Goal: Task Accomplishment & Management: Manage account settings

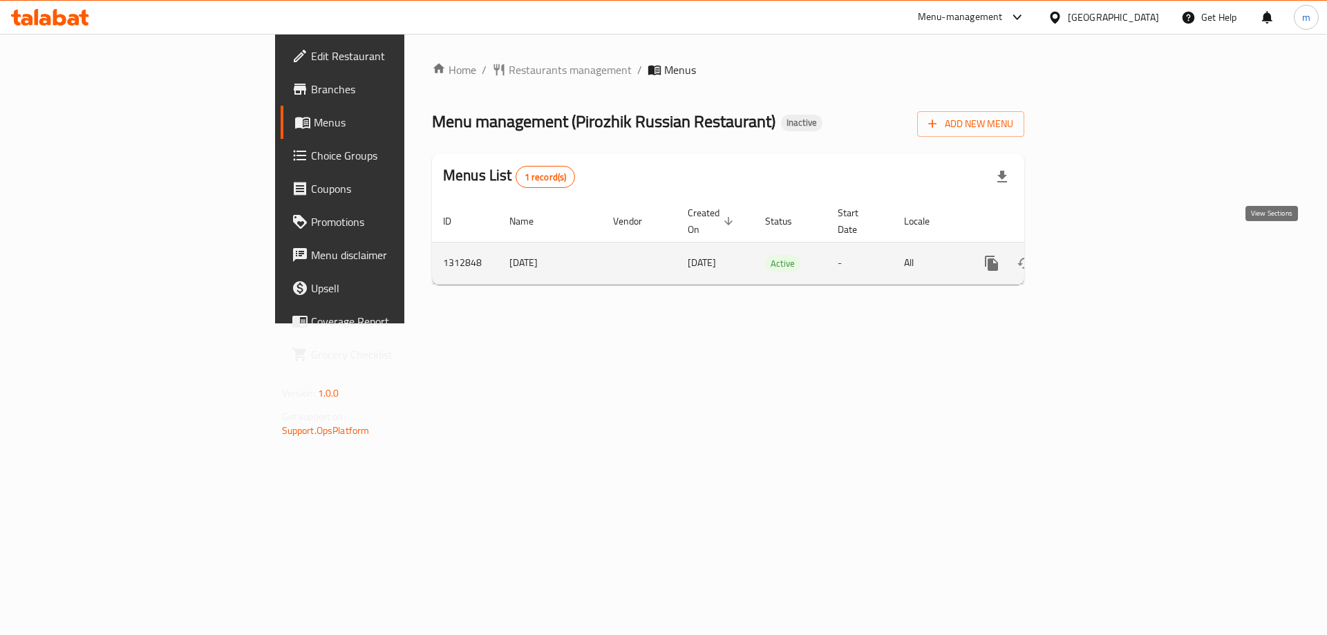
click at [1108, 247] on link "enhanced table" at bounding box center [1091, 263] width 33 height 33
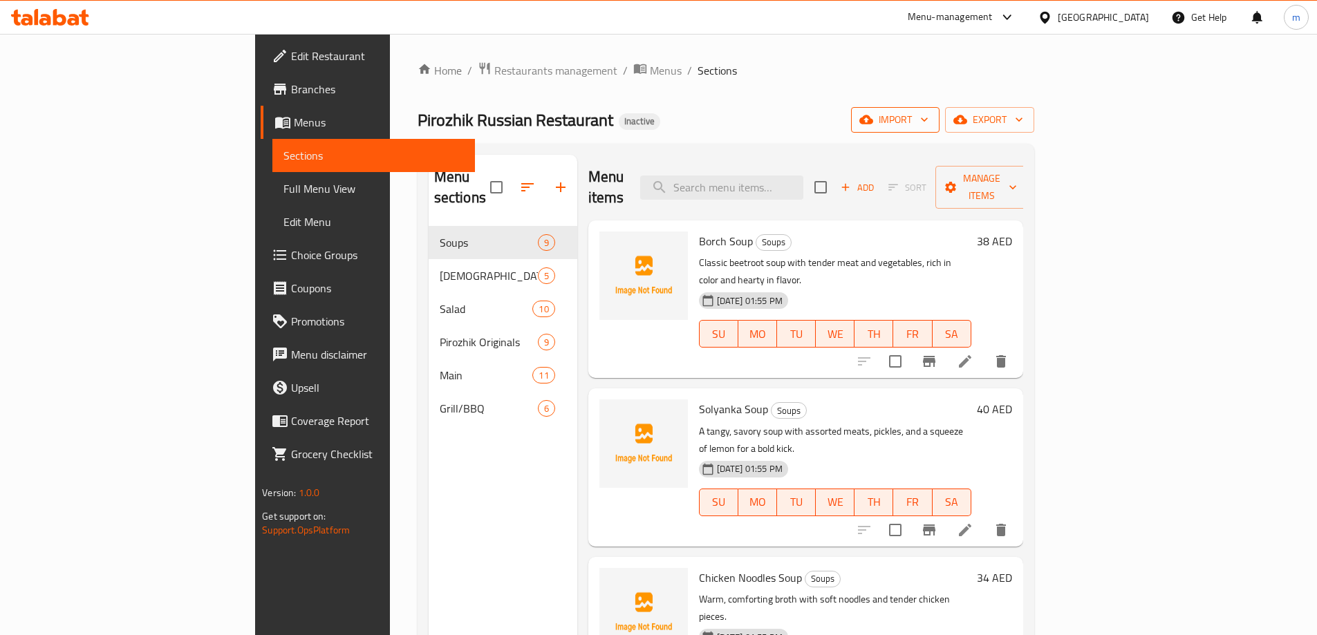
click at [939, 130] on button "import" at bounding box center [895, 120] width 88 height 26
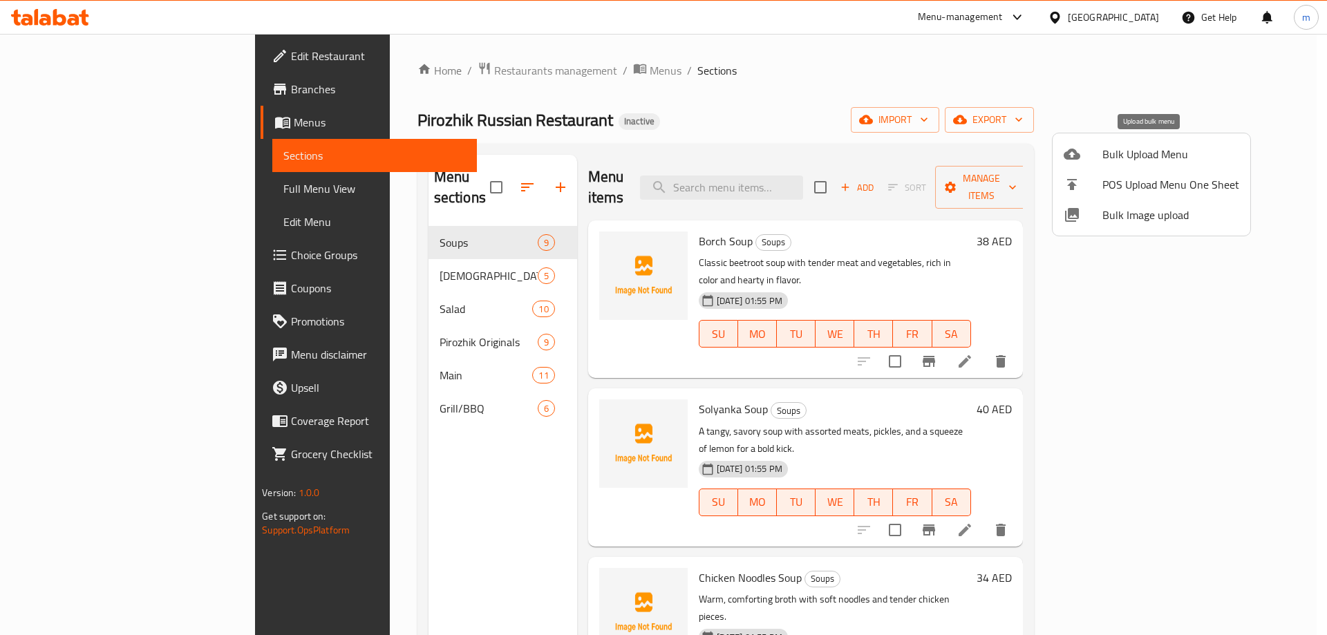
click at [1136, 151] on span "Bulk Upload Menu" at bounding box center [1171, 154] width 137 height 17
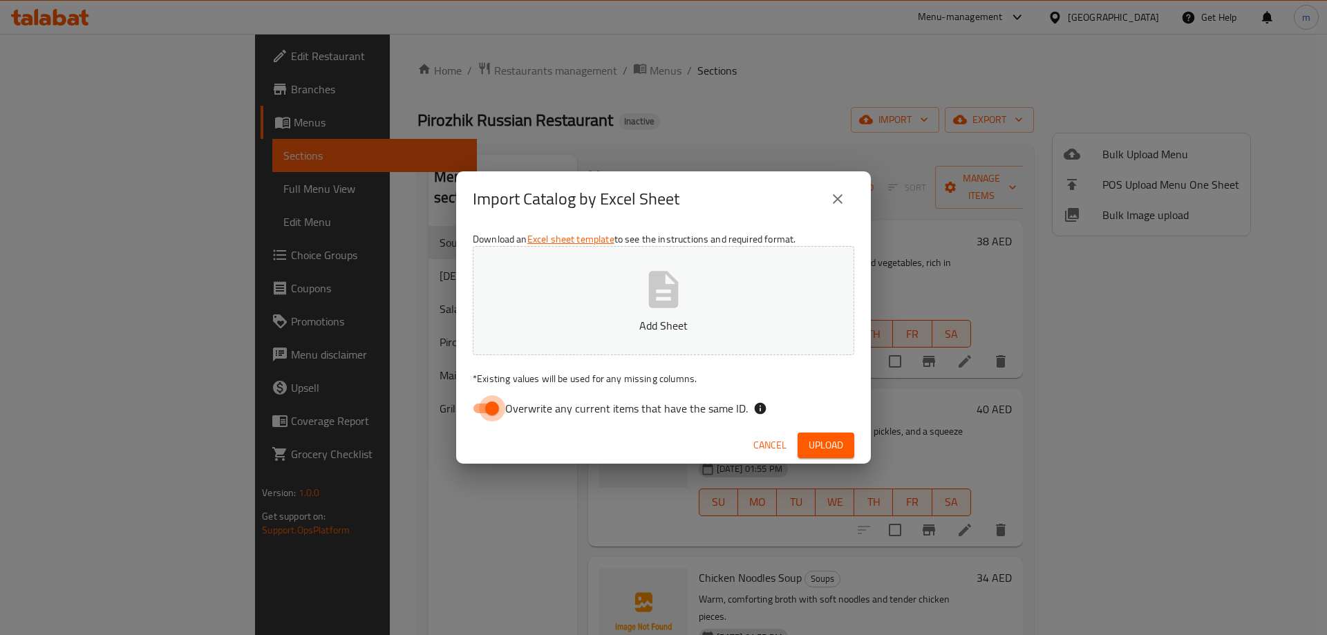
click at [479, 410] on input "Overwrite any current items that have the same ID." at bounding box center [492, 408] width 79 height 26
checkbox input "false"
click at [832, 444] on span "Upload" at bounding box center [826, 445] width 35 height 17
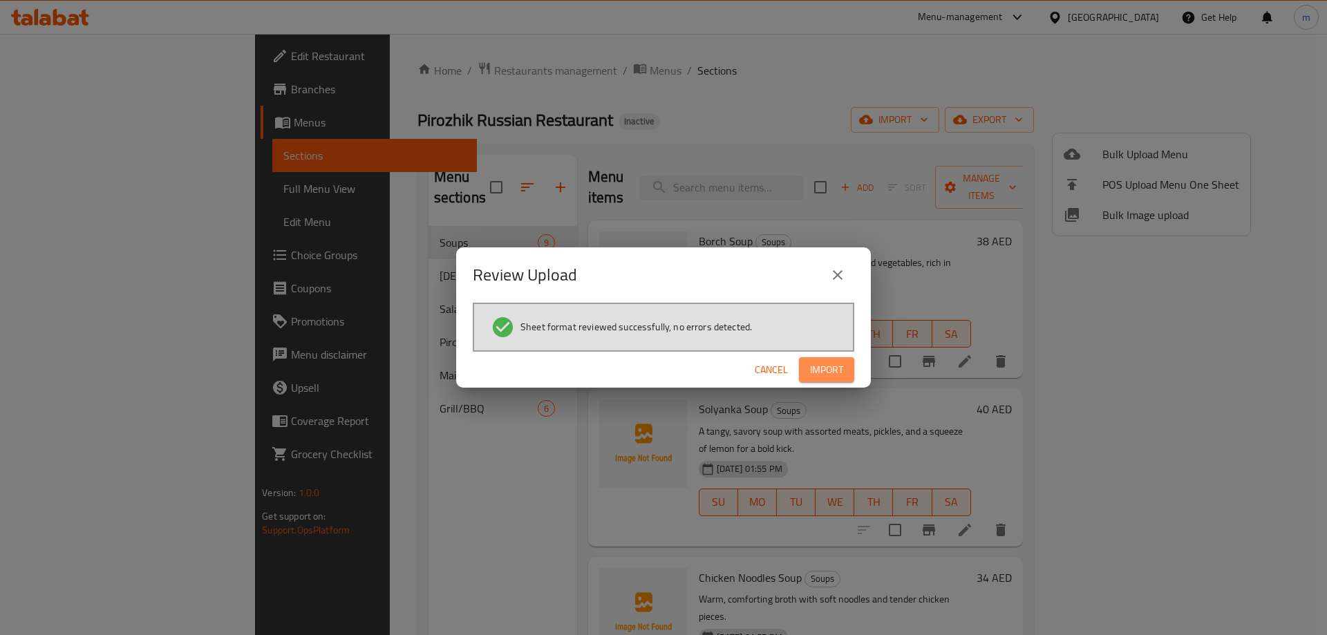
click at [844, 361] on button "Import" at bounding box center [826, 370] width 55 height 26
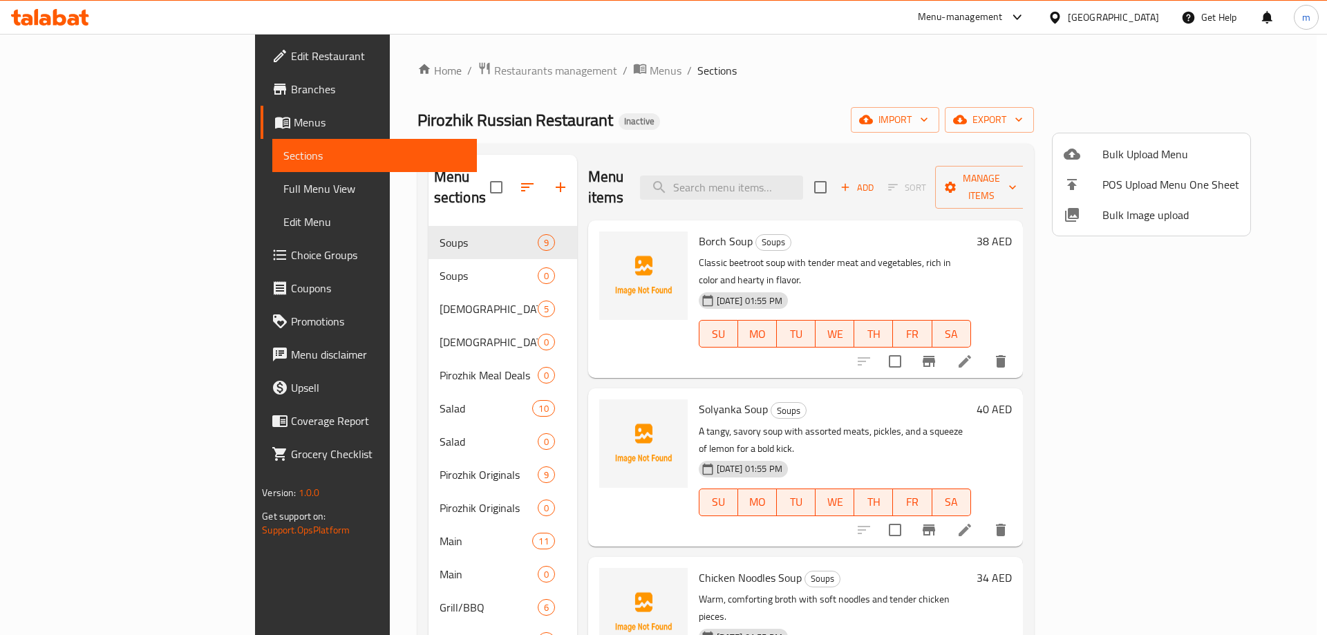
click at [430, 183] on div at bounding box center [663, 317] width 1327 height 635
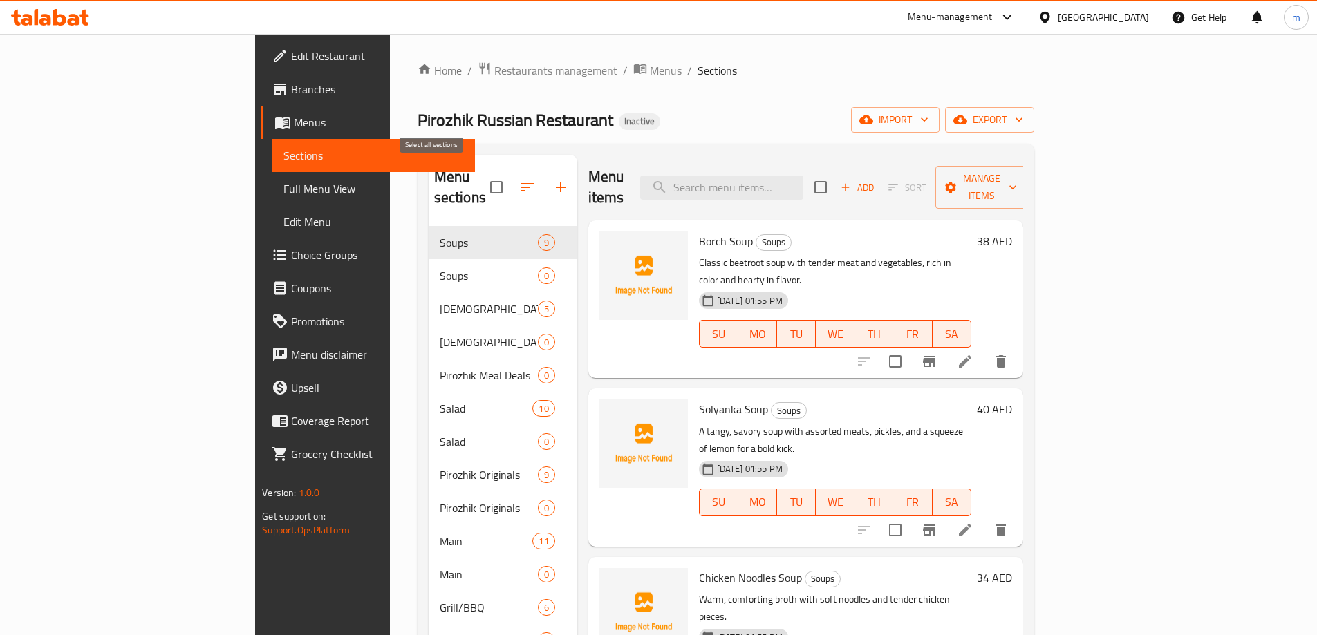
click at [482, 180] on input "checkbox" at bounding box center [496, 187] width 29 height 29
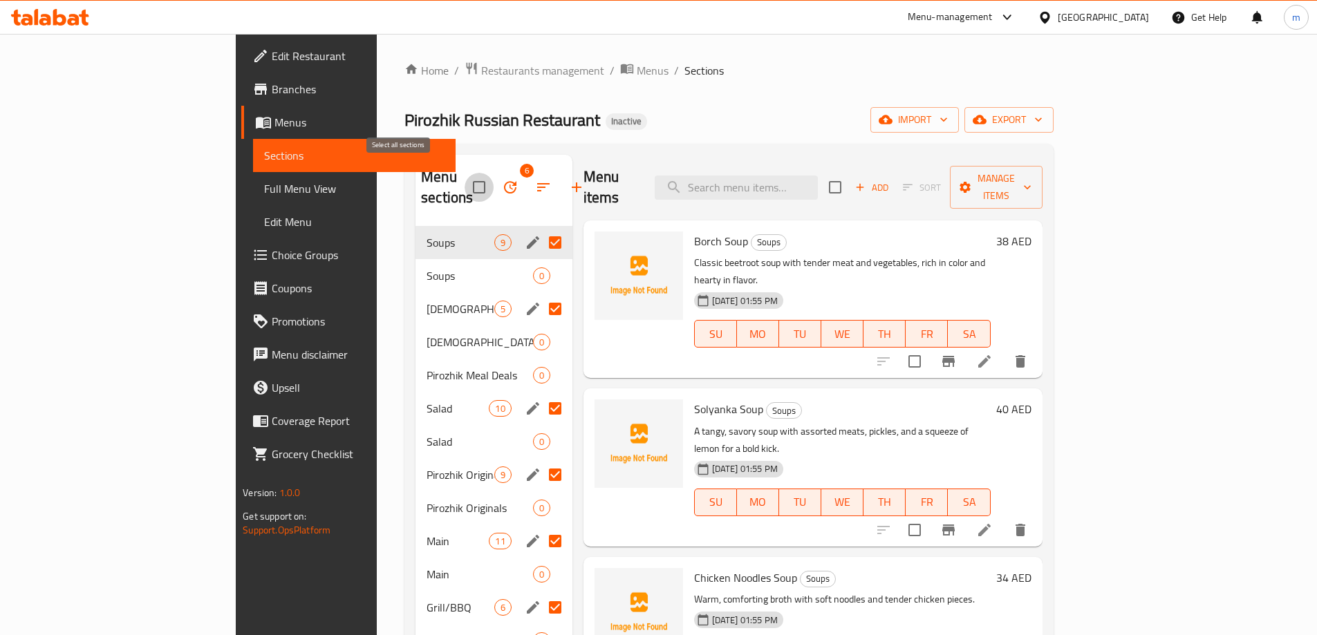
click at [465, 176] on input "checkbox" at bounding box center [479, 187] width 29 height 29
click at [465, 180] on input "checkbox" at bounding box center [479, 187] width 29 height 29
checkbox input "false"
click at [541, 228] on input "Menu sections" at bounding box center [555, 242] width 29 height 29
checkbox input "false"
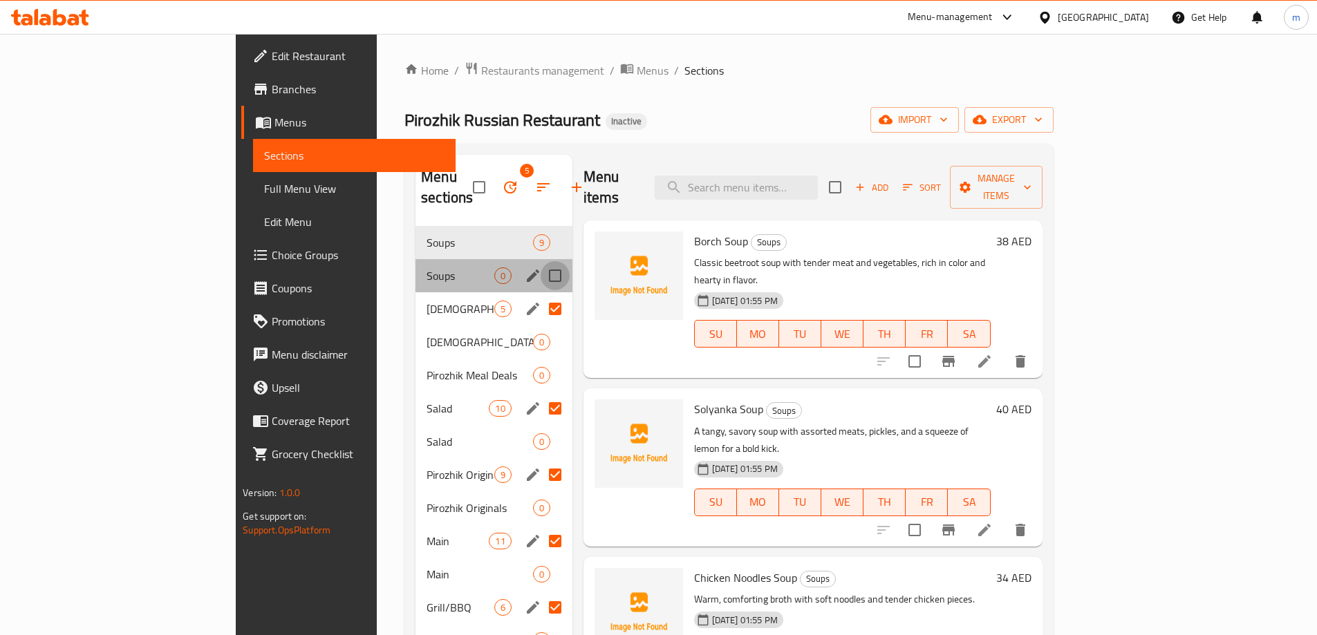
click at [541, 261] on input "Menu sections" at bounding box center [555, 275] width 29 height 29
checkbox input "true"
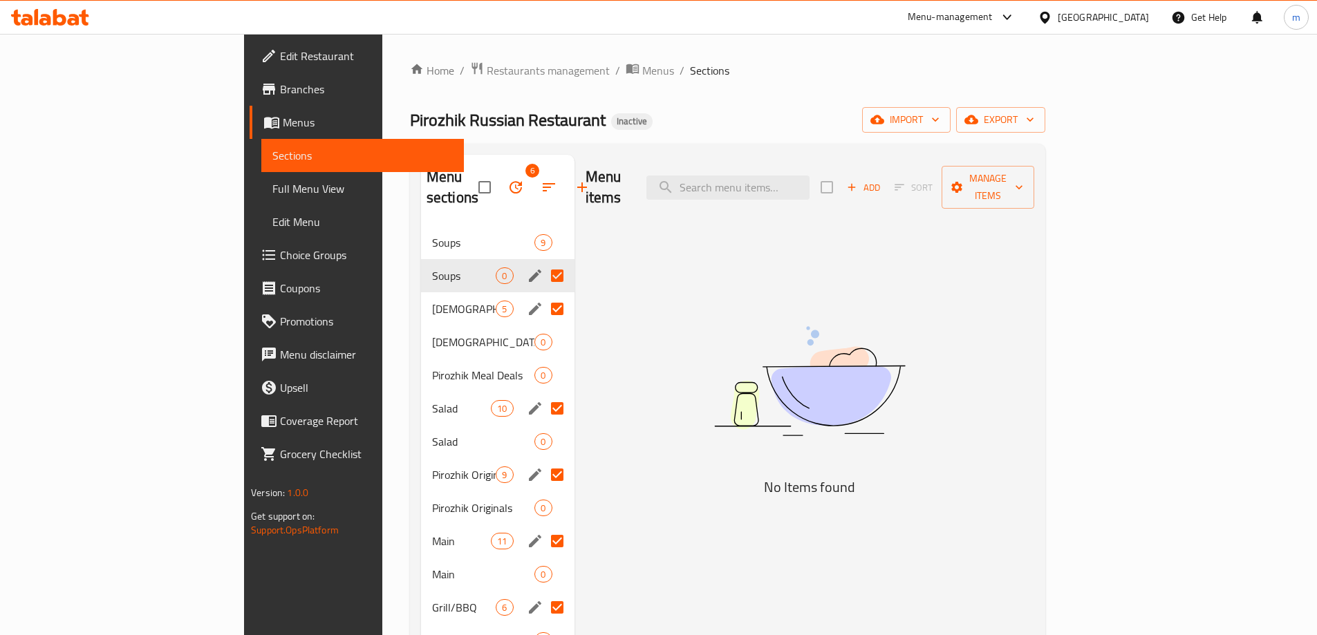
click at [543, 294] on input "Menu sections" at bounding box center [557, 308] width 29 height 29
checkbox input "false"
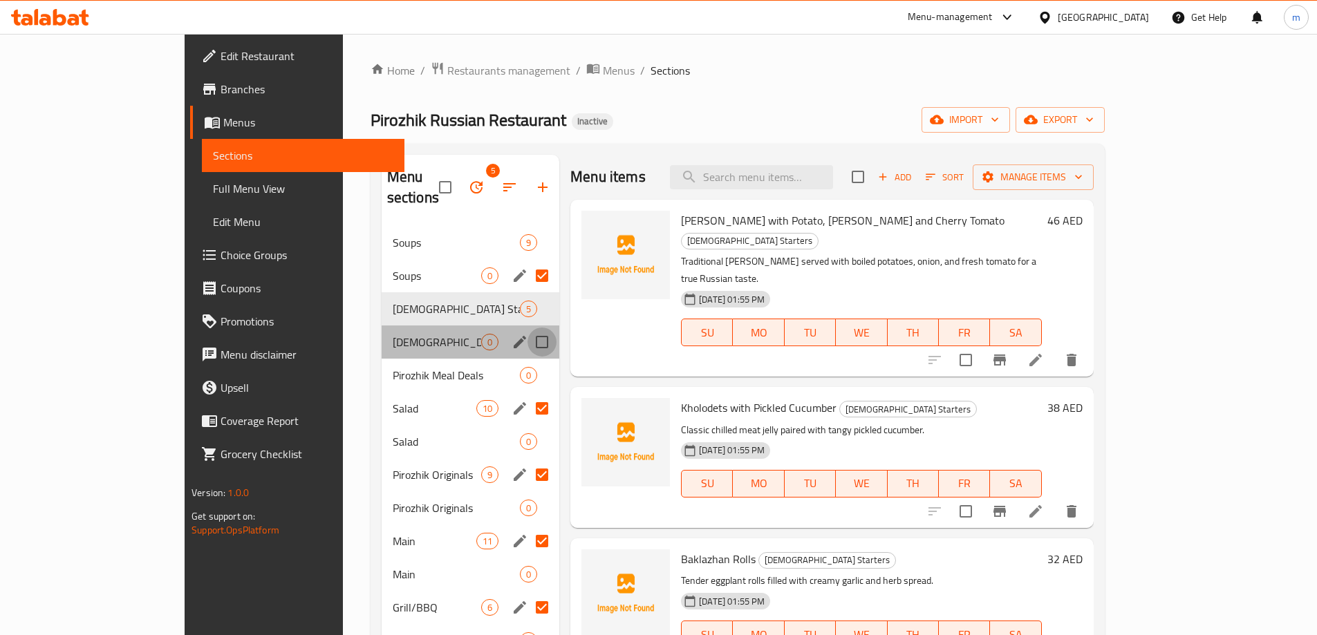
click at [527, 328] on input "Menu sections" at bounding box center [541, 342] width 29 height 29
checkbox input "true"
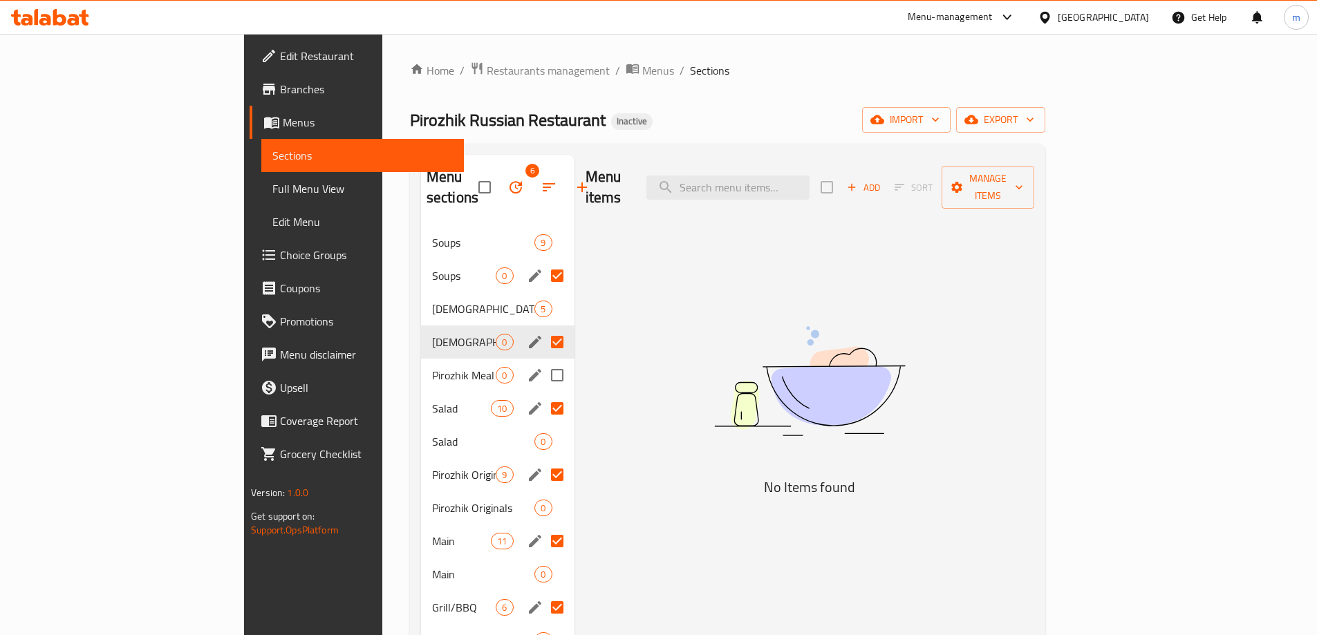
click at [543, 361] on input "Menu sections" at bounding box center [557, 375] width 29 height 29
checkbox input "true"
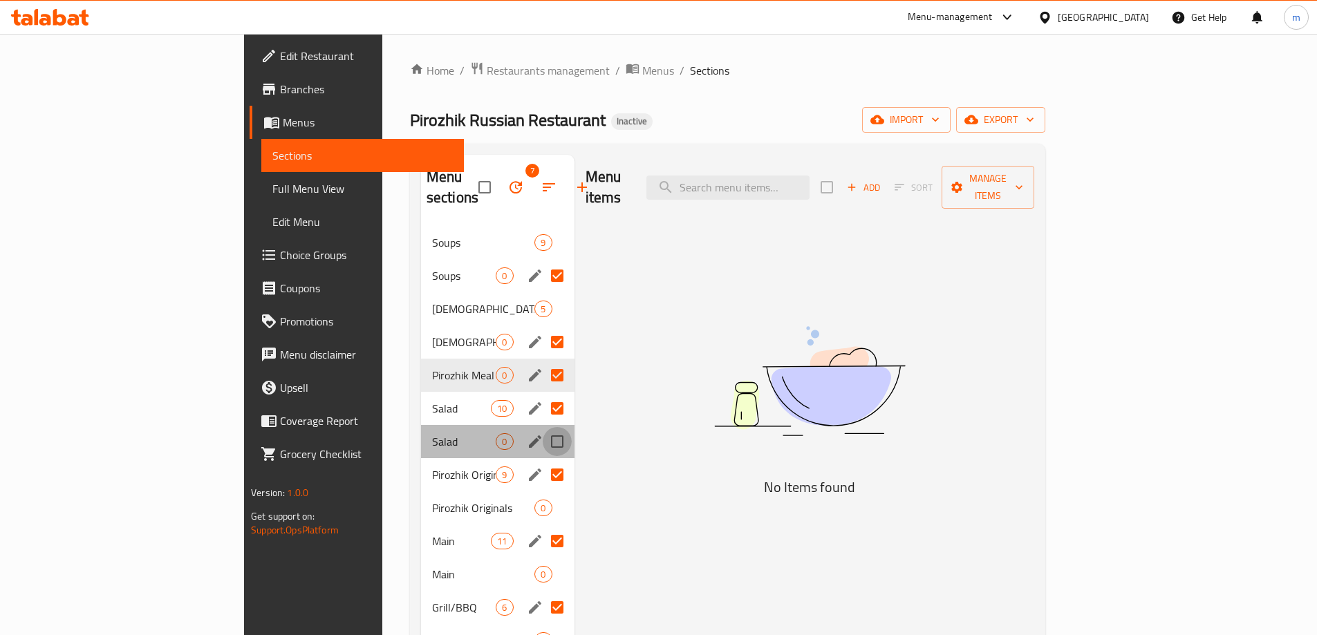
click at [543, 429] on input "Menu sections" at bounding box center [557, 441] width 29 height 29
checkbox input "true"
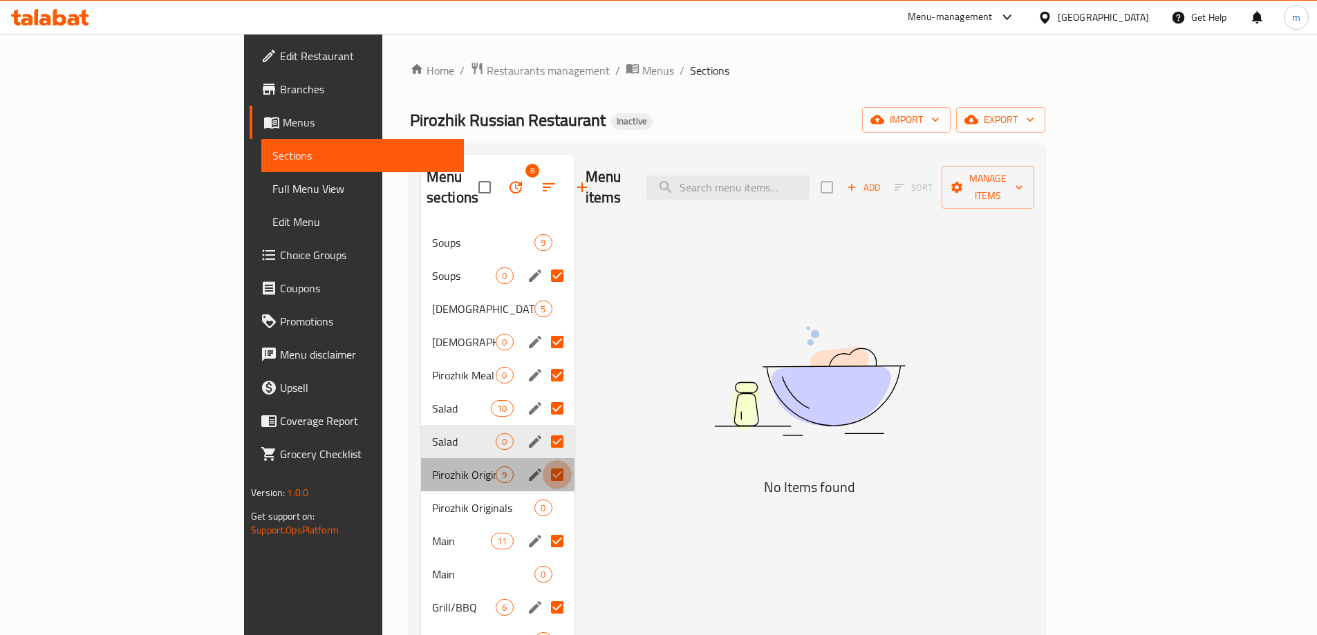
click at [543, 460] on input "Menu sections" at bounding box center [557, 474] width 29 height 29
checkbox input "false"
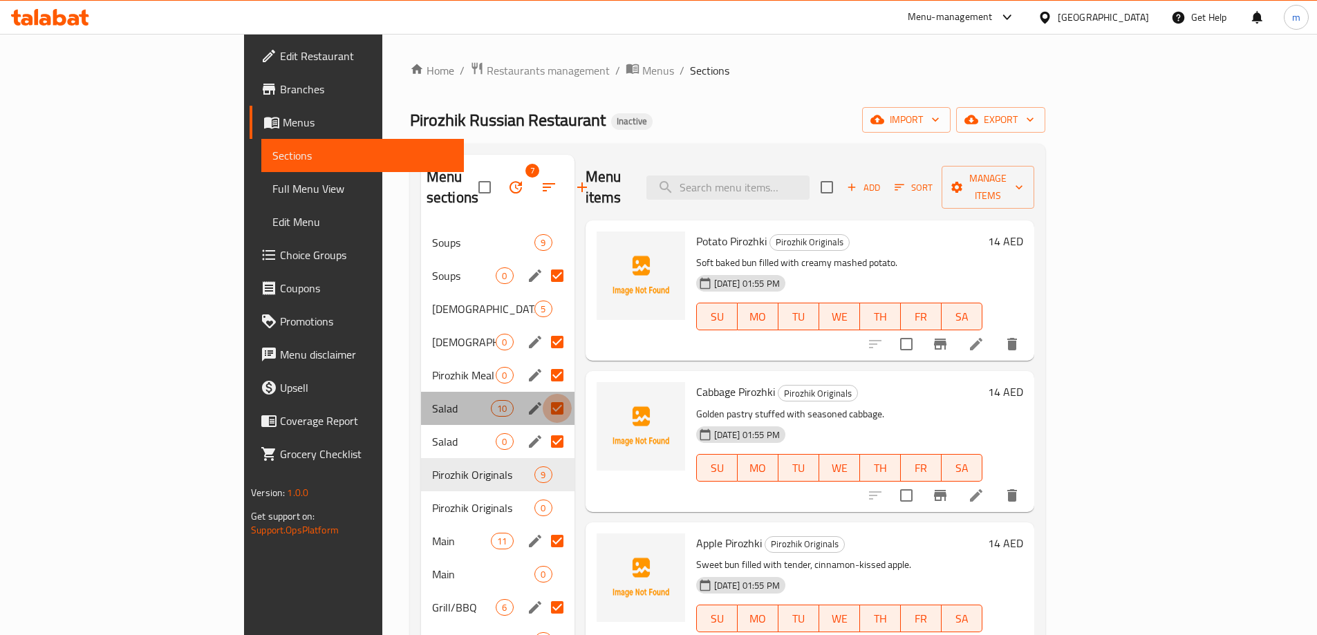
click at [543, 394] on input "Menu sections" at bounding box center [557, 408] width 29 height 29
checkbox input "false"
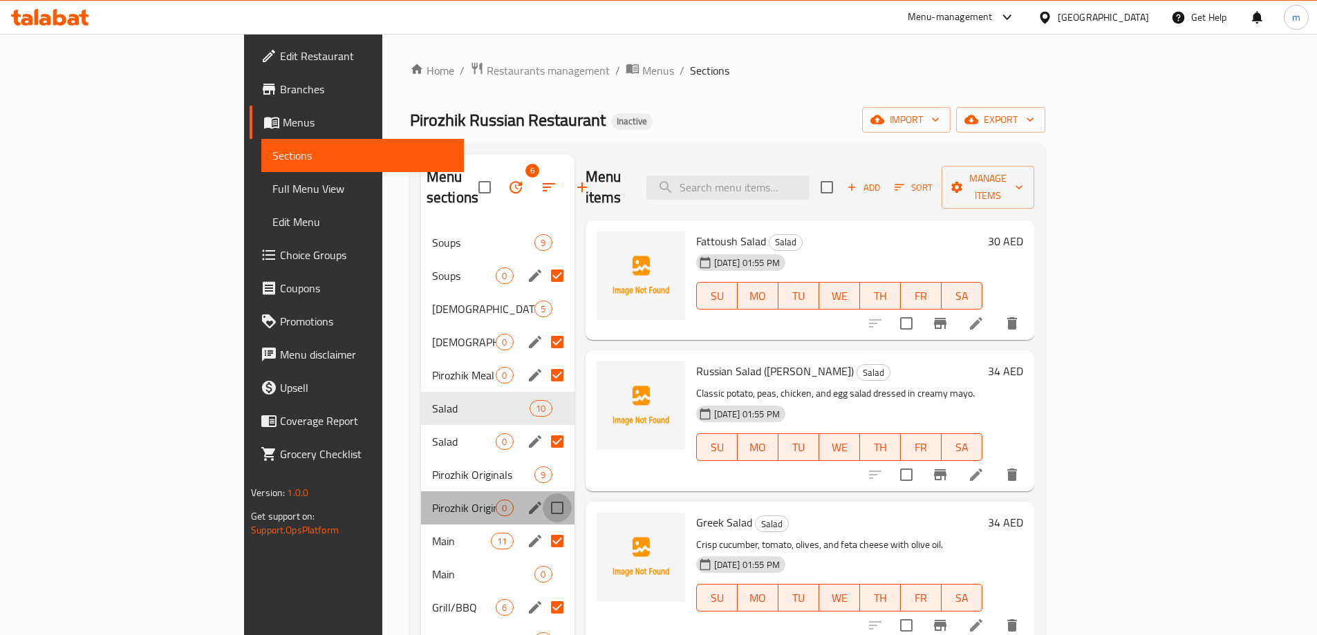
click at [543, 497] on input "Menu sections" at bounding box center [557, 508] width 29 height 29
checkbox input "true"
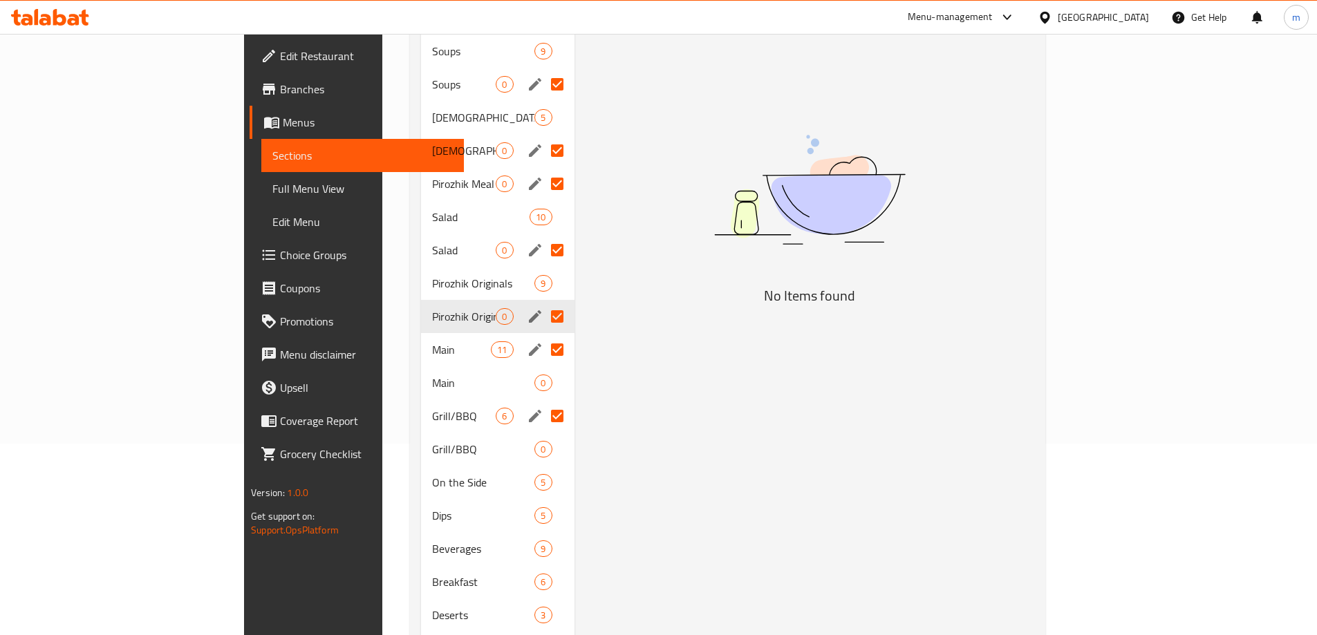
scroll to position [207, 0]
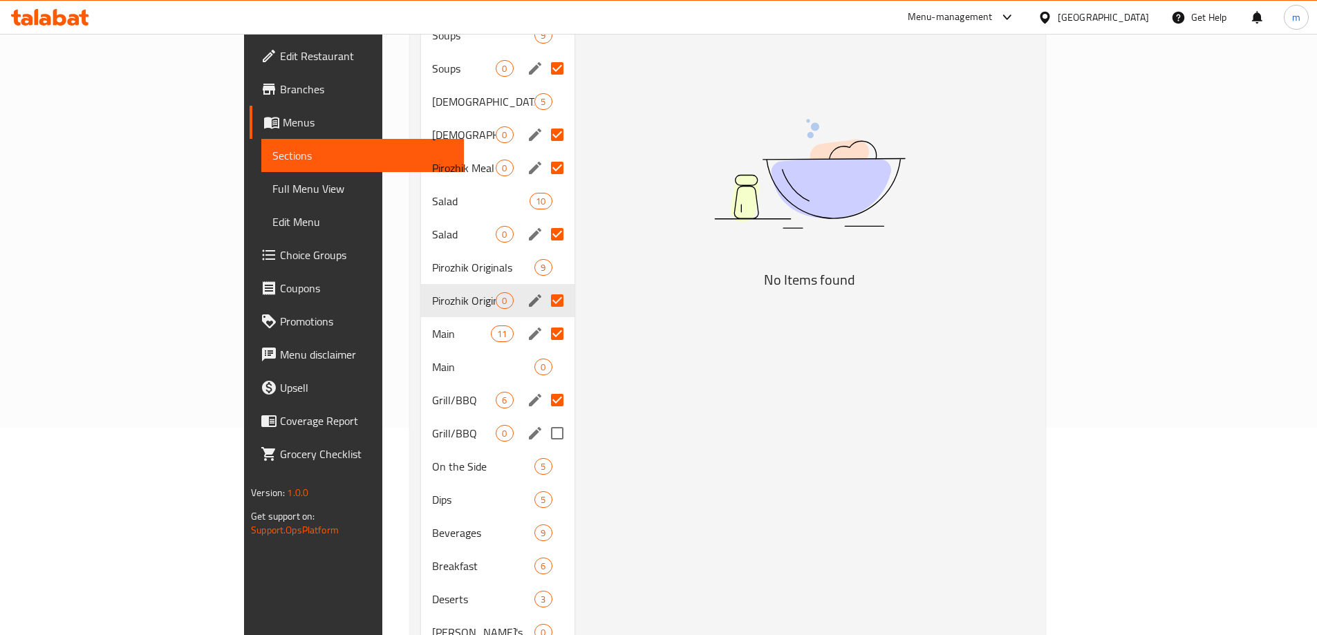
click at [543, 419] on input "Menu sections" at bounding box center [557, 433] width 29 height 29
checkbox input "true"
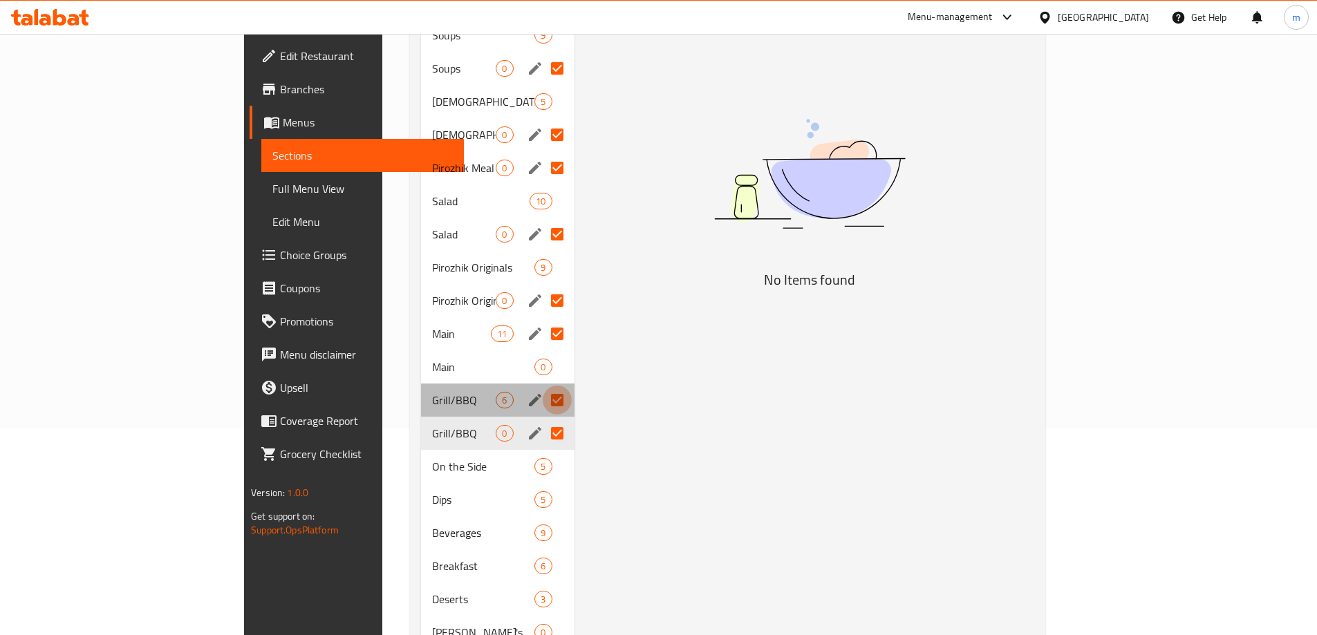
click at [543, 386] on input "Menu sections" at bounding box center [557, 400] width 29 height 29
checkbox input "false"
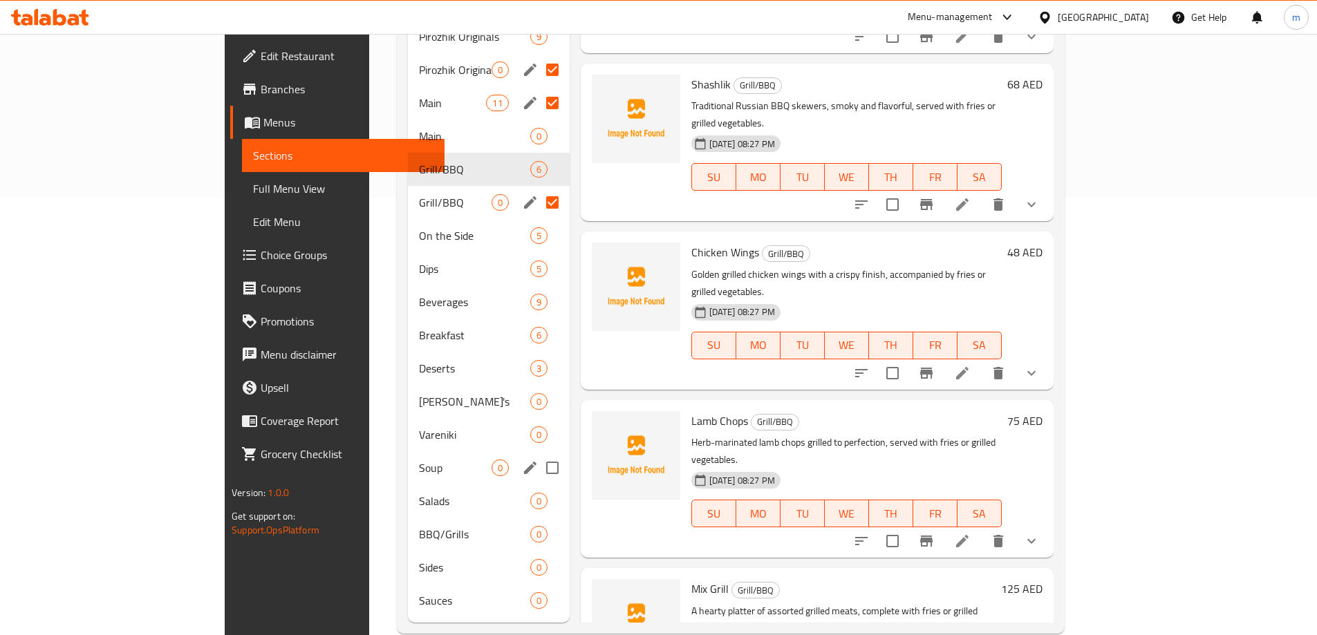
scroll to position [444, 0]
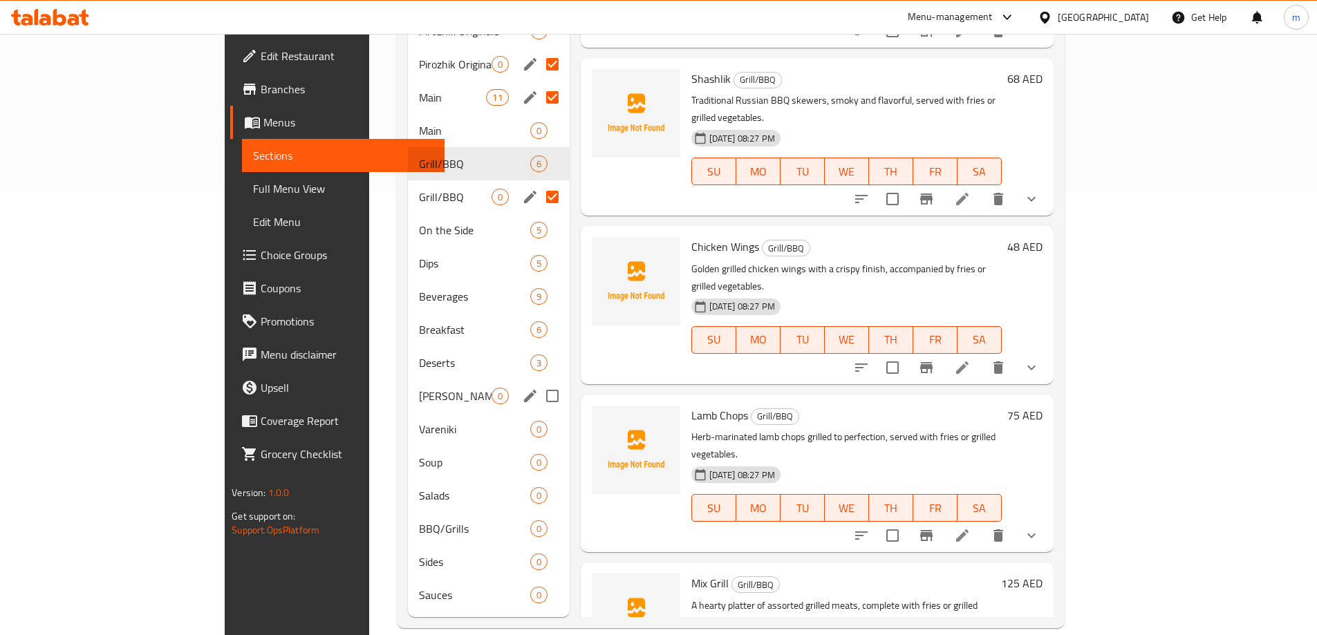
click at [538, 382] on input "Menu sections" at bounding box center [552, 396] width 29 height 29
checkbox input "true"
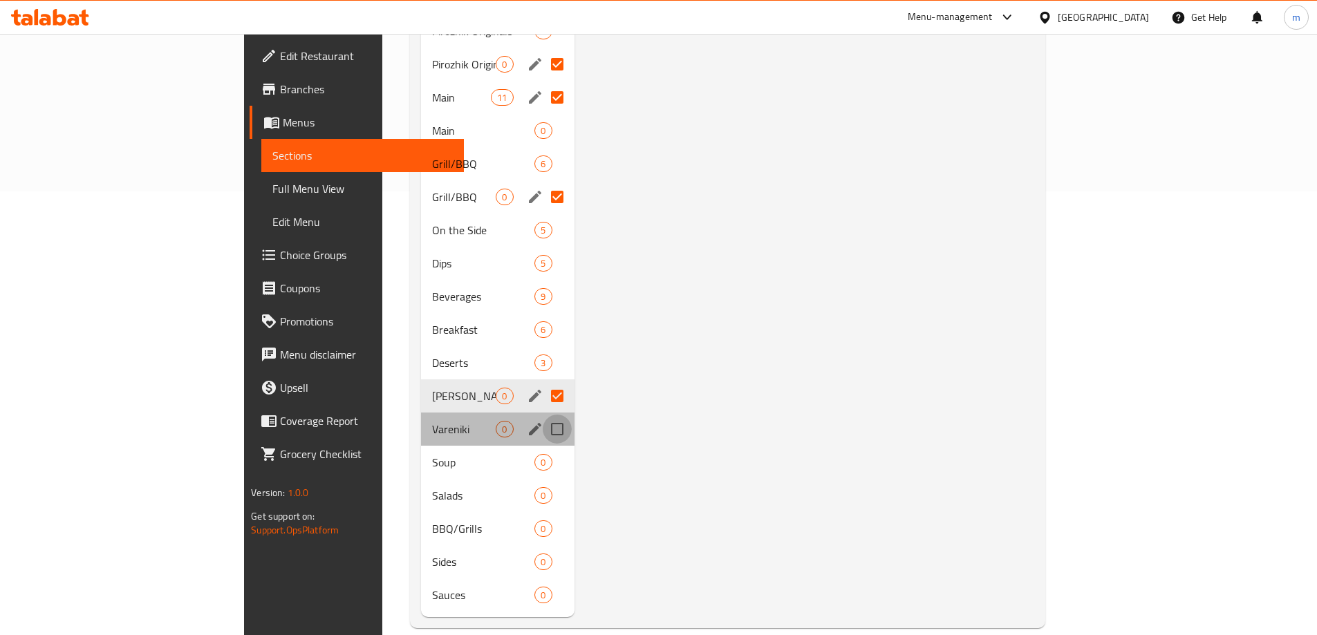
click at [543, 415] on input "Menu sections" at bounding box center [557, 429] width 29 height 29
checkbox input "true"
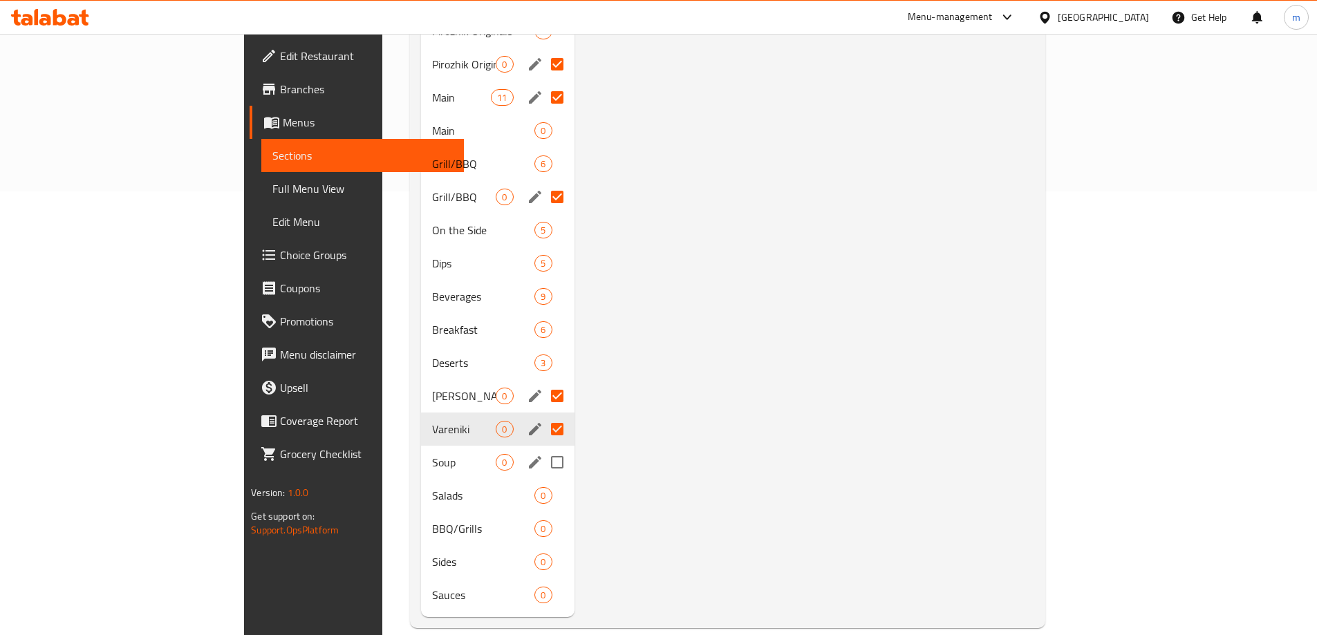
click at [543, 448] on input "Menu sections" at bounding box center [557, 462] width 29 height 29
checkbox input "true"
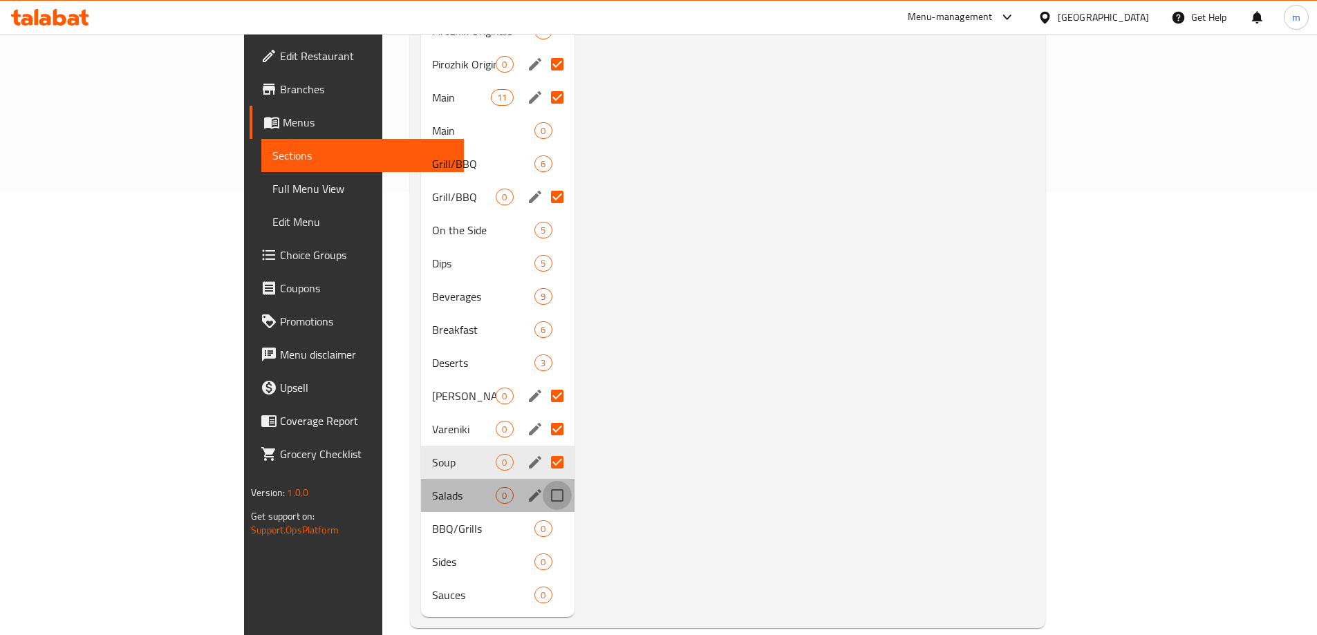
click at [543, 481] on input "Menu sections" at bounding box center [557, 495] width 29 height 29
checkbox input "true"
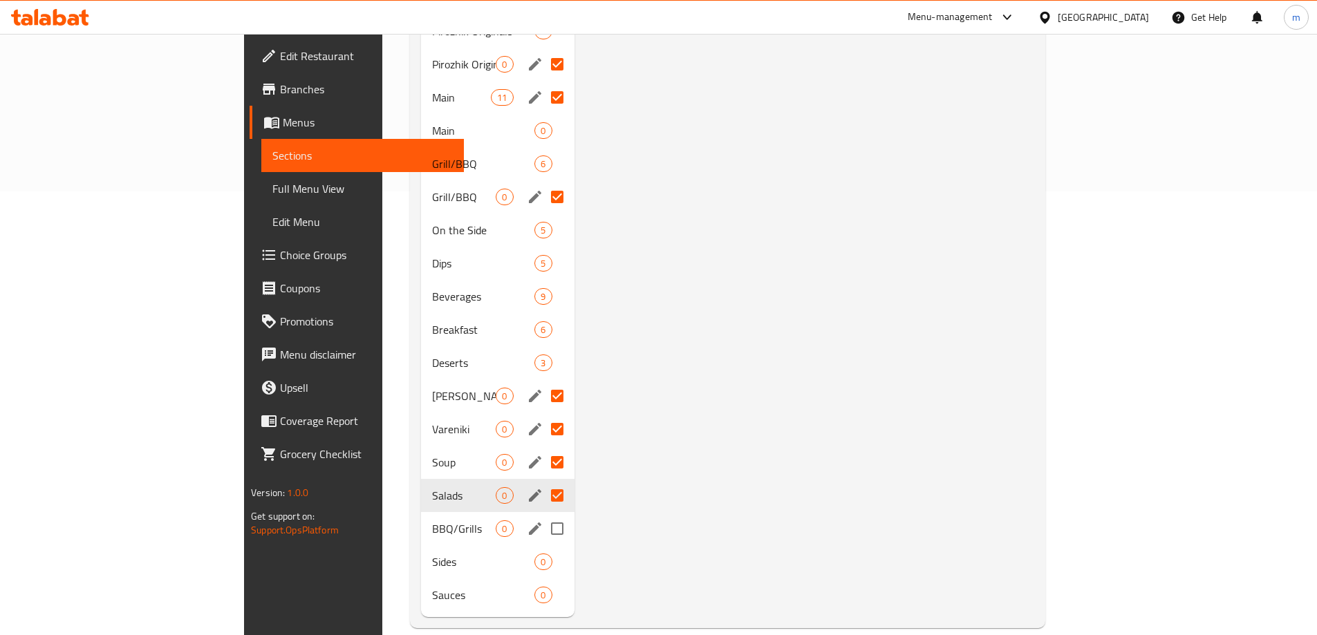
click at [543, 514] on input "Menu sections" at bounding box center [557, 528] width 29 height 29
checkbox input "true"
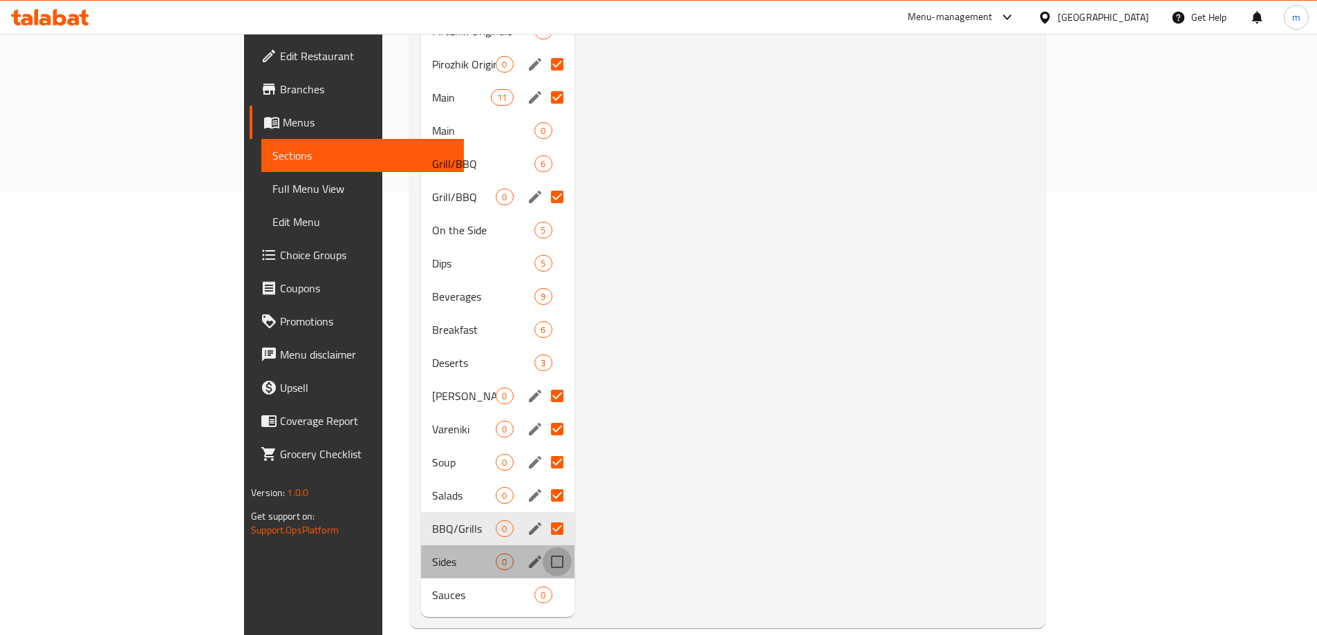
click at [543, 549] on input "Menu sections" at bounding box center [557, 561] width 29 height 29
checkbox input "true"
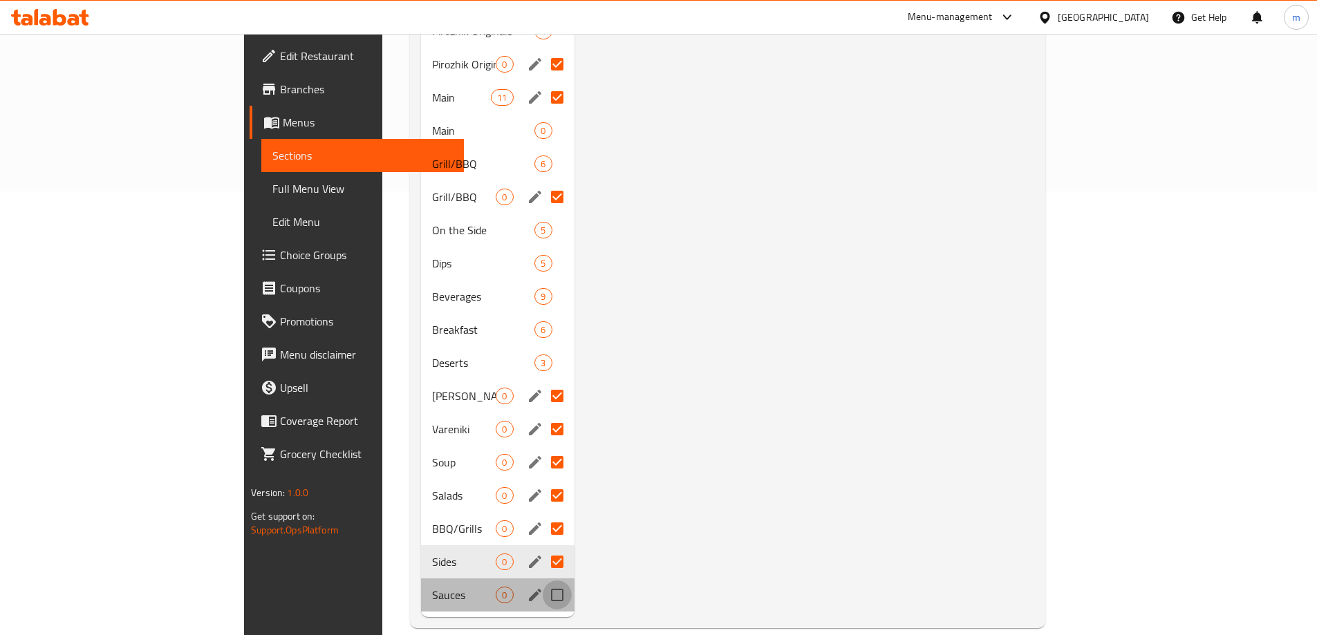
click at [543, 581] on input "Menu sections" at bounding box center [557, 595] width 29 height 29
checkbox input "true"
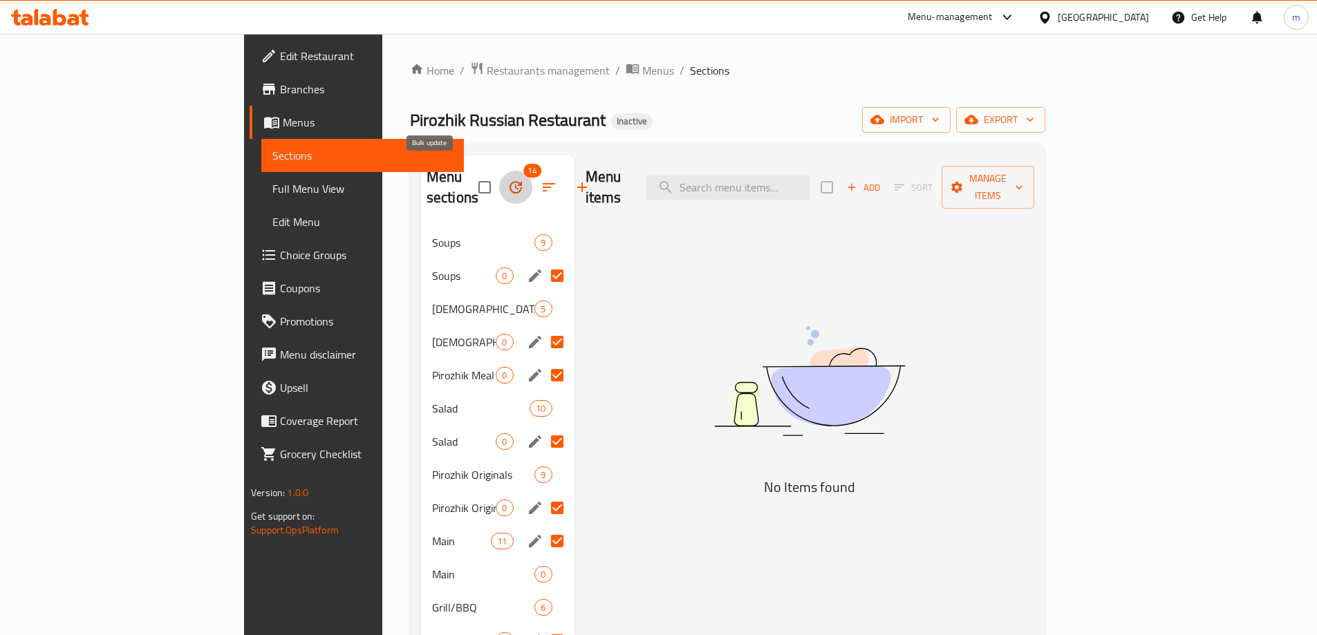
click at [507, 179] on icon "button" at bounding box center [515, 187] width 17 height 17
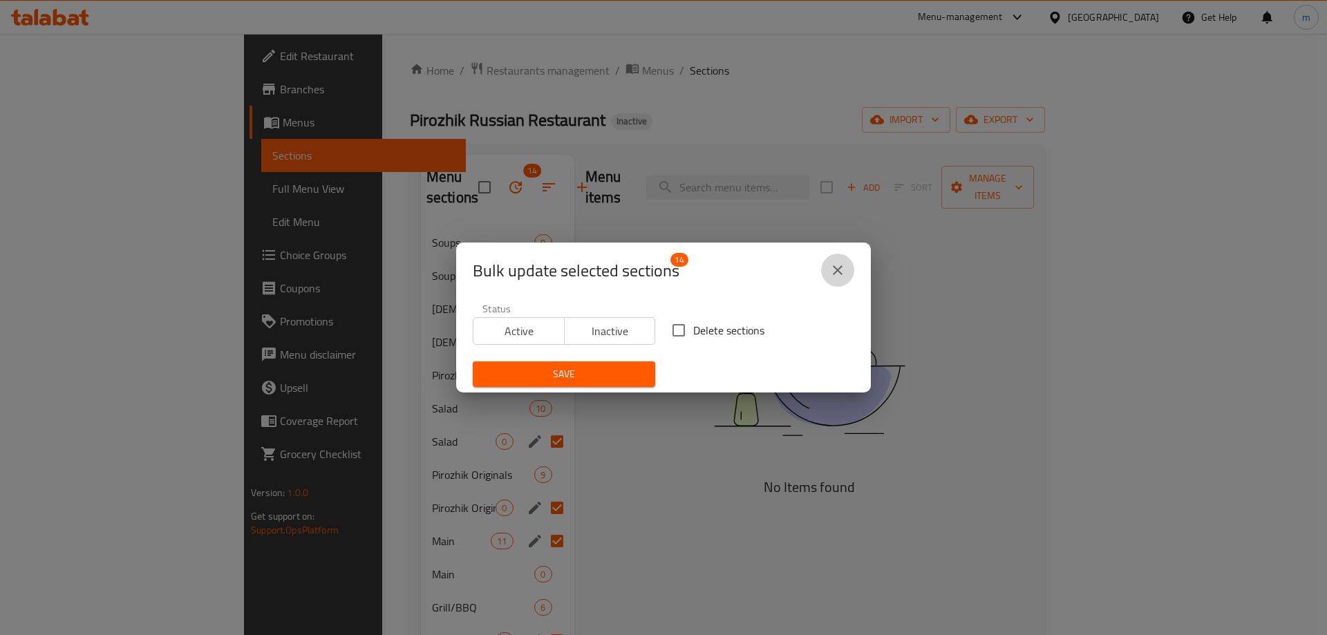
click at [842, 266] on icon "close" at bounding box center [838, 270] width 10 height 10
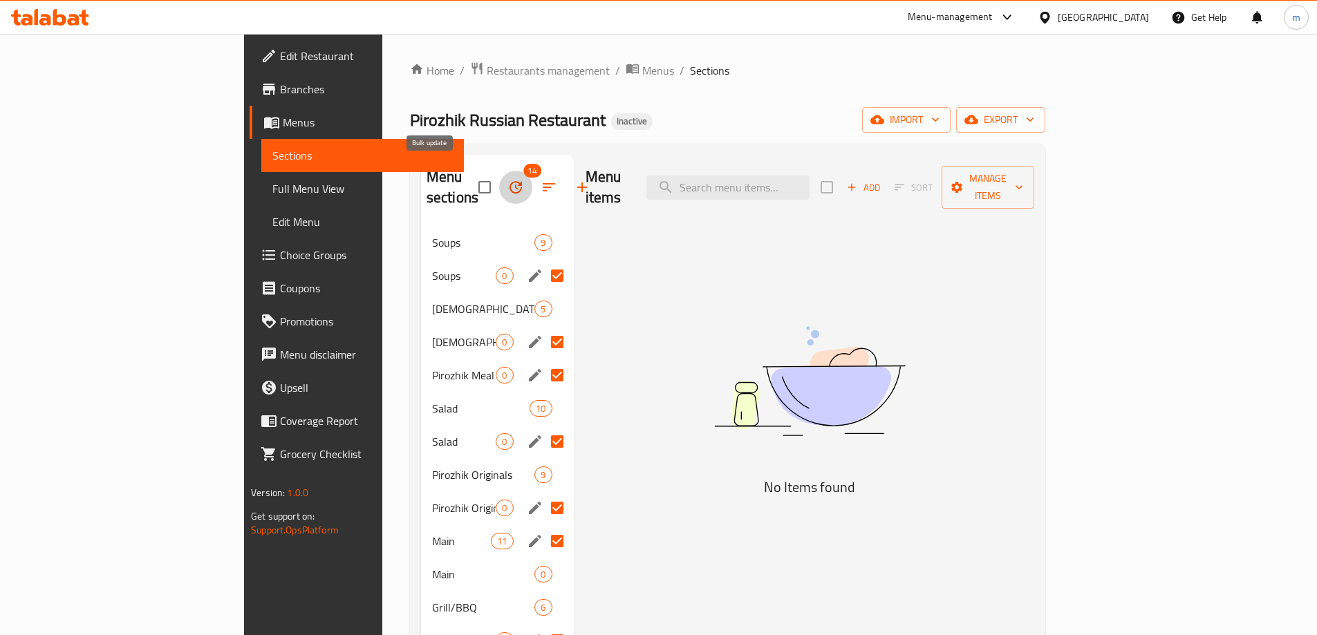
click at [507, 183] on icon "button" at bounding box center [515, 187] width 17 height 17
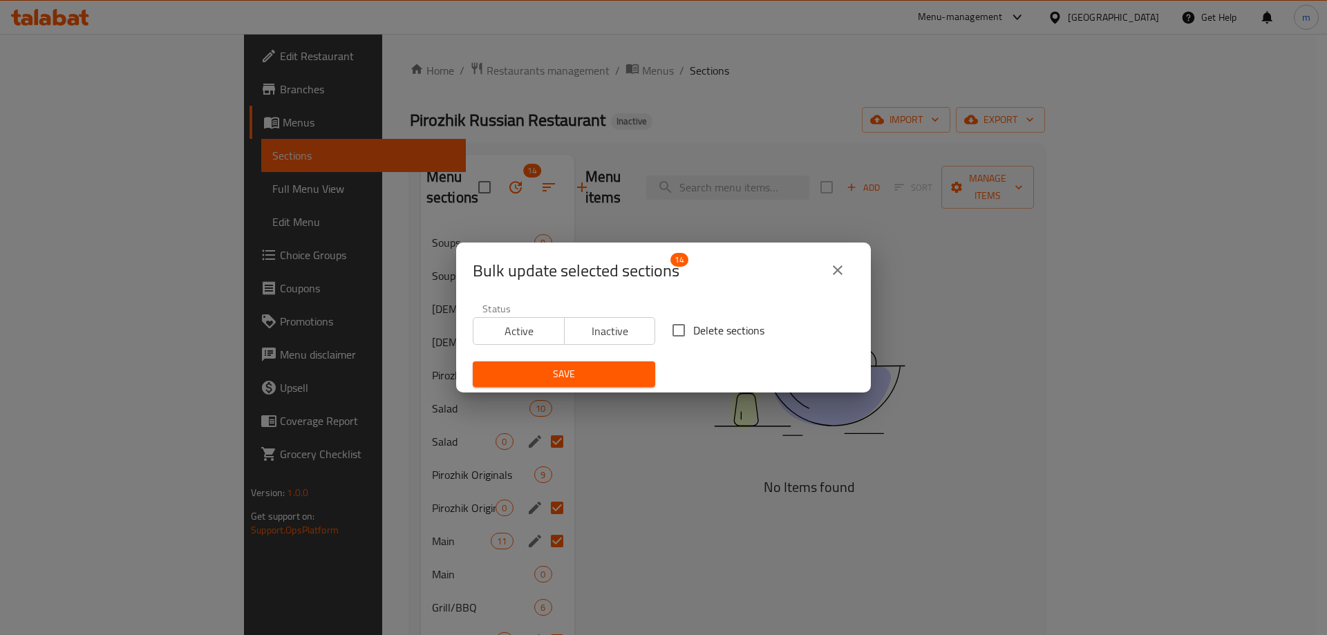
click at [826, 276] on button "close" at bounding box center [837, 270] width 33 height 33
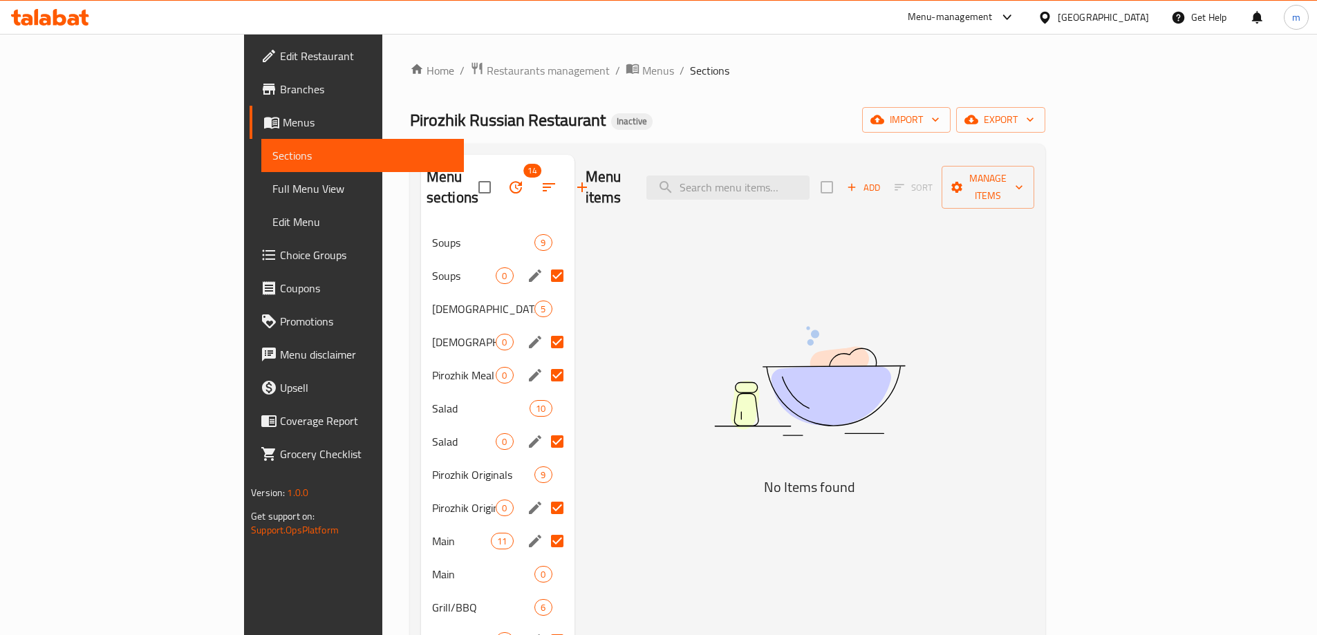
click at [543, 527] on input "Menu sections" at bounding box center [557, 541] width 29 height 29
checkbox input "false"
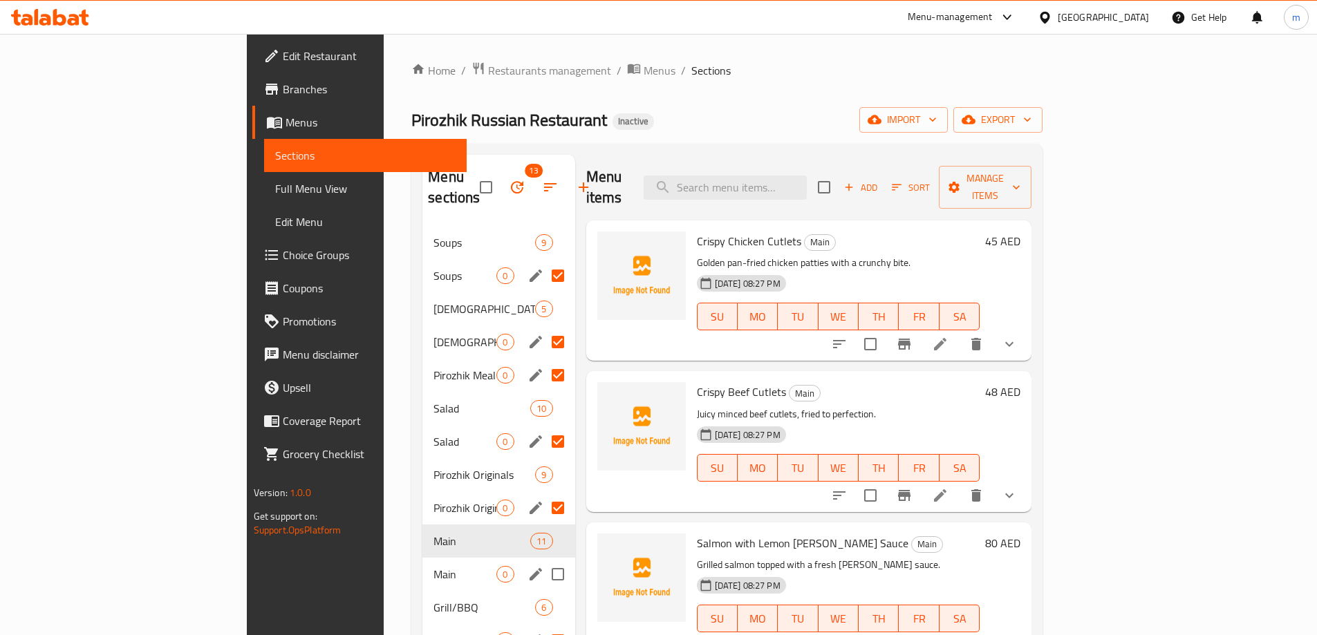
click at [543, 560] on input "Menu sections" at bounding box center [557, 574] width 29 height 29
checkbox input "true"
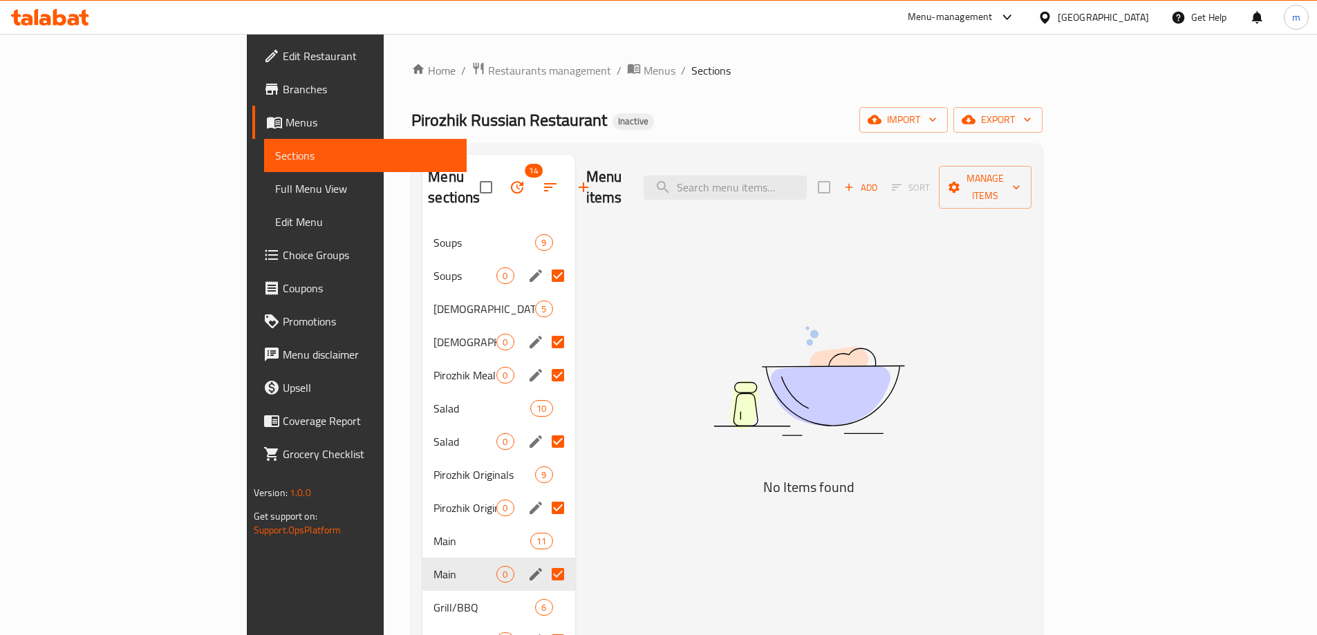
click at [500, 186] on button "button" at bounding box center [516, 187] width 33 height 33
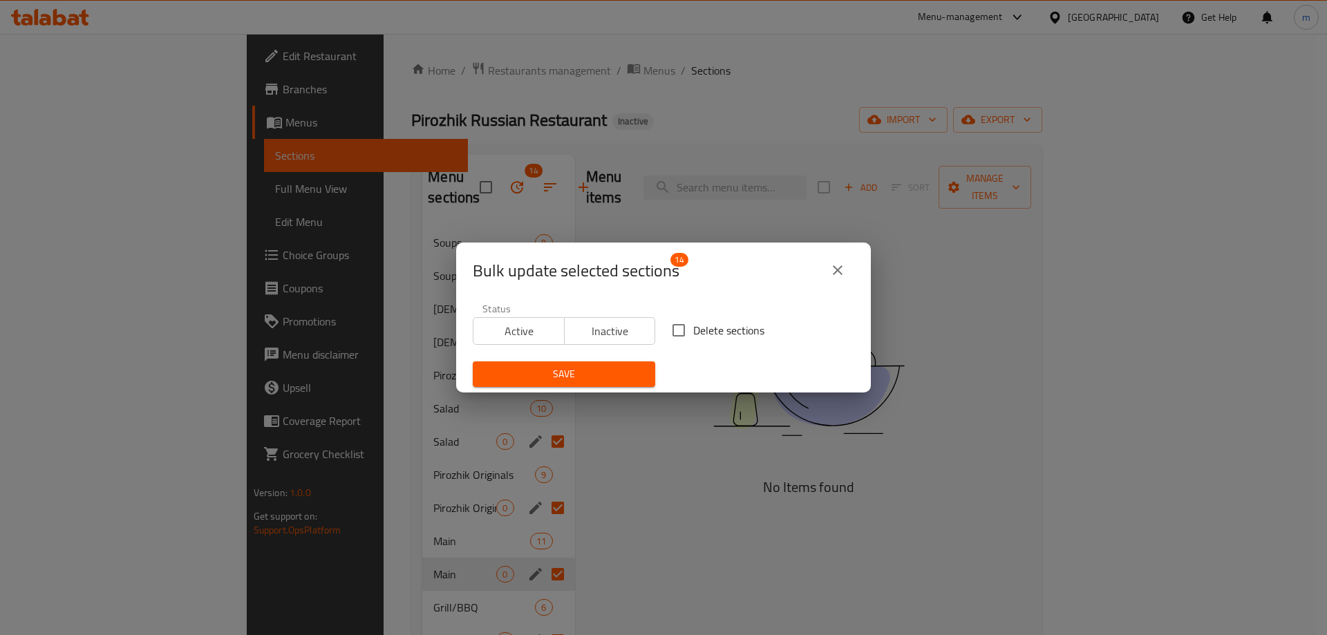
click at [711, 327] on span "Delete sections" at bounding box center [728, 330] width 71 height 17
click at [693, 327] on input "Delete sections" at bounding box center [678, 330] width 29 height 29
checkbox input "true"
click at [628, 370] on span "Save" at bounding box center [564, 374] width 160 height 17
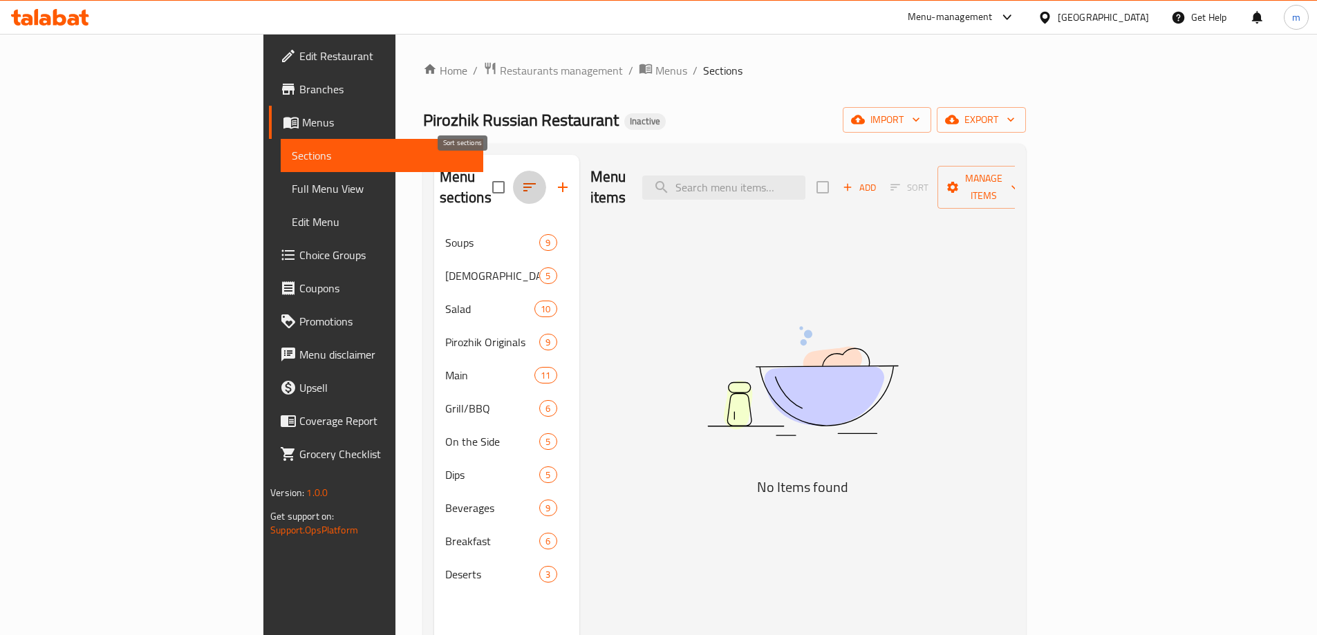
click at [521, 179] on icon "button" at bounding box center [529, 187] width 17 height 17
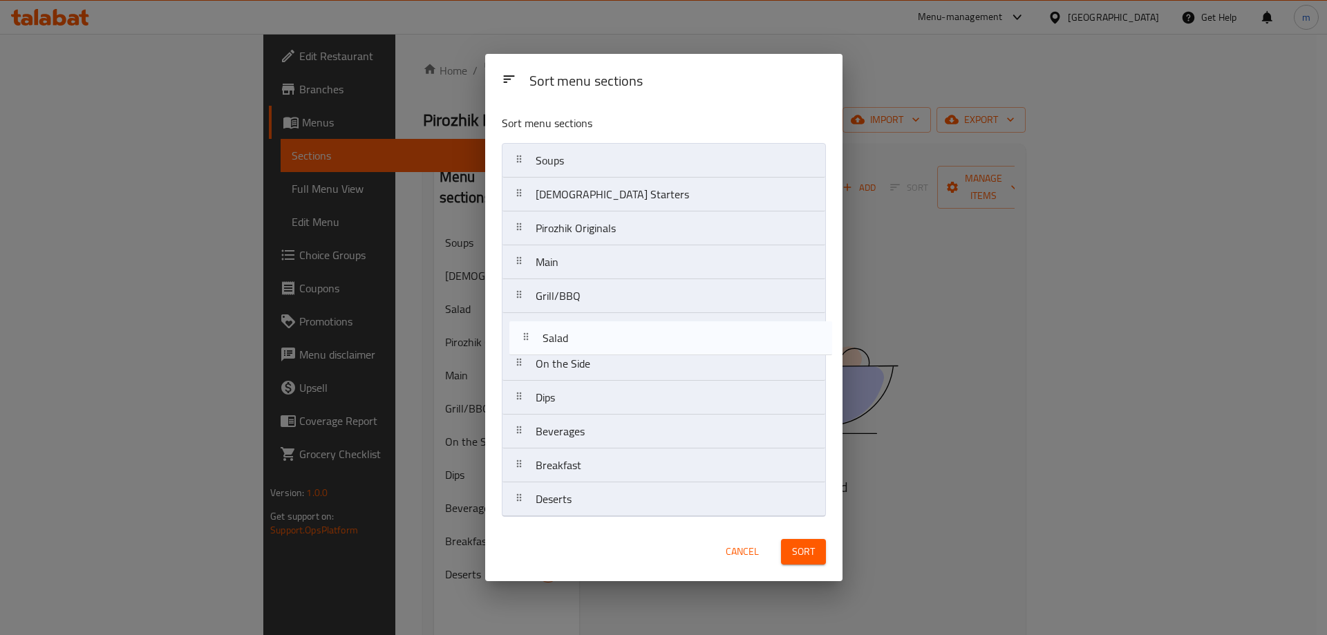
drag, startPoint x: 574, startPoint y: 237, endPoint x: 581, endPoint y: 353, distance: 115.7
click at [581, 353] on nav "Soups Russian Starters Salad Pirozhik Originals Main Grill/BBQ On the Side Dips…" at bounding box center [664, 330] width 324 height 374
drag, startPoint x: 612, startPoint y: 234, endPoint x: 617, endPoint y: 341, distance: 106.6
click at [617, 341] on nav "Soups Russian Starters Pirozhik Originals Main Grill/BBQ Salad On the Side Dips…" at bounding box center [664, 330] width 324 height 374
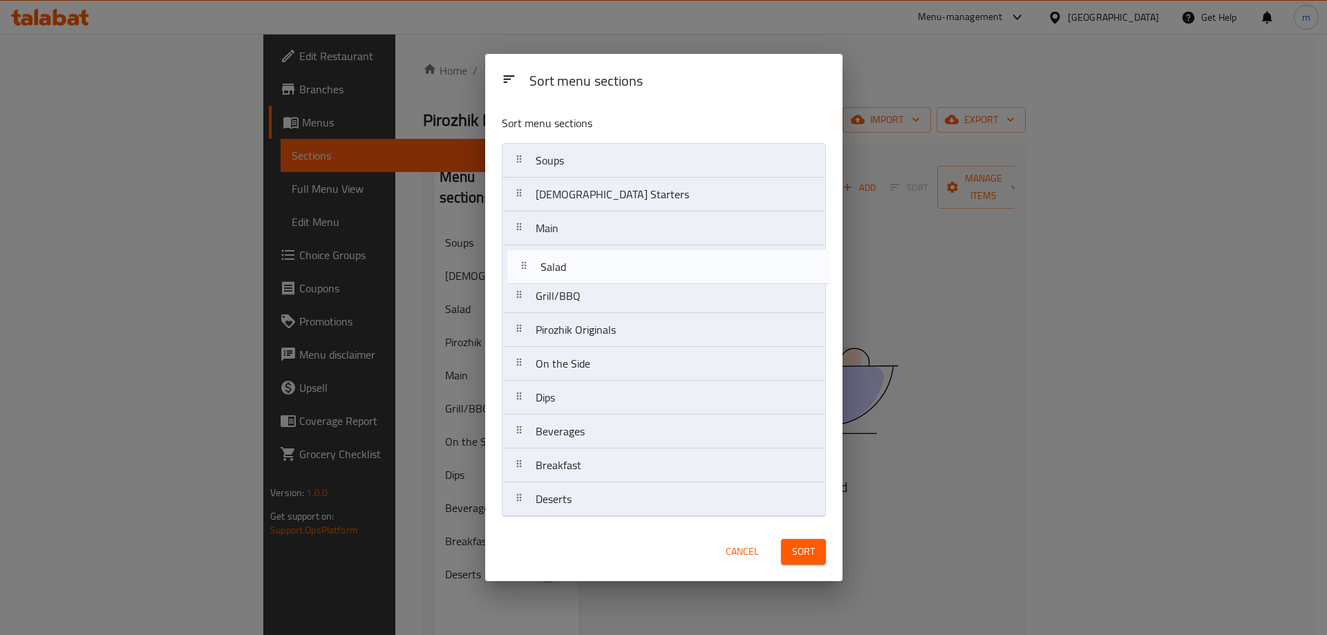
drag, startPoint x: 586, startPoint y: 311, endPoint x: 590, endPoint y: 277, distance: 34.9
click at [590, 277] on nav "Soups Russian Starters Main Grill/BBQ Salad Pirozhik Originals On the Side Dips…" at bounding box center [664, 330] width 324 height 374
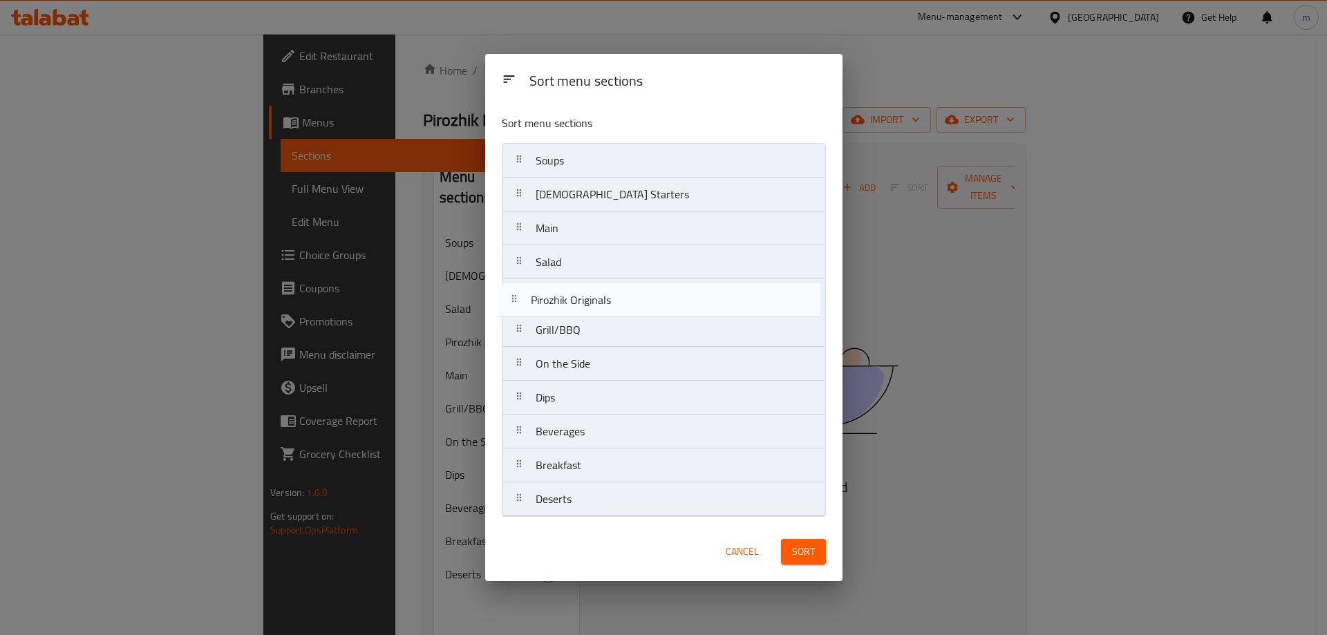
drag, startPoint x: 612, startPoint y: 337, endPoint x: 605, endPoint y: 299, distance: 38.6
click at [605, 299] on nav "Soups Russian Starters Main Salad Grill/BBQ Pirozhik Originals On the Side Dips…" at bounding box center [664, 330] width 324 height 374
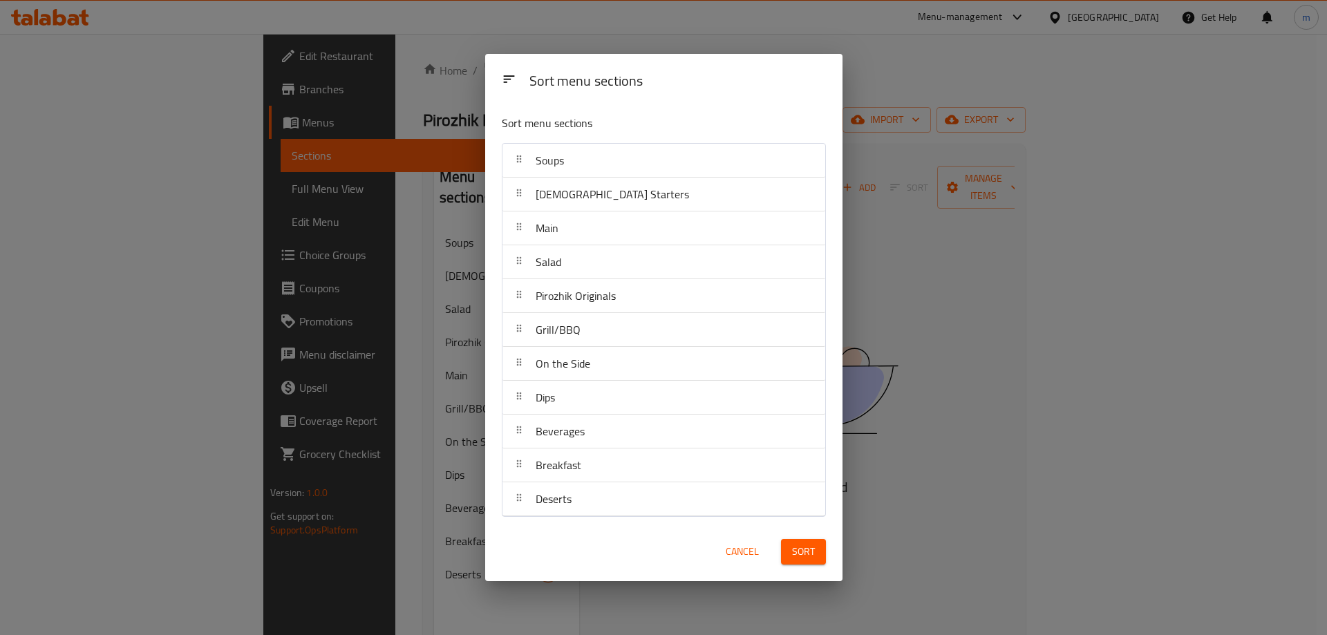
click at [807, 542] on button "Sort" at bounding box center [803, 552] width 45 height 26
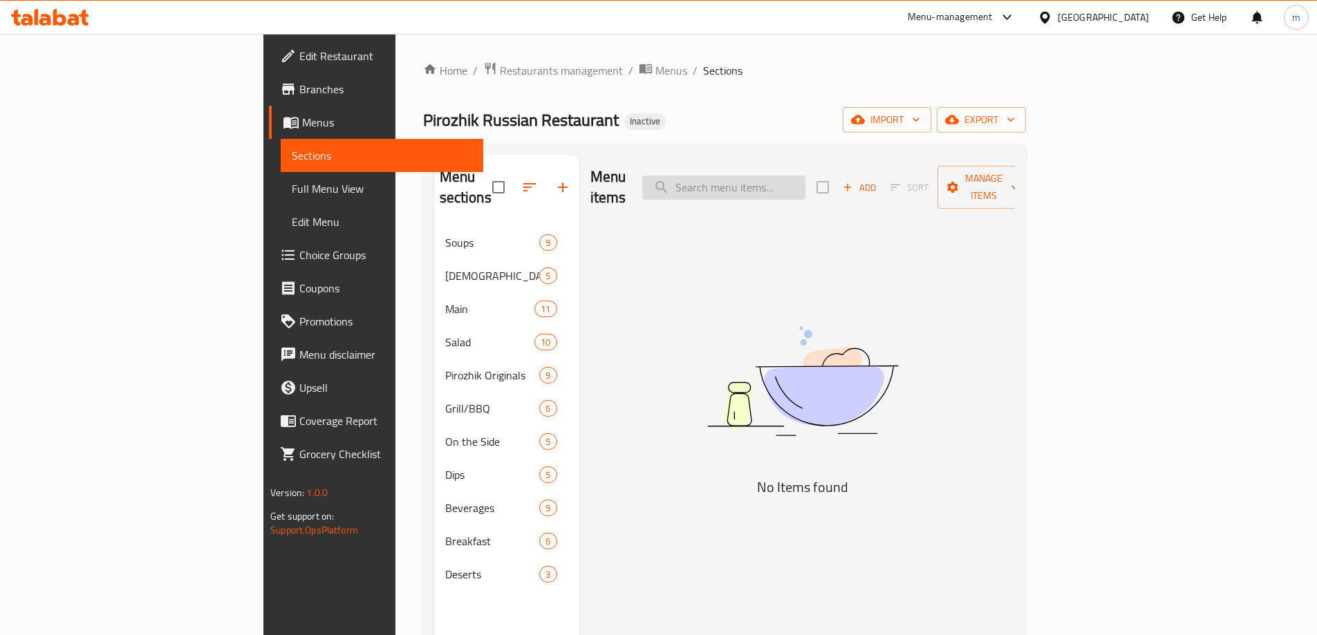
click at [805, 181] on input "search" at bounding box center [723, 188] width 163 height 24
click at [805, 176] on input "search" at bounding box center [723, 188] width 163 height 24
paste input "French Fries"
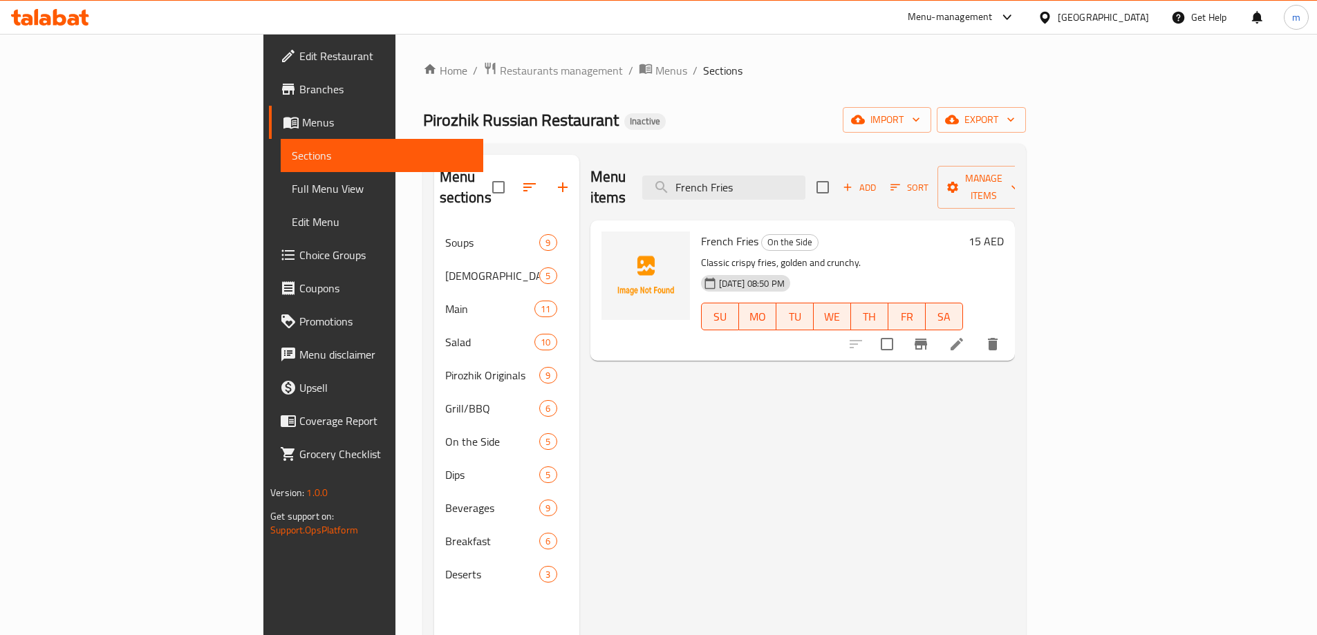
type input "French Fries"
click at [976, 335] on li at bounding box center [956, 344] width 39 height 25
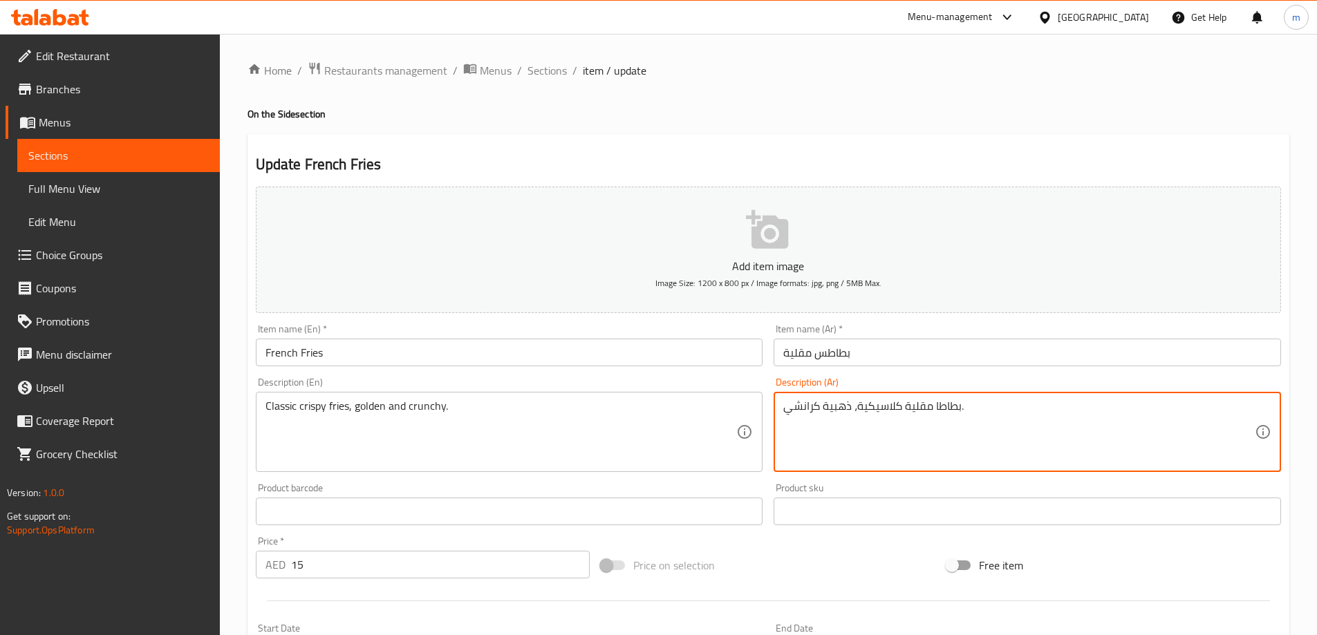
click at [947, 407] on textarea "بطاطا مقلية كلاسيكية، ذهبية كرانشي." at bounding box center [1018, 433] width 471 height 66
click at [957, 406] on textarea "بطاطا مقلية كلاسيكية، ذهبية كرانشي." at bounding box center [1018, 433] width 471 height 66
click at [844, 357] on input "بطاطس مقلية" at bounding box center [1027, 353] width 507 height 28
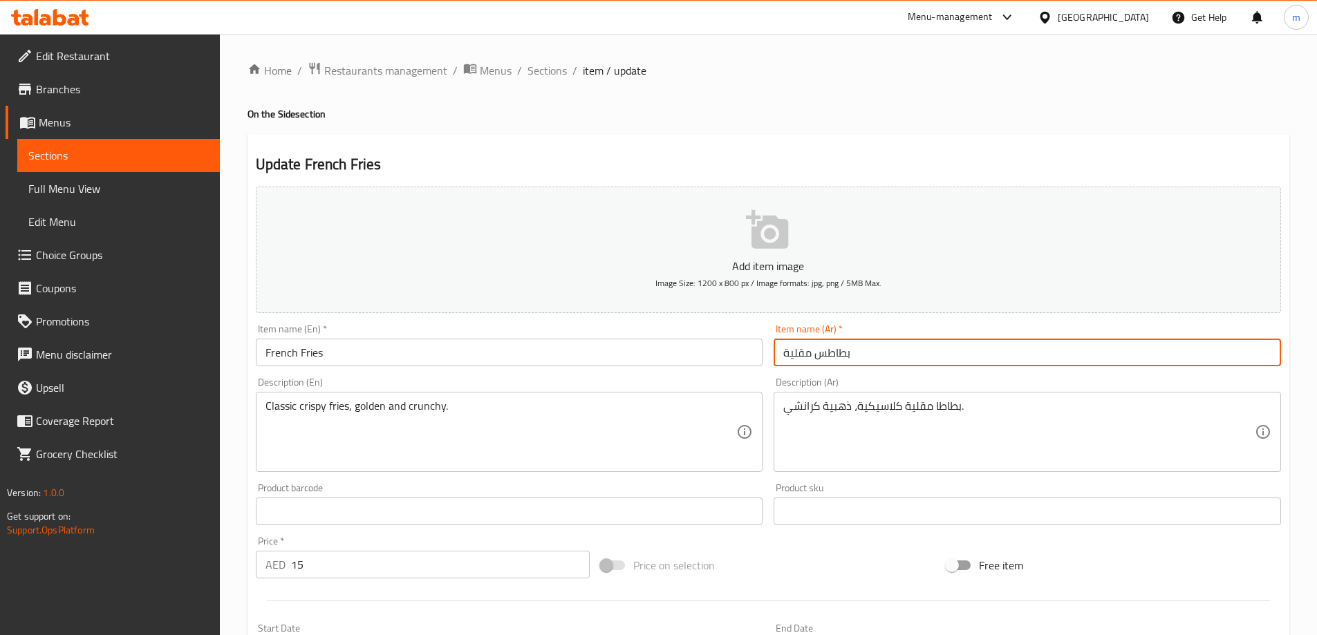
click at [844, 357] on input "بطاطس مقلية" at bounding box center [1027, 353] width 507 height 28
paste input "طاطا"
click at [843, 358] on input "ببطاطا مقلية" at bounding box center [1027, 353] width 507 height 28
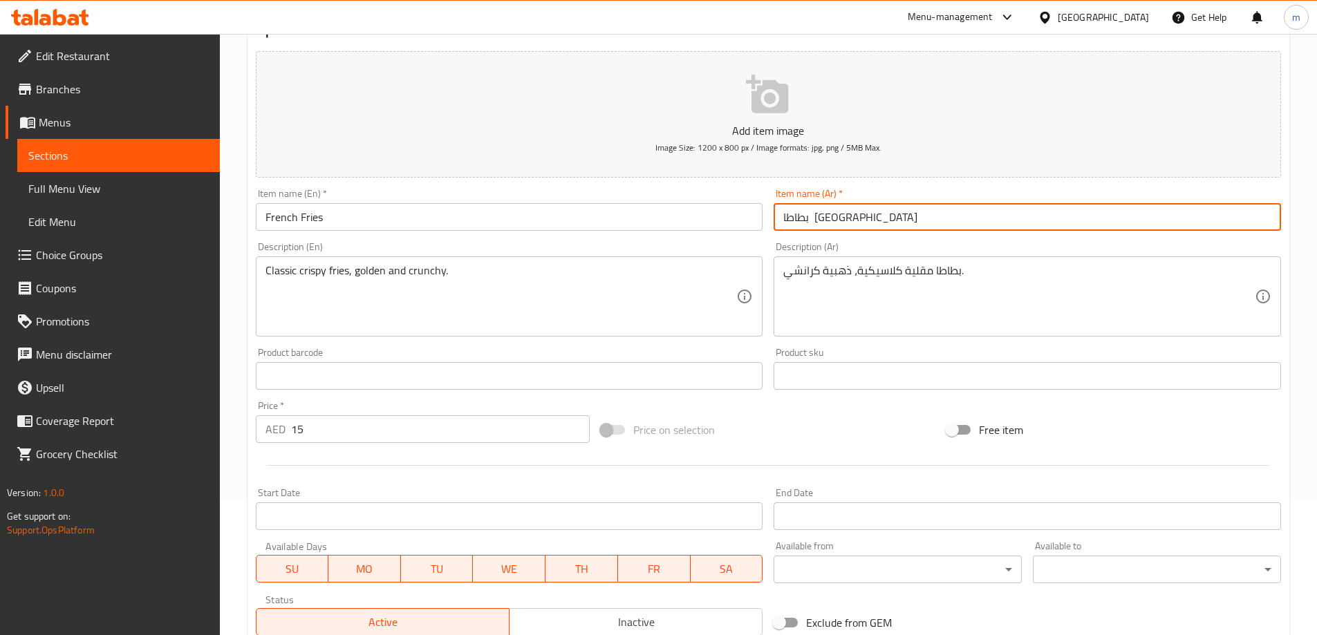
scroll to position [341, 0]
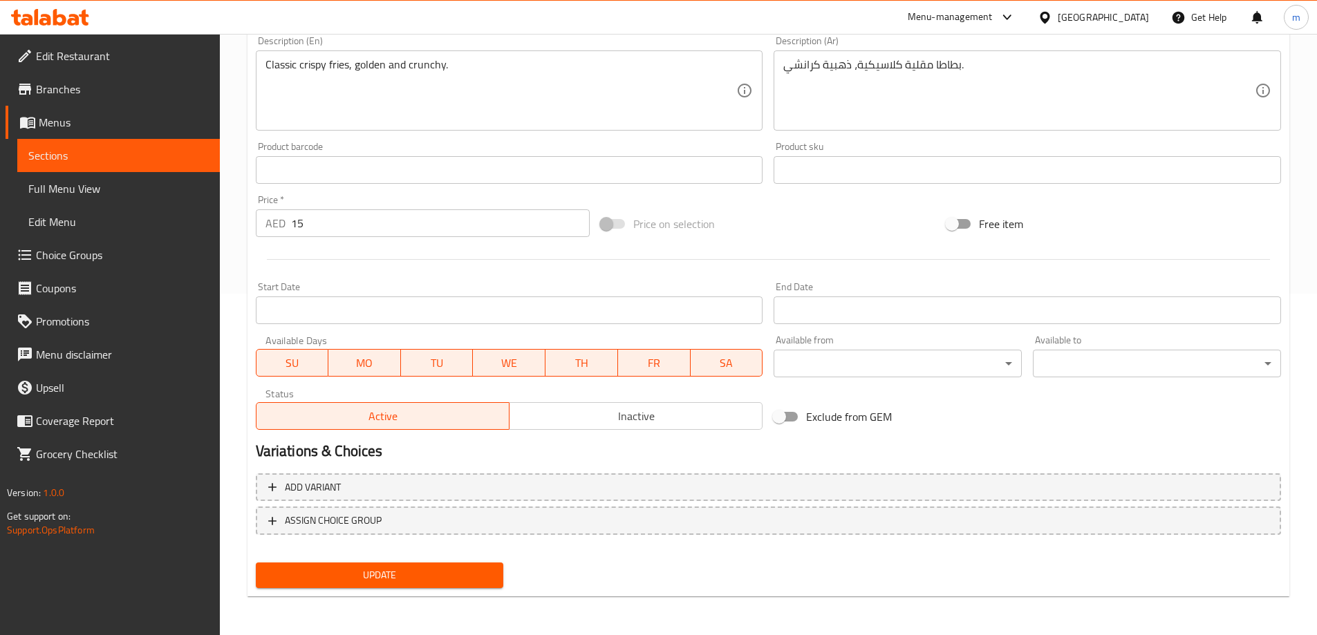
type input "بطاطا مقلية"
click at [395, 572] on span "Update" at bounding box center [380, 575] width 226 height 17
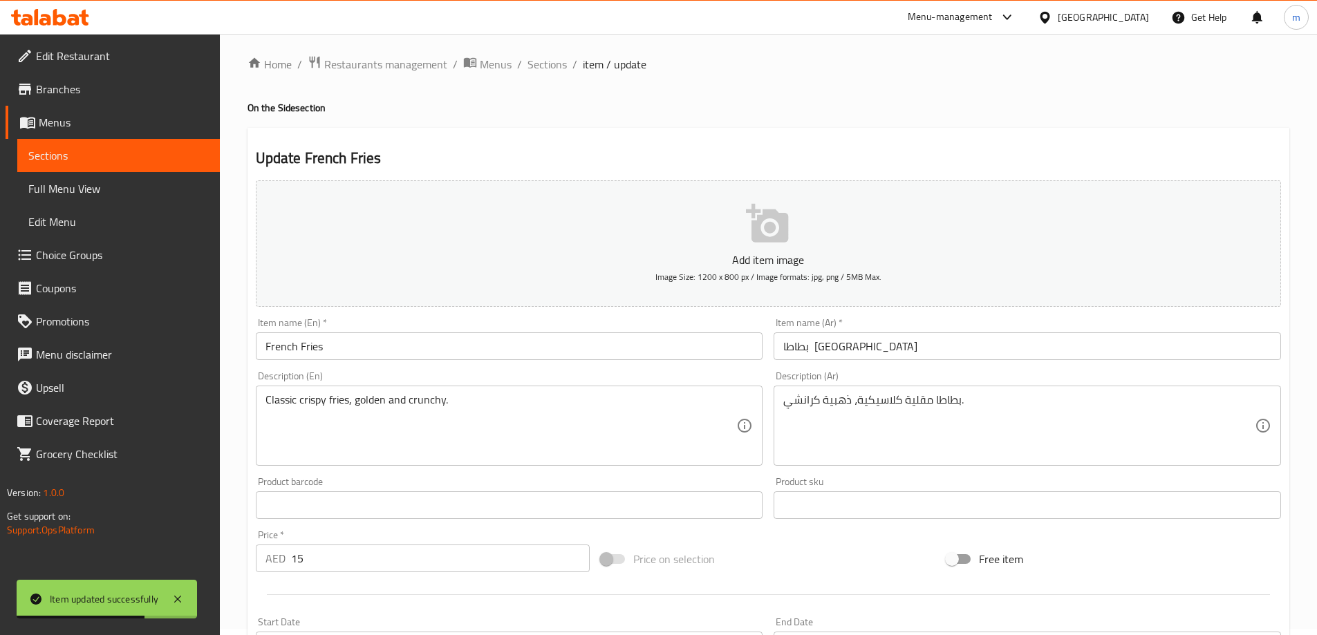
scroll to position [0, 0]
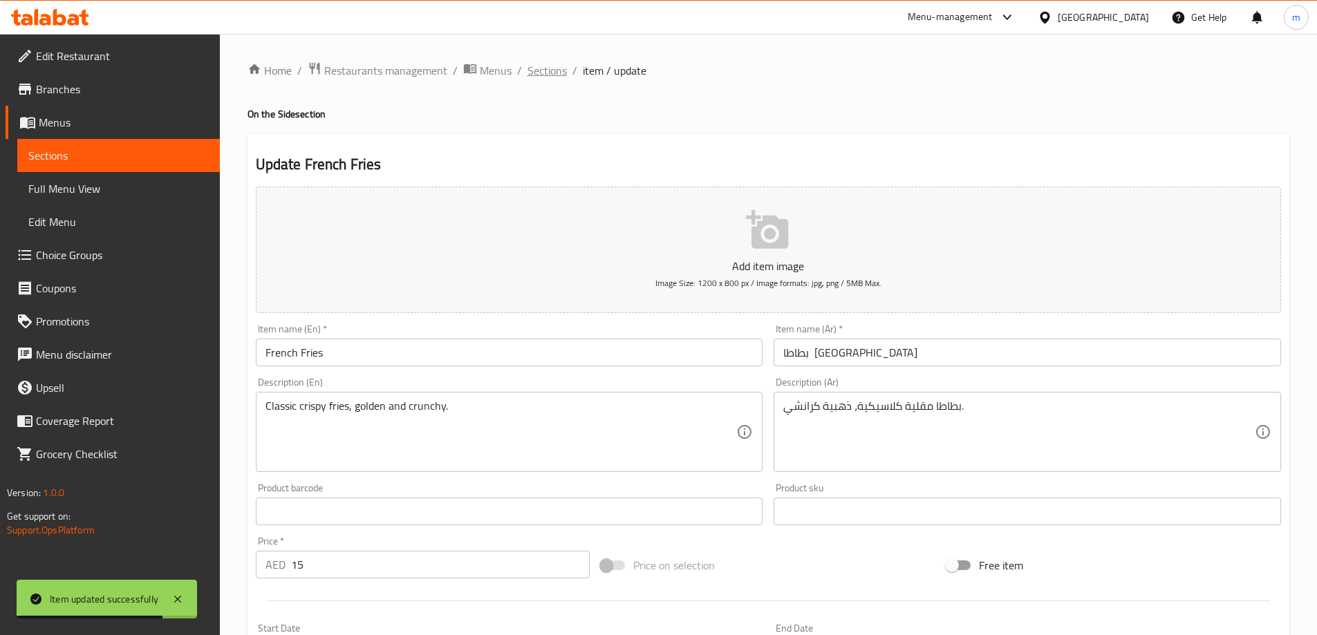
click at [552, 71] on span "Sections" at bounding box center [546, 70] width 39 height 17
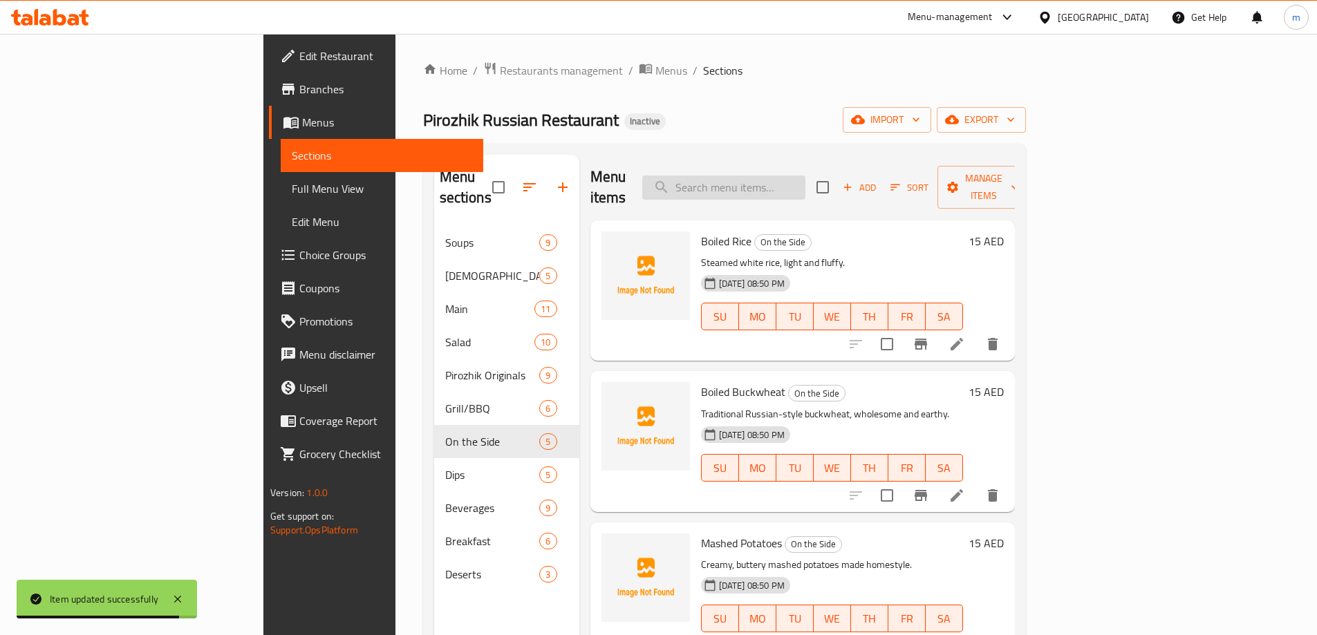
click at [805, 180] on input "search" at bounding box center [723, 188] width 163 height 24
paste input "Condensed Milk"
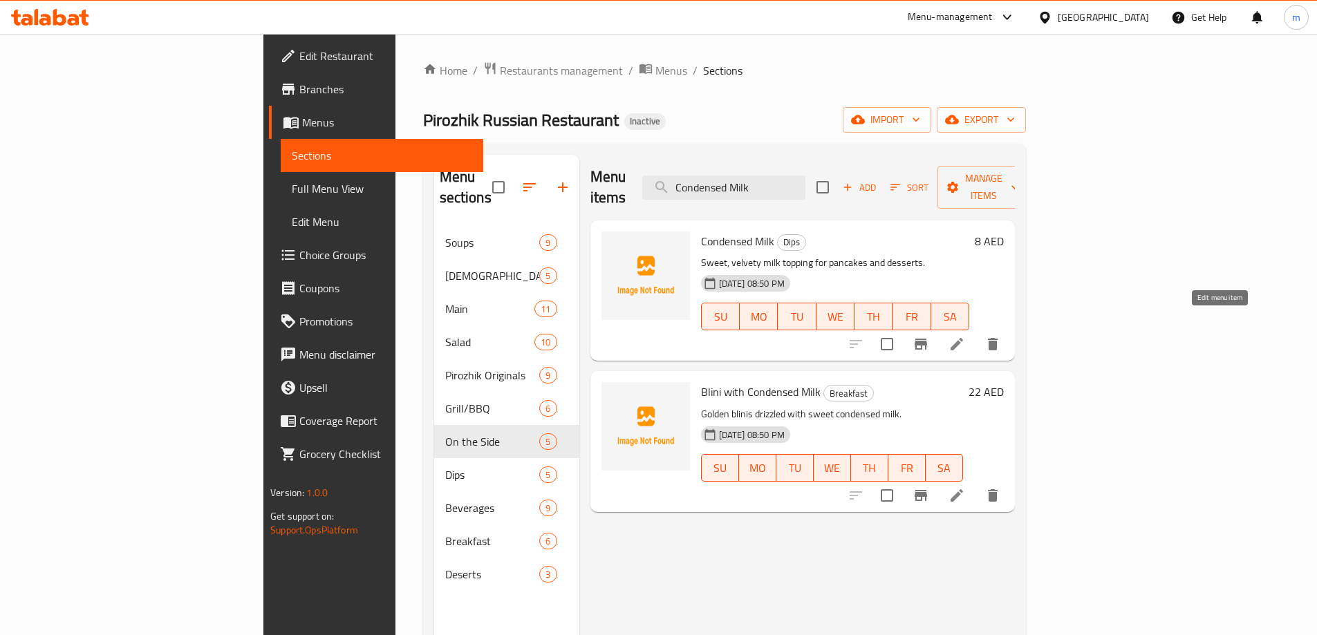
type input "Condensed Milk"
click at [965, 336] on icon at bounding box center [956, 344] width 17 height 17
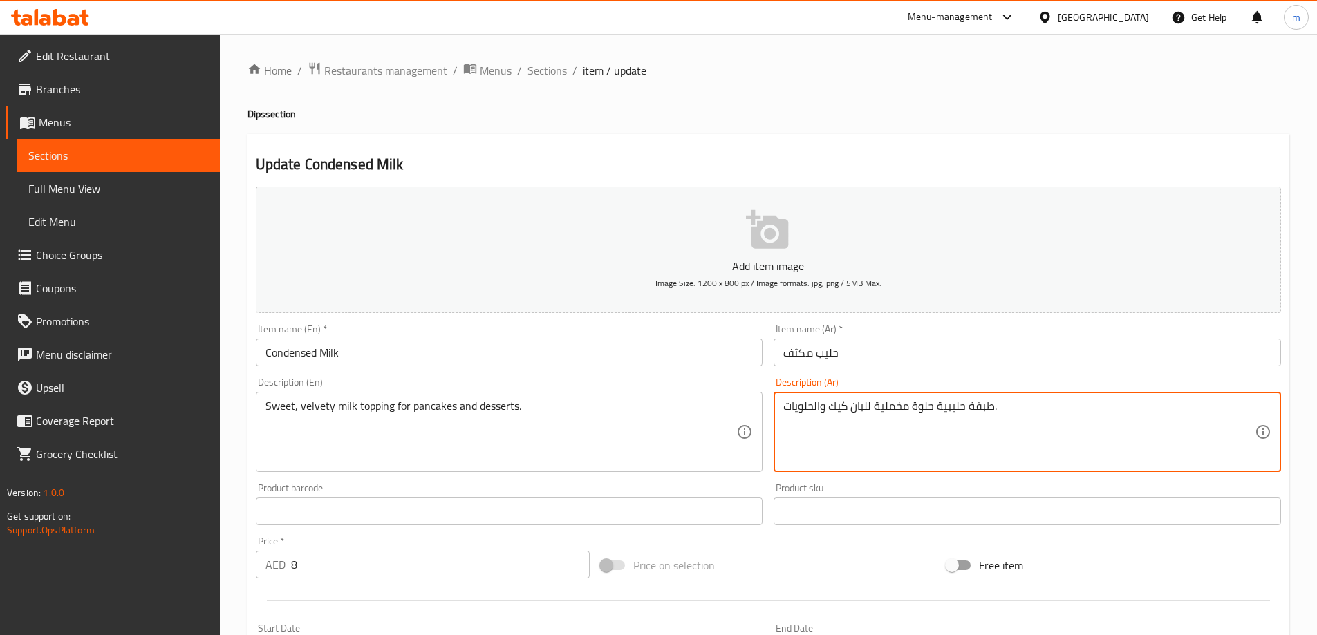
click at [942, 410] on textarea "طبقة حليبية حلوة مخملية للبان كيك والحلويات." at bounding box center [1018, 433] width 471 height 66
click at [940, 413] on textarea "طبقة حليبية حلوة مخملية للبان كيك والحلويات." at bounding box center [1018, 433] width 471 height 66
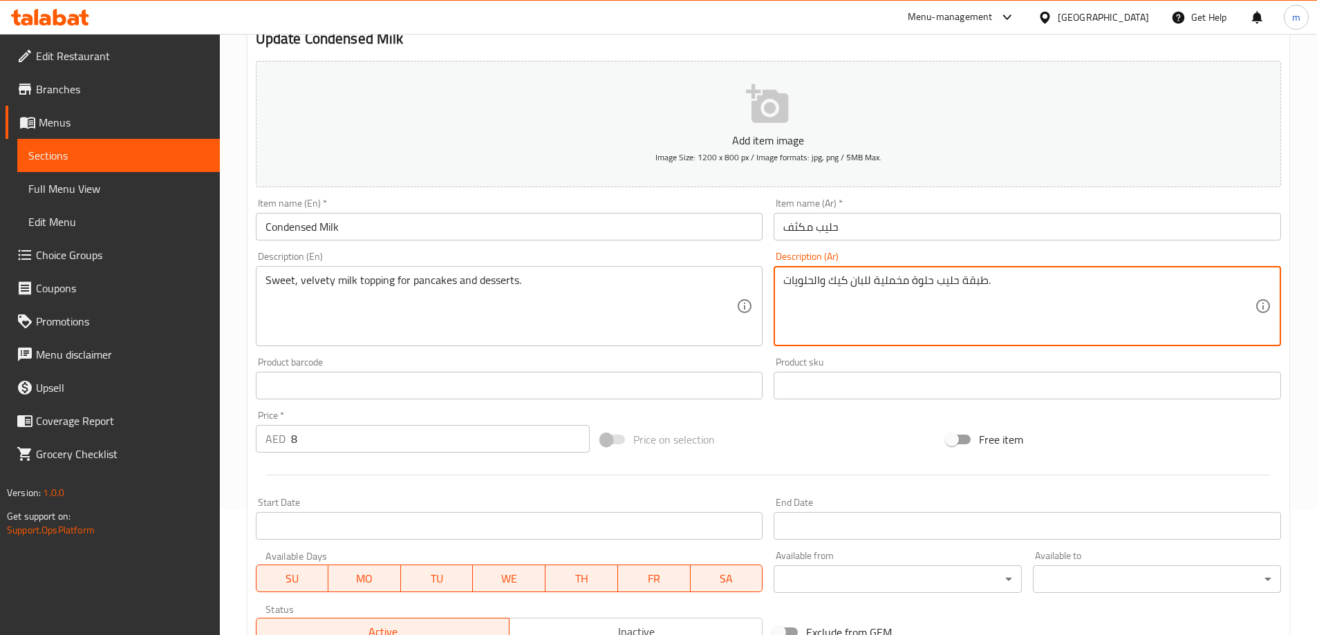
scroll to position [341, 0]
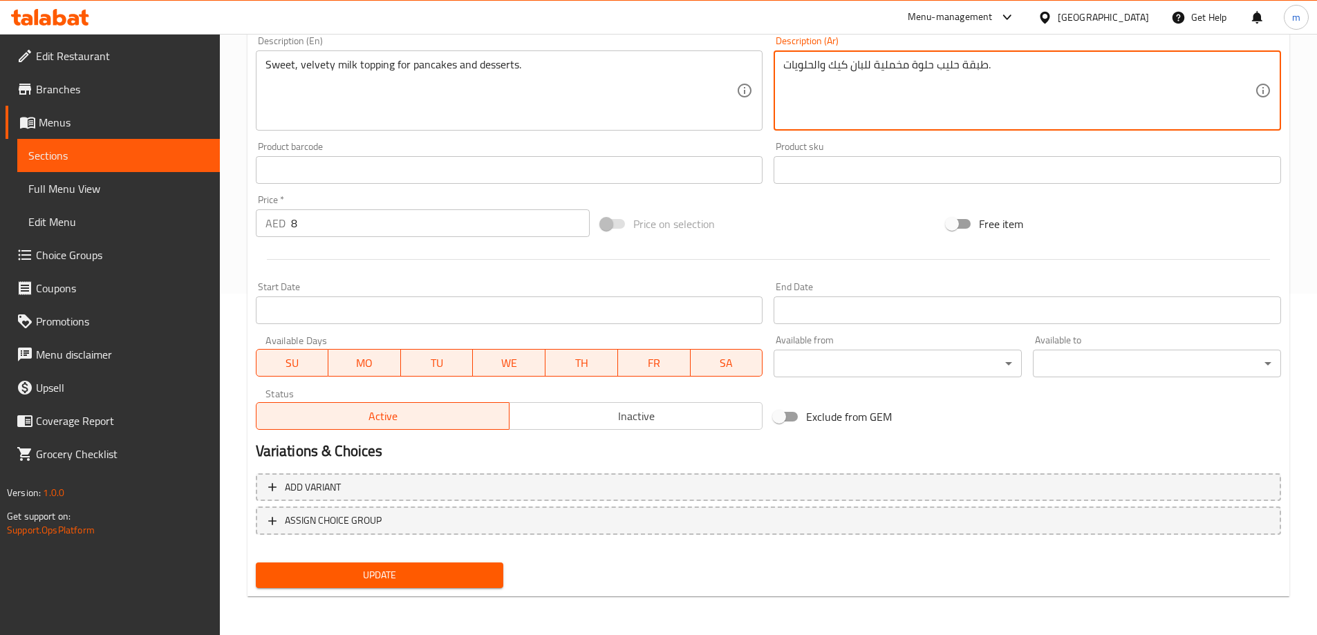
type textarea "طبقة حليب حلوة مخملية للبان كيك والحلويات."
click at [495, 578] on button "Update" at bounding box center [380, 576] width 248 height 26
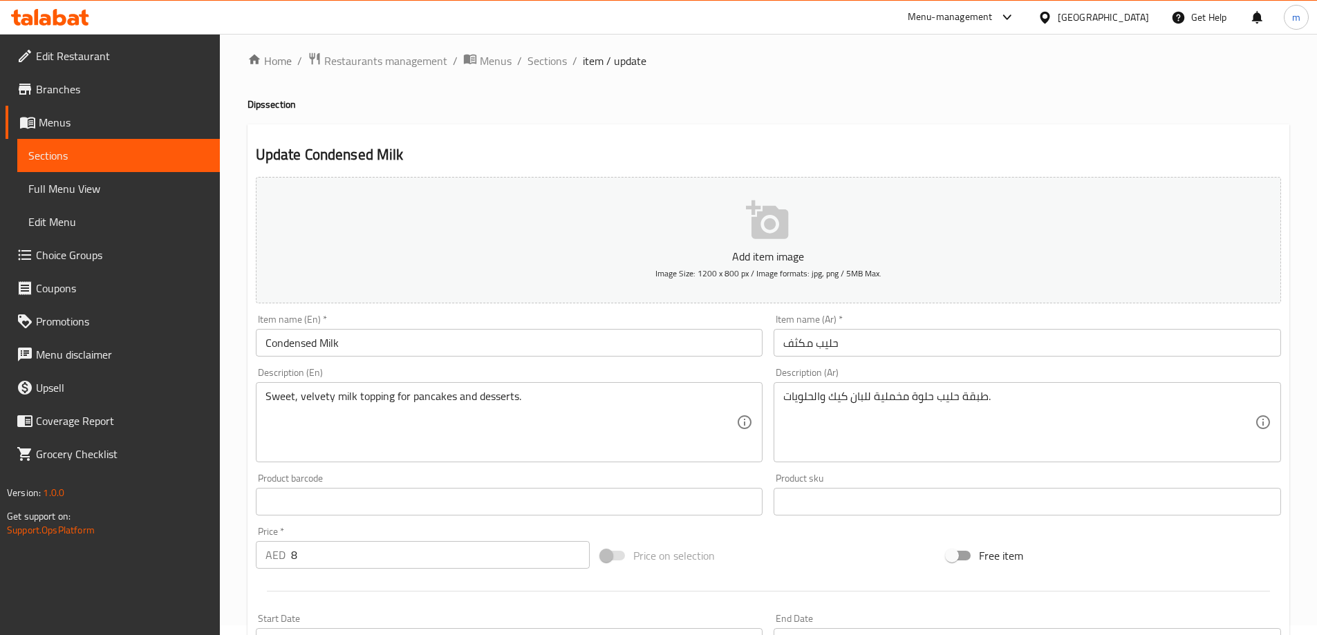
scroll to position [0, 0]
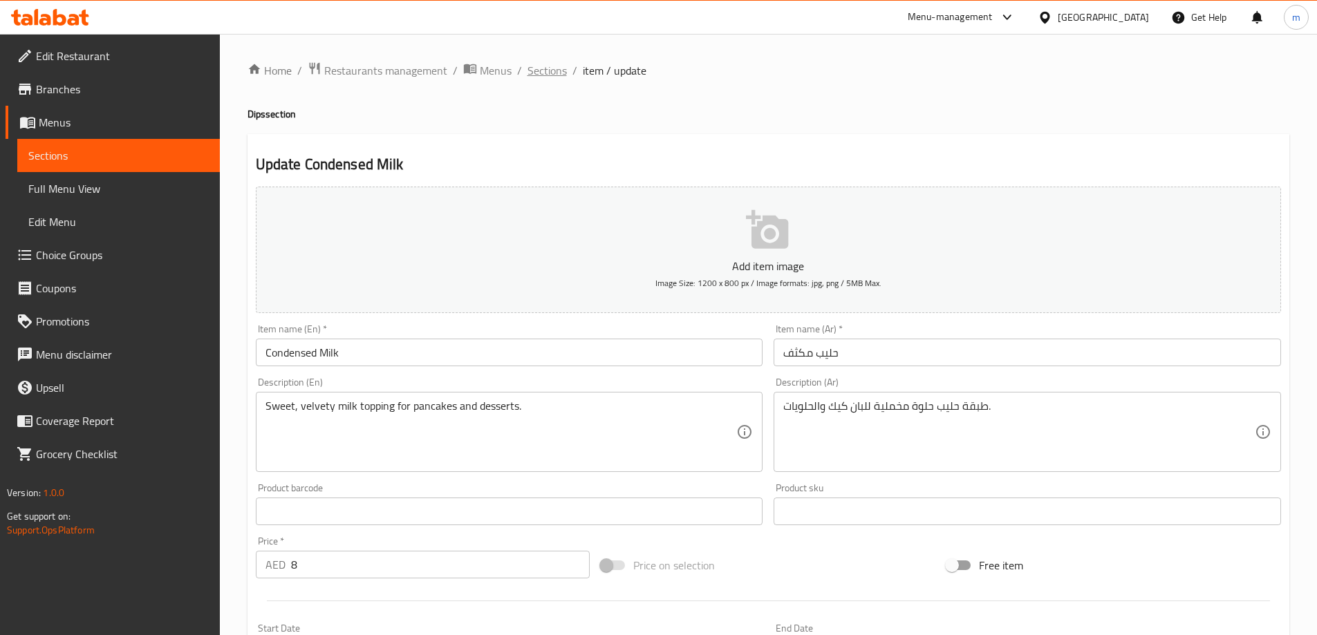
click at [554, 68] on span "Sections" at bounding box center [546, 70] width 39 height 17
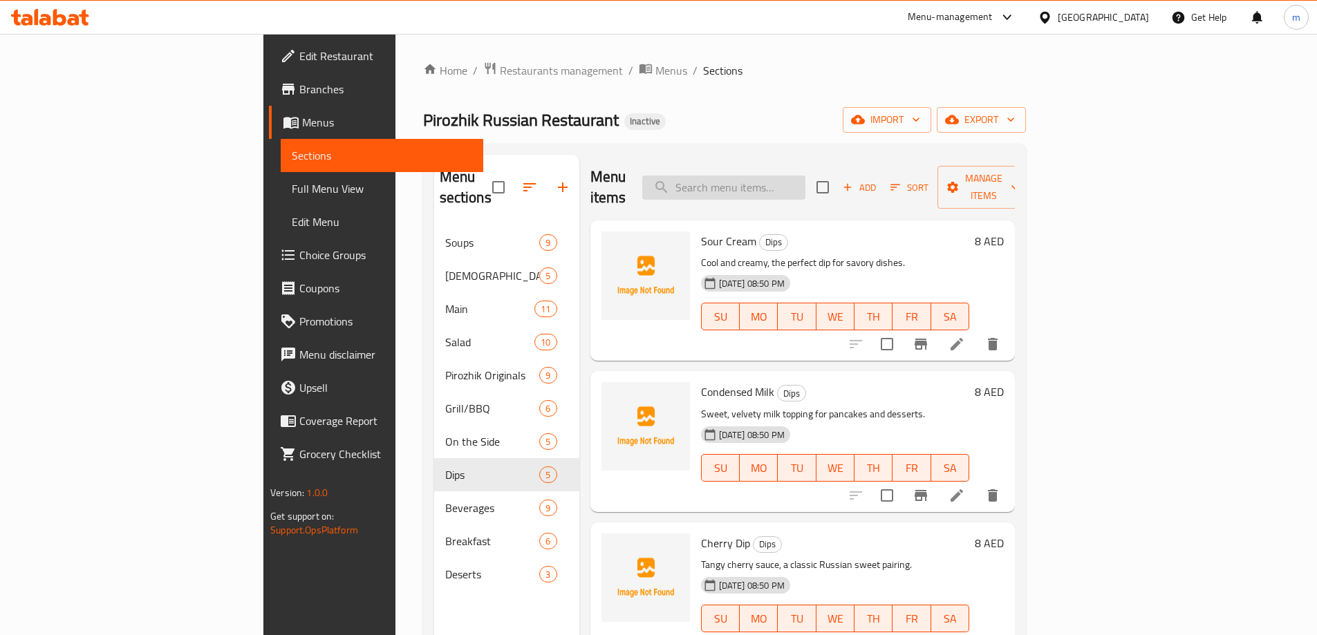
click at [756, 176] on input "search" at bounding box center [723, 188] width 163 height 24
paste input "Raspberry Mors"
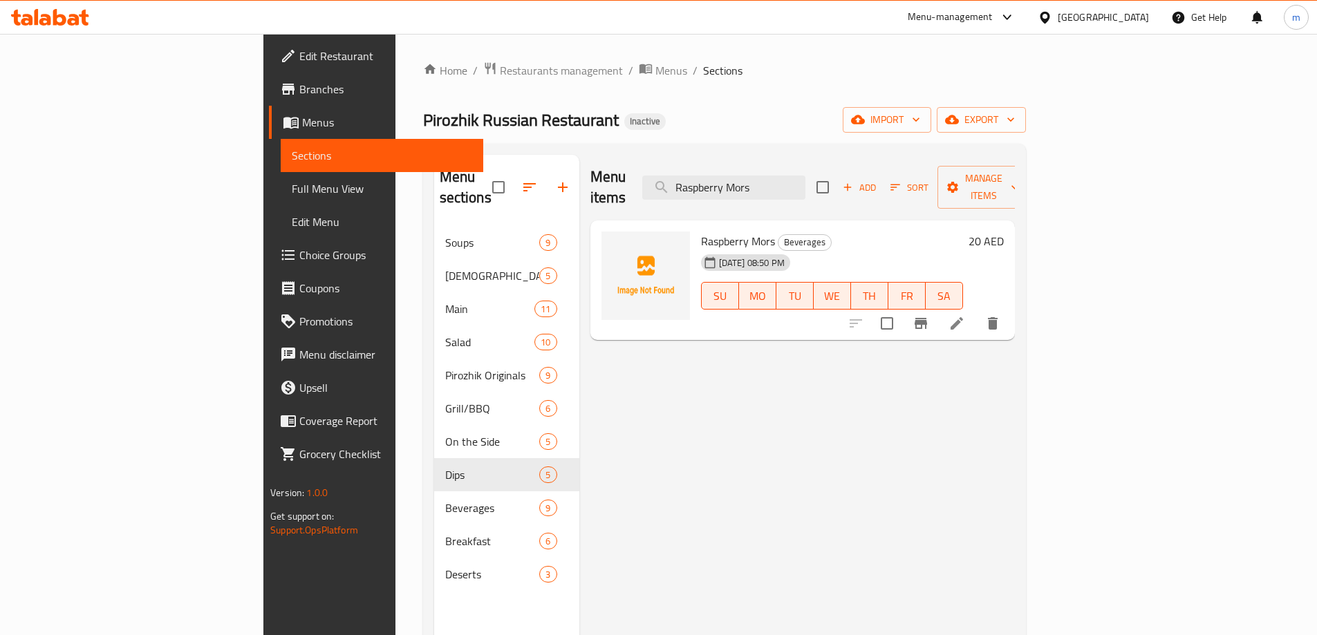
type input "Raspberry Mors"
click at [976, 311] on li at bounding box center [956, 323] width 39 height 25
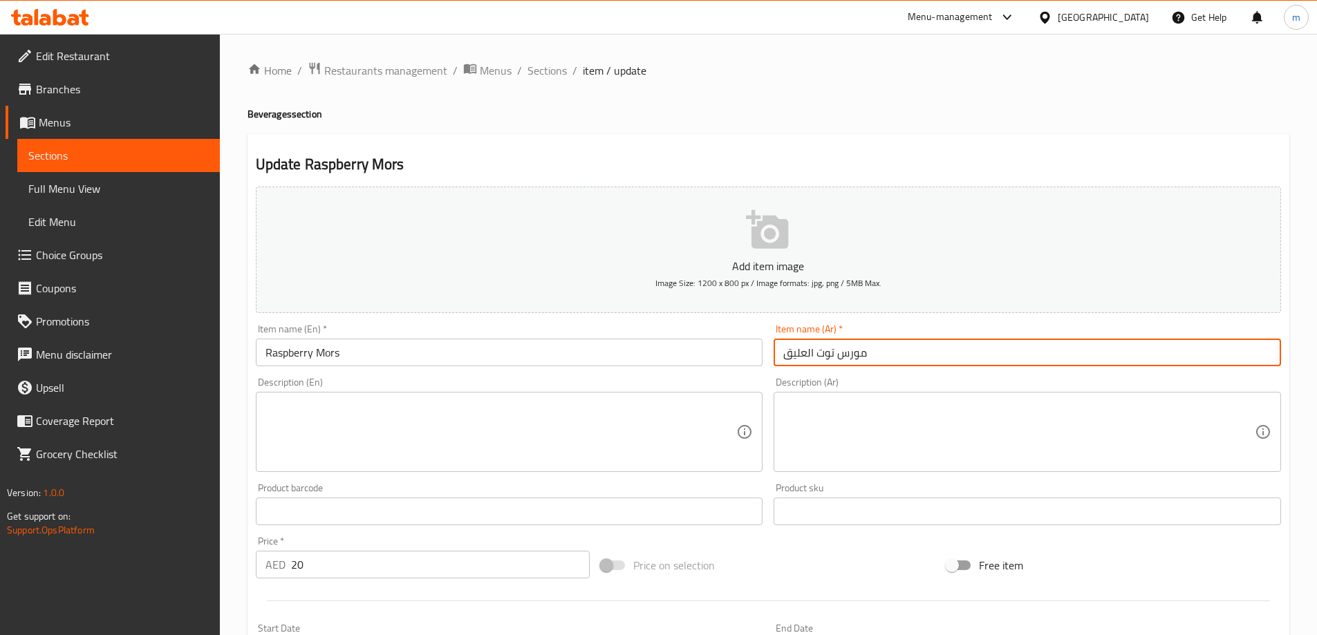
drag, startPoint x: 785, startPoint y: 362, endPoint x: 833, endPoint y: 371, distance: 48.7
click at [833, 371] on div "Item name (Ar)   * مورس توت العليق Item name (Ar) *" at bounding box center [1027, 345] width 518 height 53
paste input "ري أحمر"
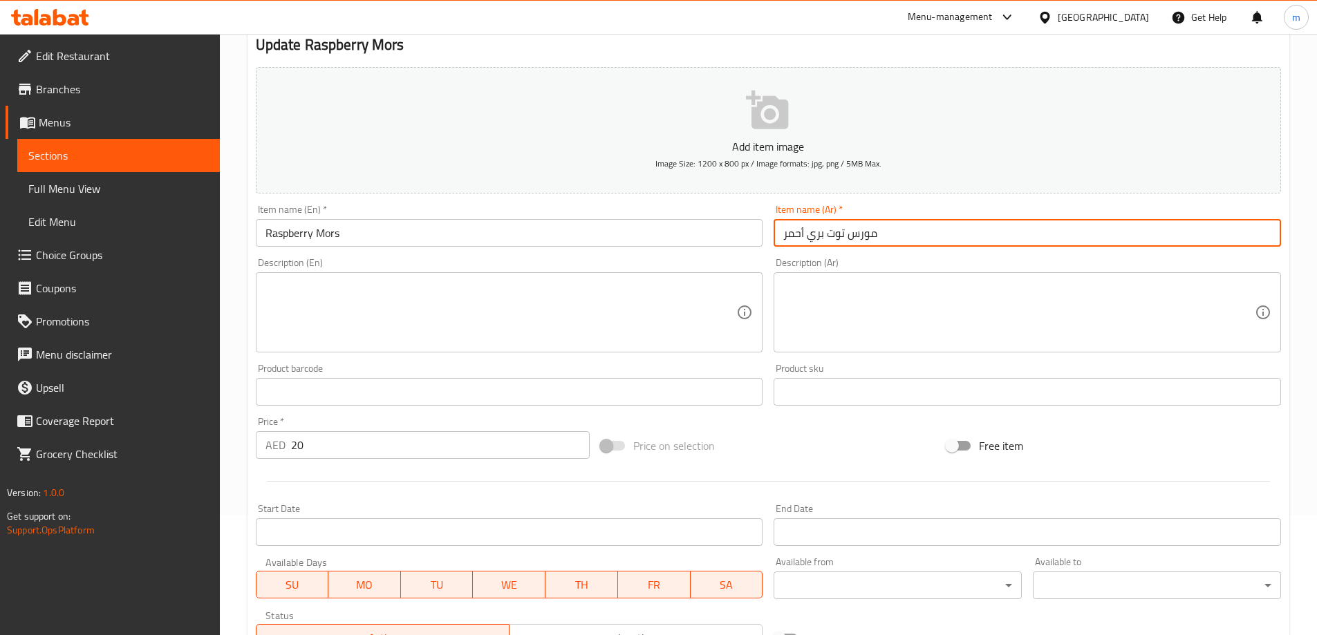
scroll to position [341, 0]
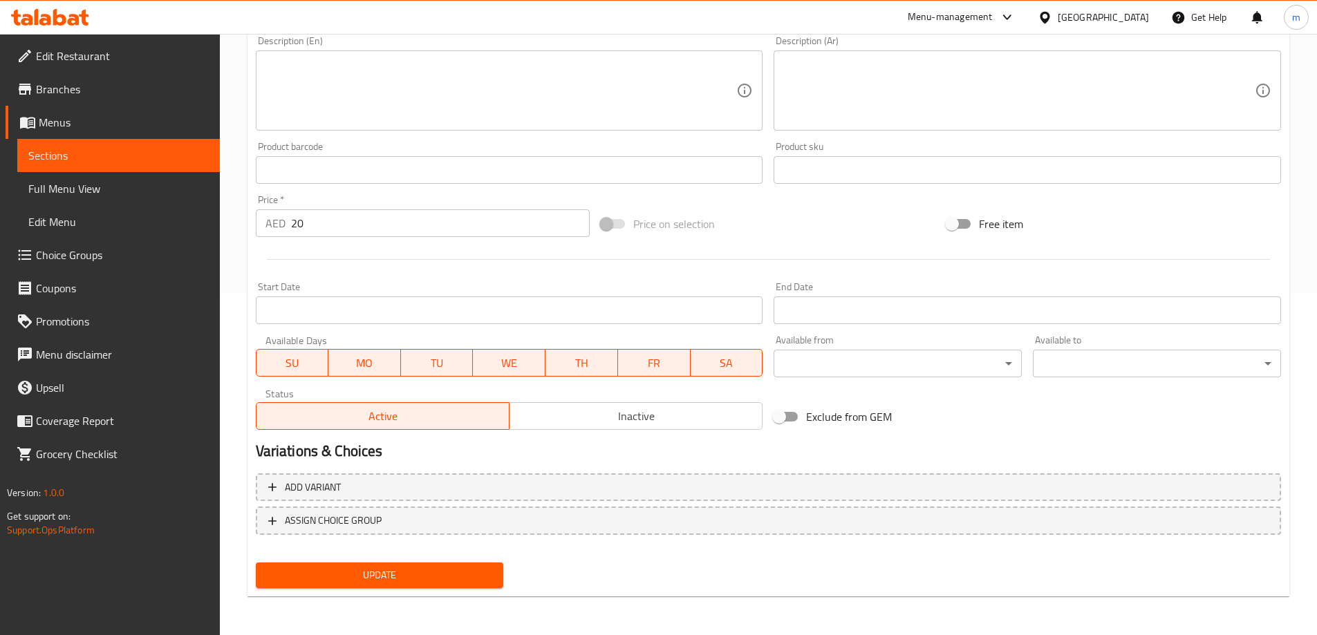
type input "مورس توت بري أحمر"
click at [418, 564] on button "Update" at bounding box center [380, 576] width 248 height 26
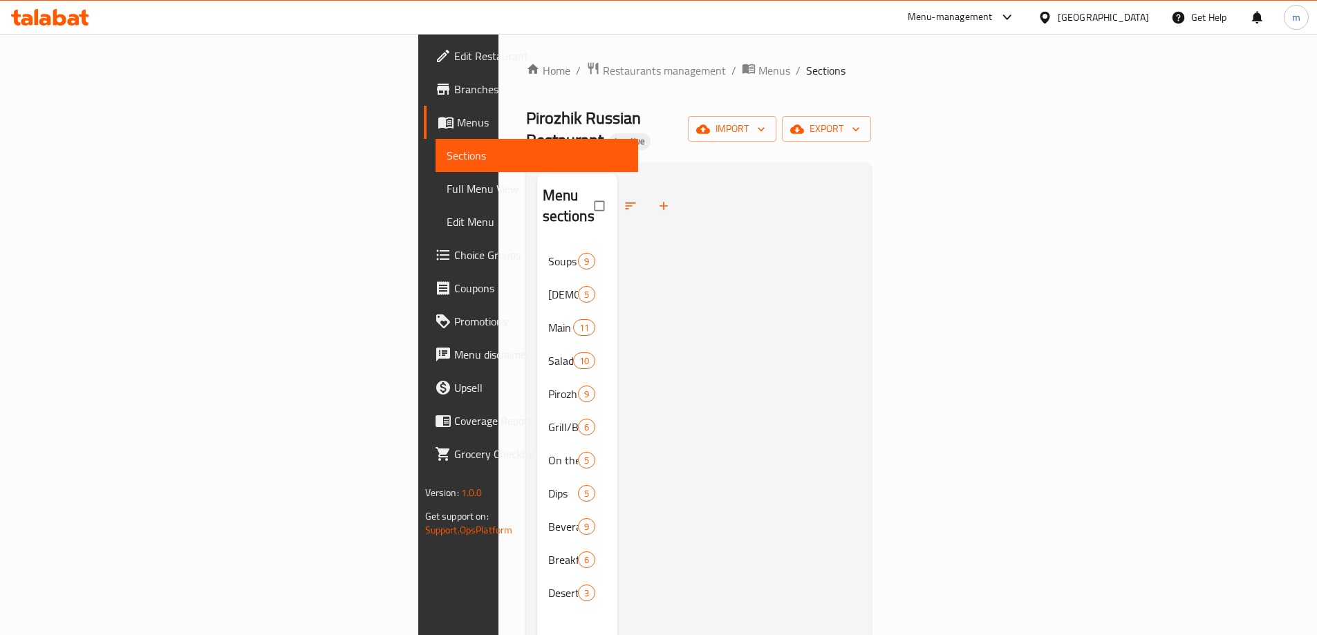
click at [447, 187] on span "Full Menu View" at bounding box center [537, 188] width 180 height 17
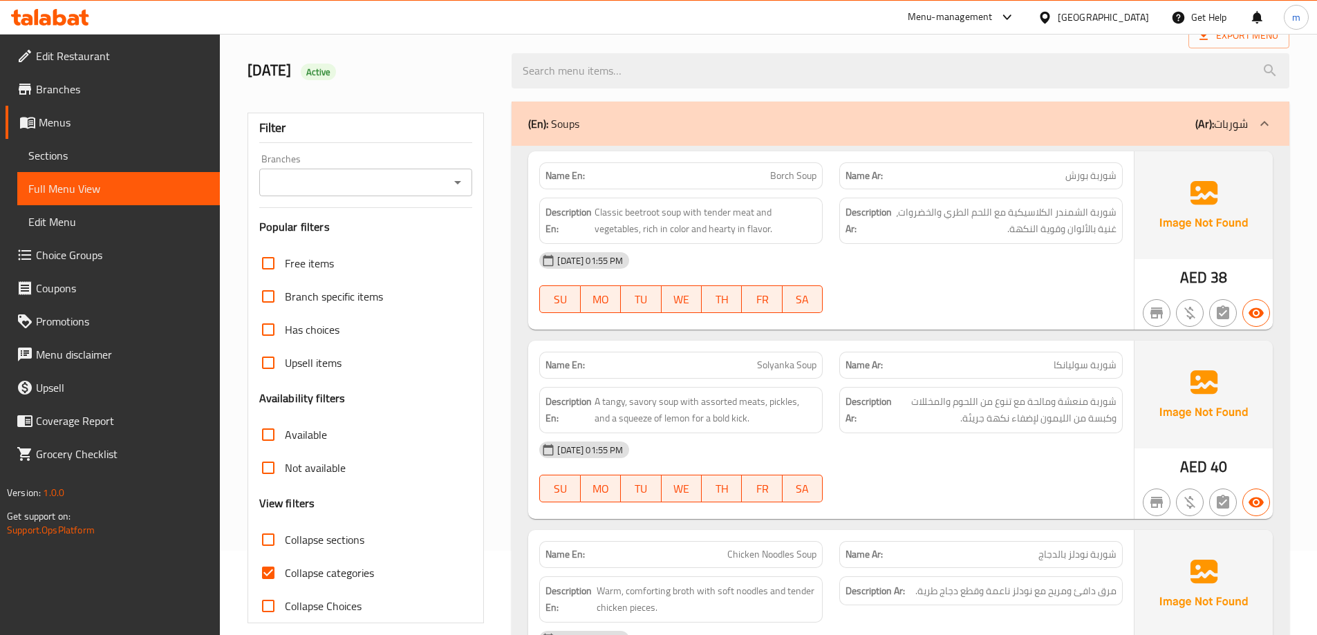
scroll to position [207, 0]
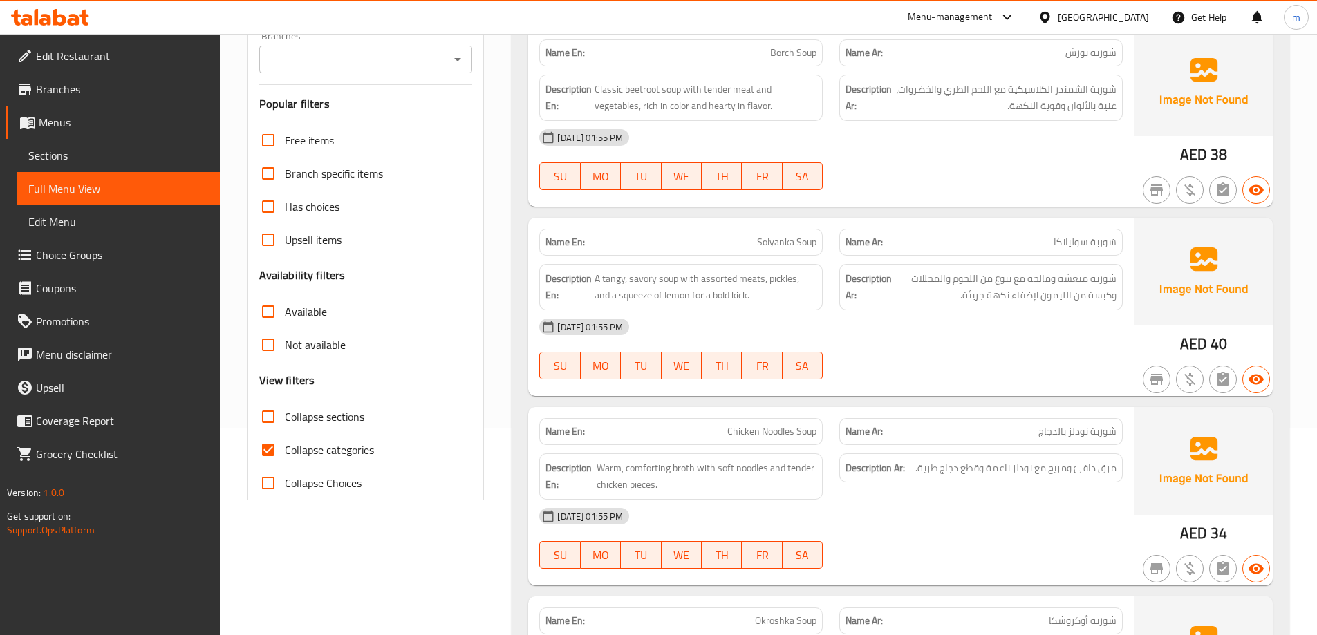
click at [331, 422] on span "Collapse sections" at bounding box center [324, 417] width 79 height 17
click at [285, 422] on input "Collapse sections" at bounding box center [268, 416] width 33 height 33
checkbox input "true"
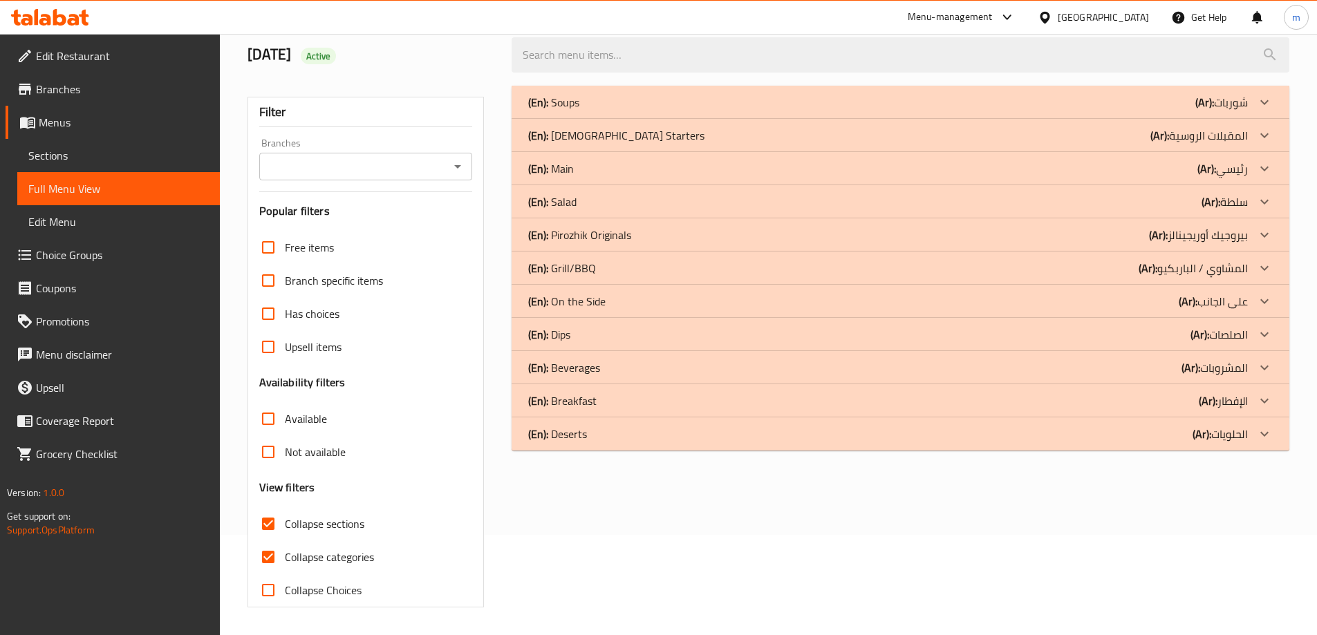
scroll to position [100, 0]
click at [348, 452] on div "Not available" at bounding box center [366, 452] width 214 height 33
click at [350, 556] on span "Collapse categories" at bounding box center [329, 557] width 89 height 17
click at [285, 556] on input "Collapse categories" at bounding box center [268, 557] width 33 height 33
checkbox input "false"
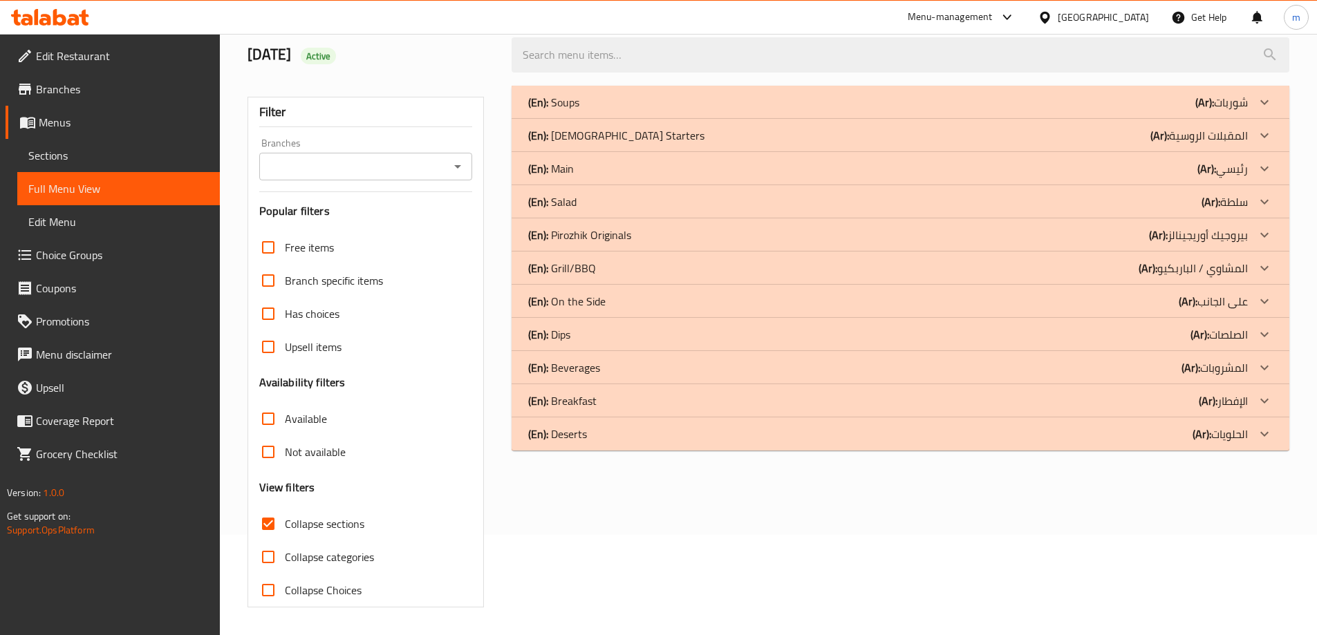
click at [1112, 298] on div "(En): On the Side (Ar): على الجانب" at bounding box center [888, 301] width 720 height 17
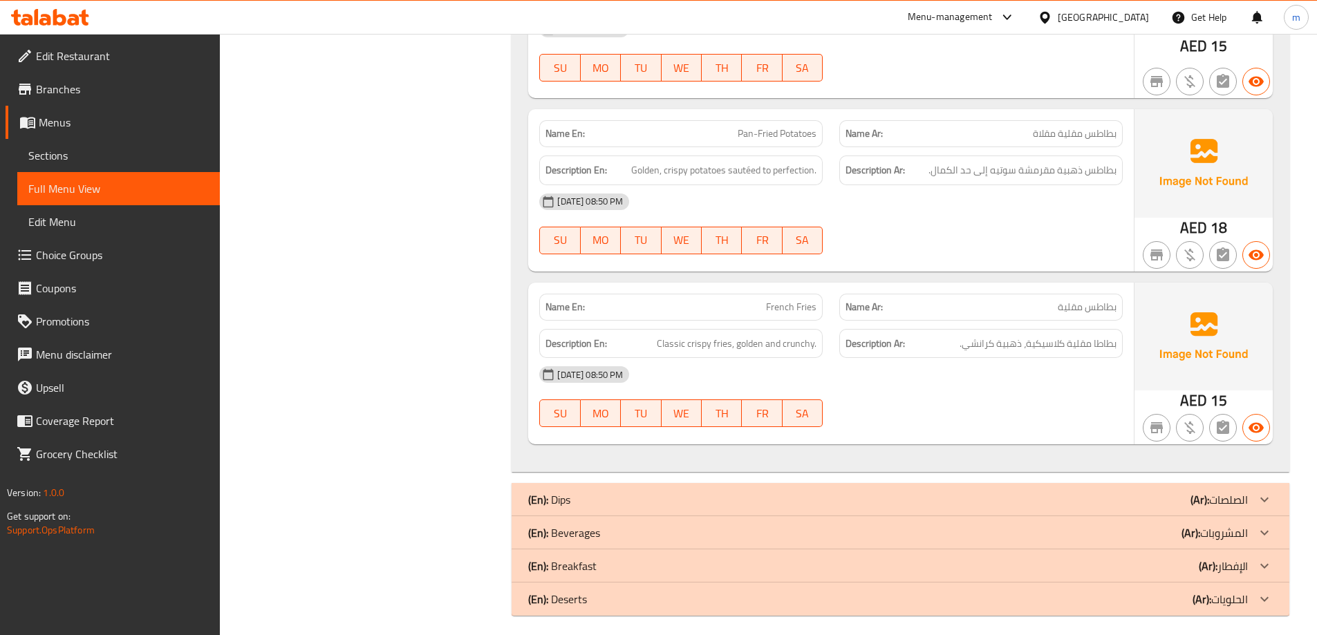
scroll to position [897, 0]
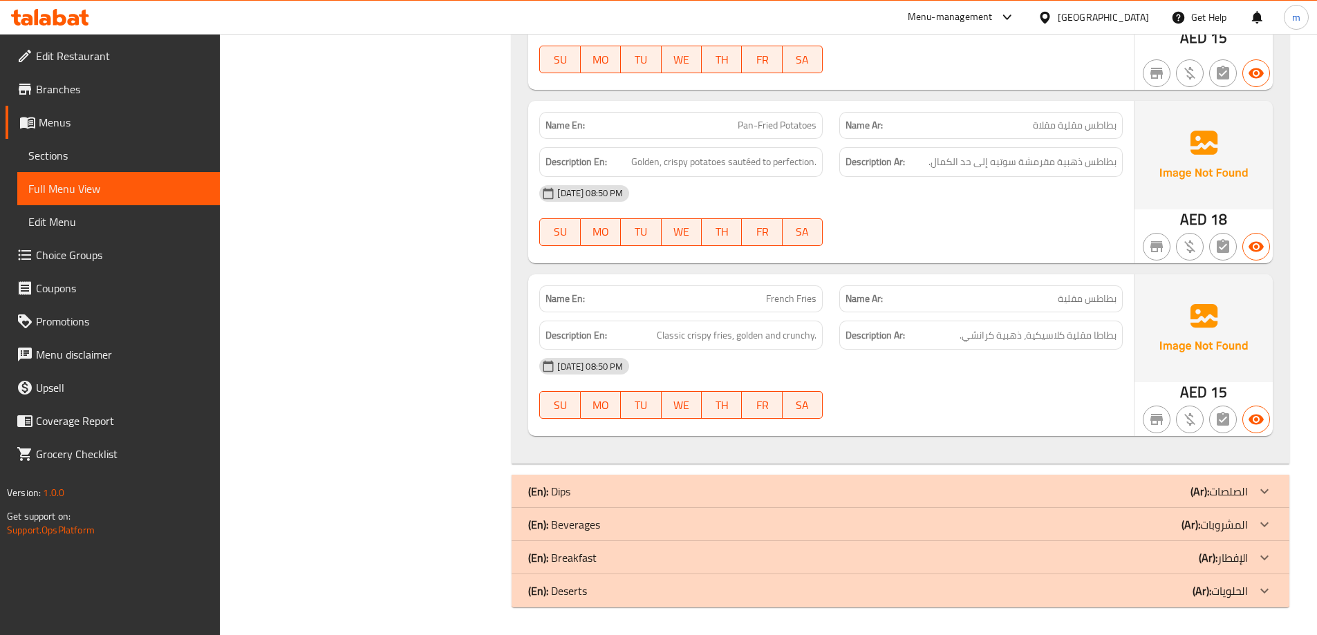
click at [796, 301] on span "French Fries" at bounding box center [791, 299] width 50 height 15
click at [796, 303] on span "French Fries" at bounding box center [791, 299] width 50 height 15
click at [798, 302] on span "French Fries" at bounding box center [791, 299] width 50 height 15
click at [798, 301] on span "French Fries" at bounding box center [791, 299] width 50 height 15
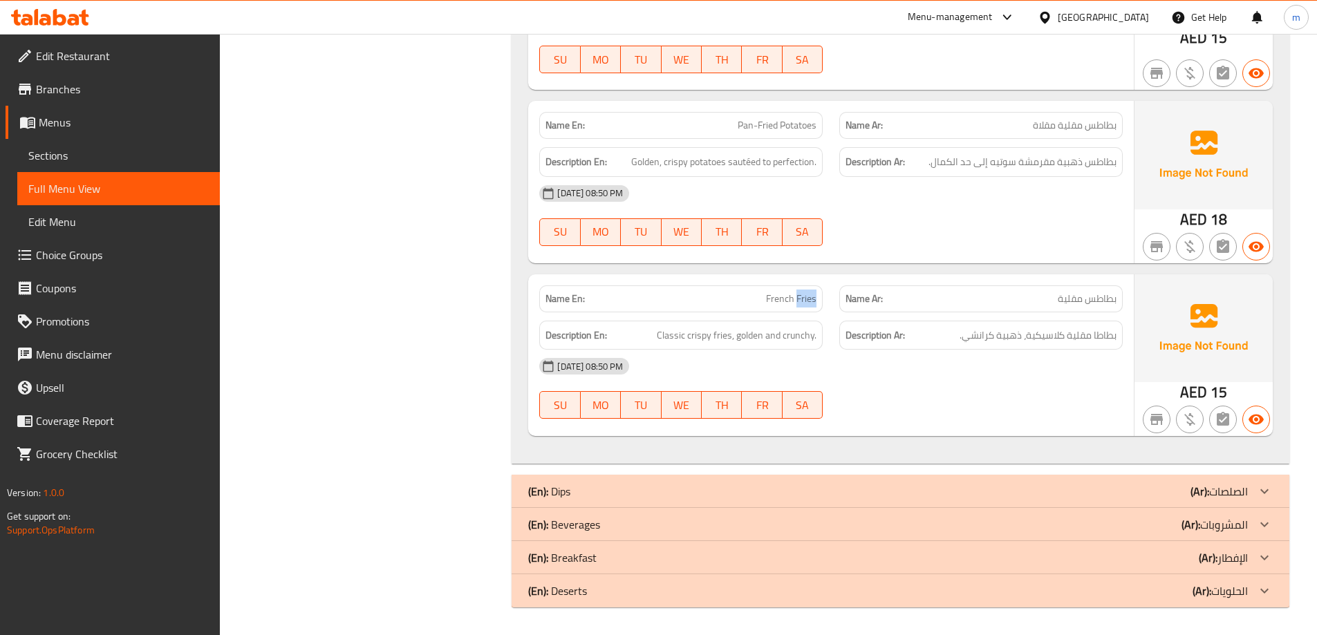
click at [798, 301] on span "French Fries" at bounding box center [791, 299] width 50 height 15
click at [797, 299] on span "French Fries" at bounding box center [791, 299] width 50 height 15
click at [1073, 494] on div "(En): Dips (Ar): الصلصات" at bounding box center [888, 491] width 720 height 17
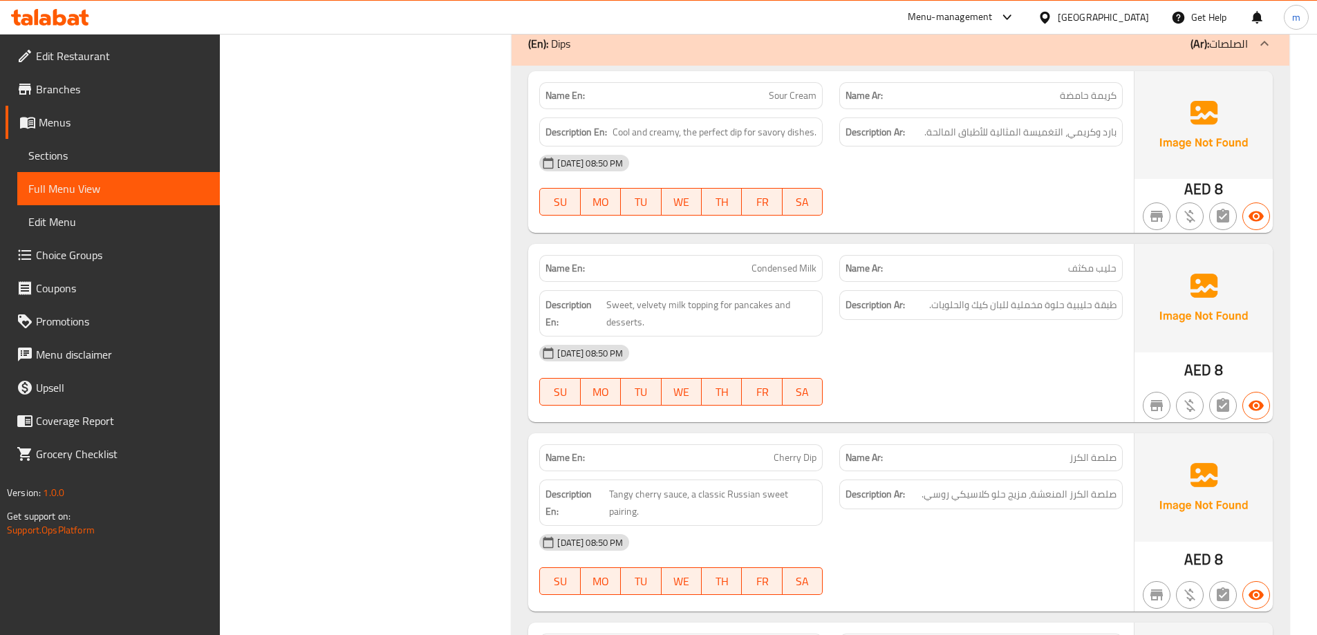
scroll to position [1318, 0]
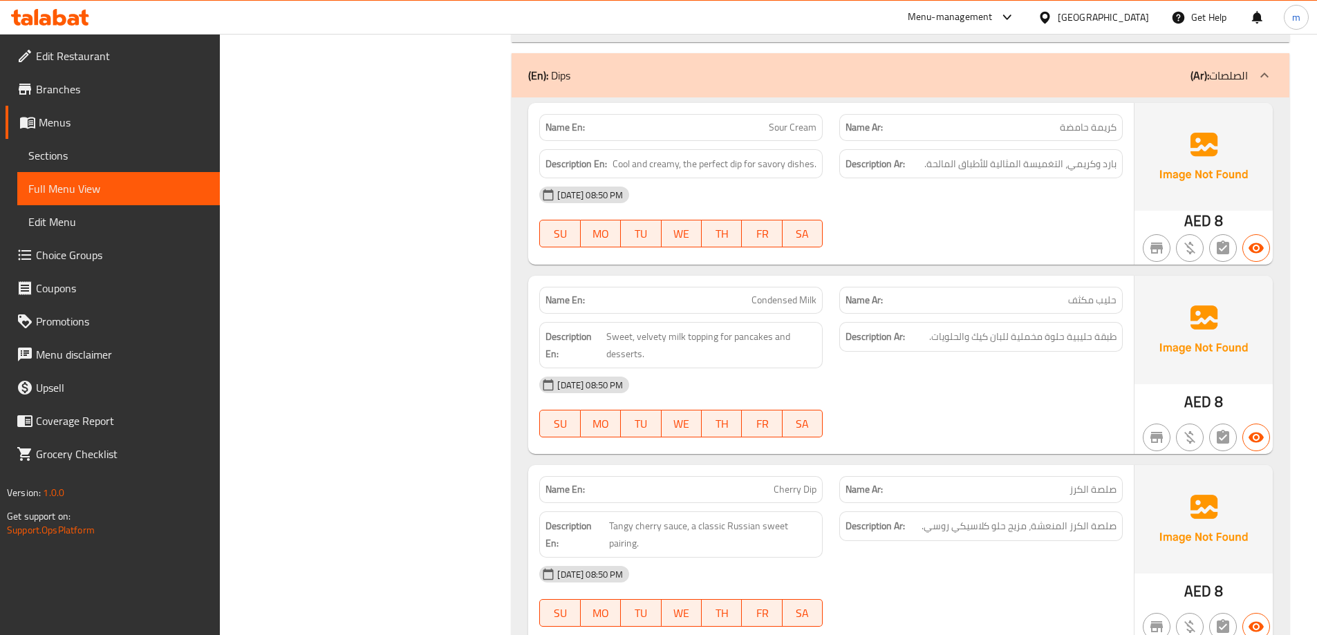
click at [790, 300] on span "Condensed Milk" at bounding box center [783, 300] width 65 height 15
copy span "Condensed Milk"
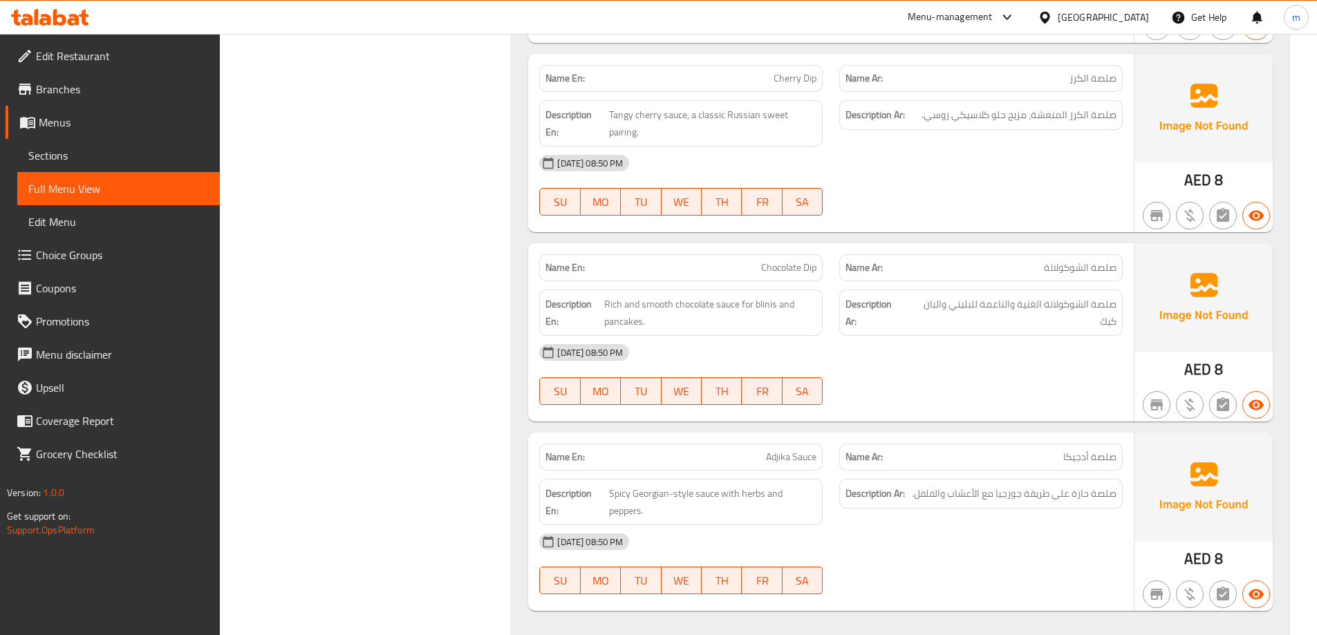
scroll to position [1733, 0]
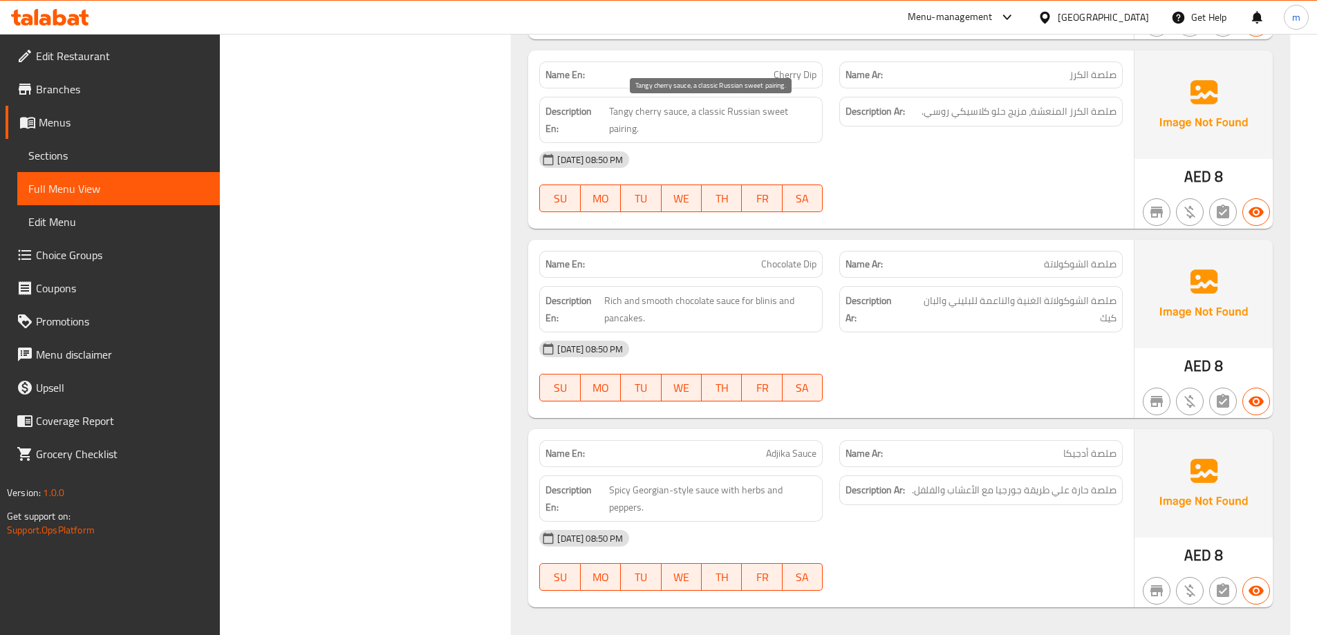
click at [633, 127] on span "Tangy cherry sauce, a classic Russian sweet pairing." at bounding box center [712, 120] width 207 height 34
copy span "pairing"
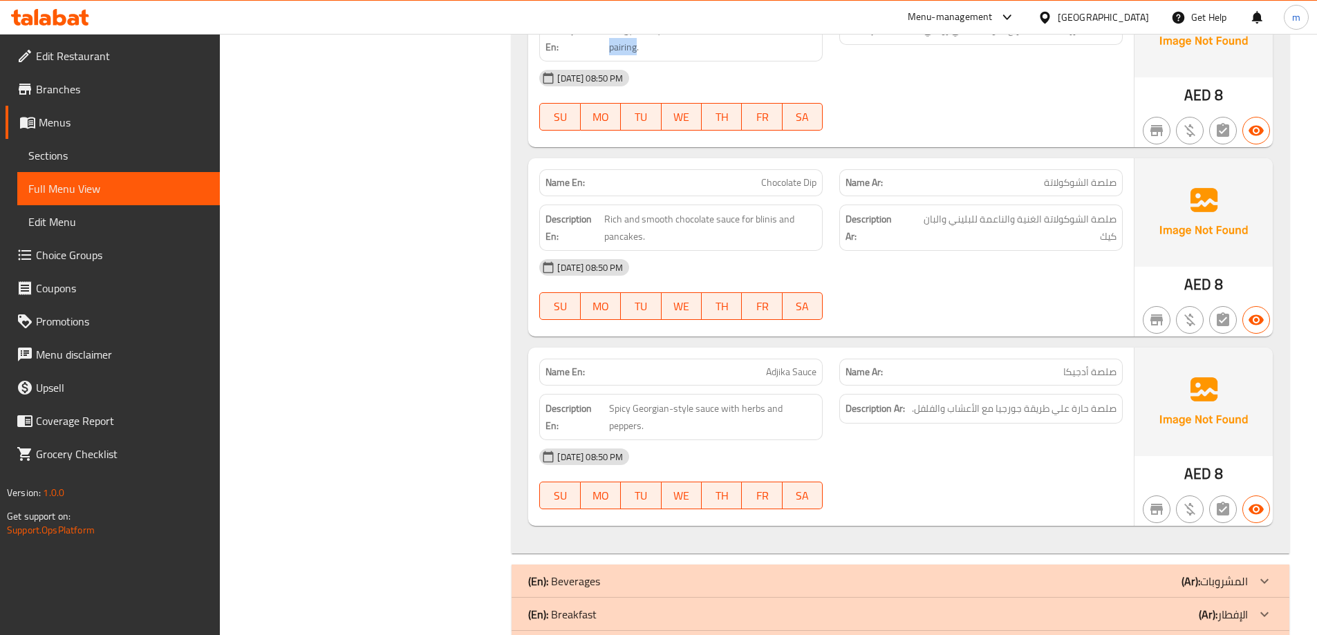
scroll to position [1871, 0]
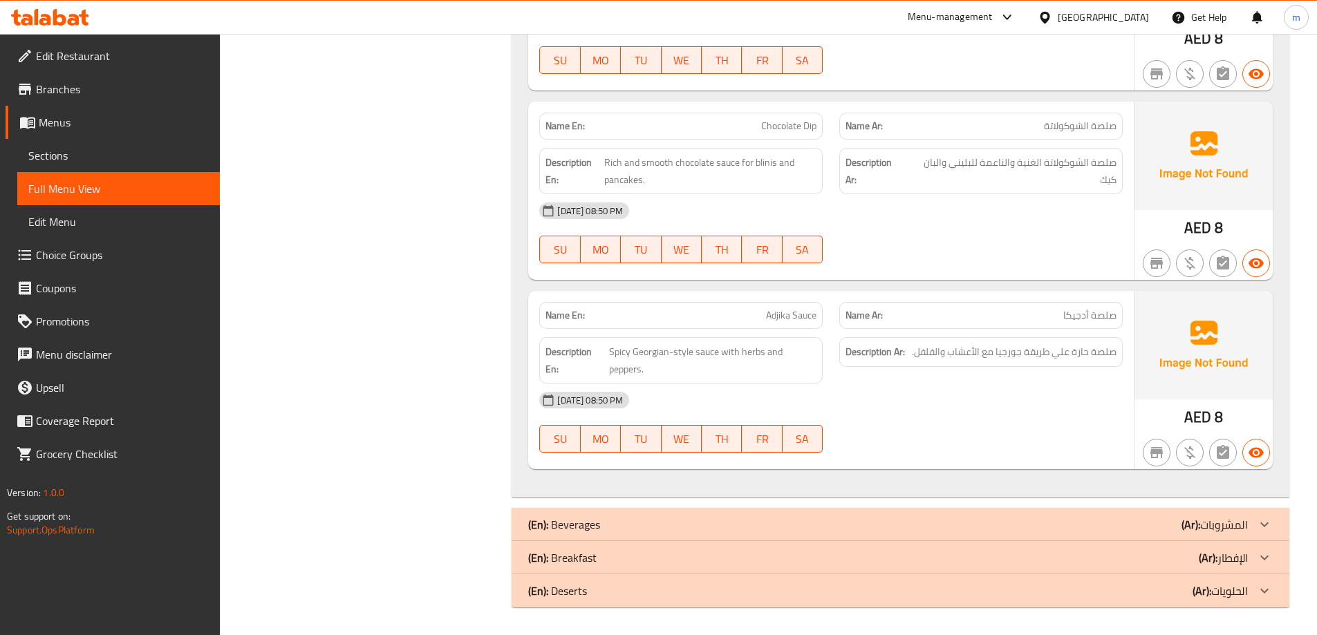
click at [1143, 528] on div "(En): Beverages (Ar): المشروبات" at bounding box center [888, 524] width 720 height 17
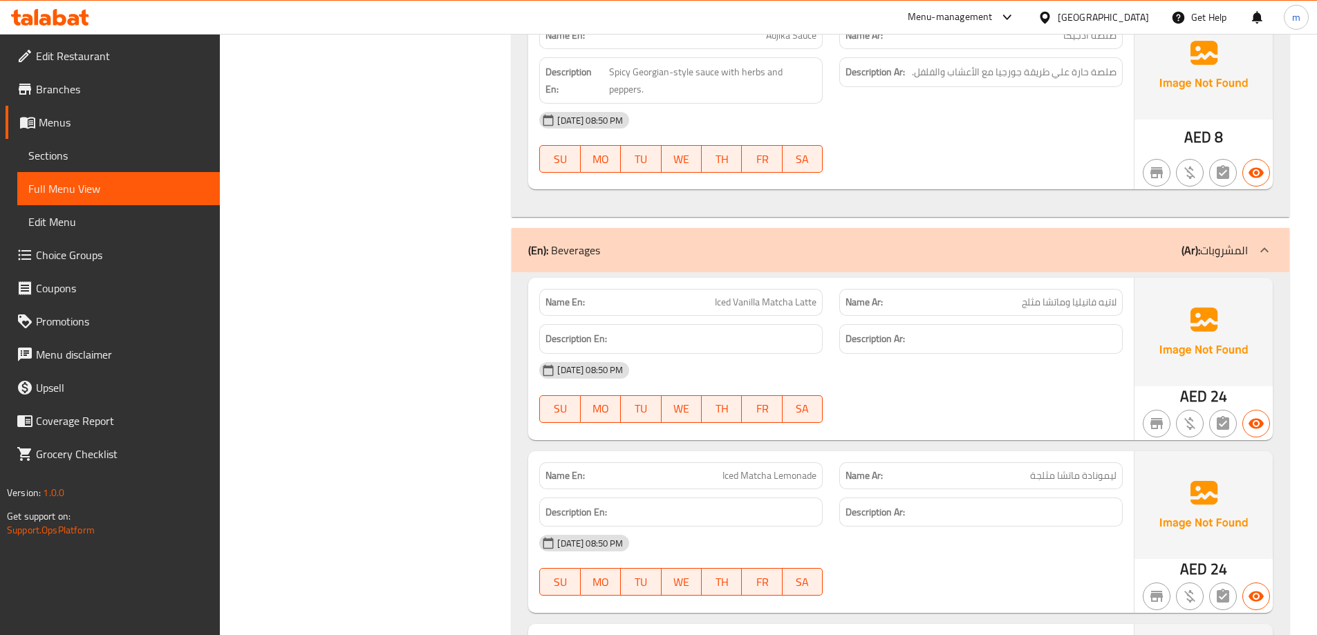
scroll to position [2497, 0]
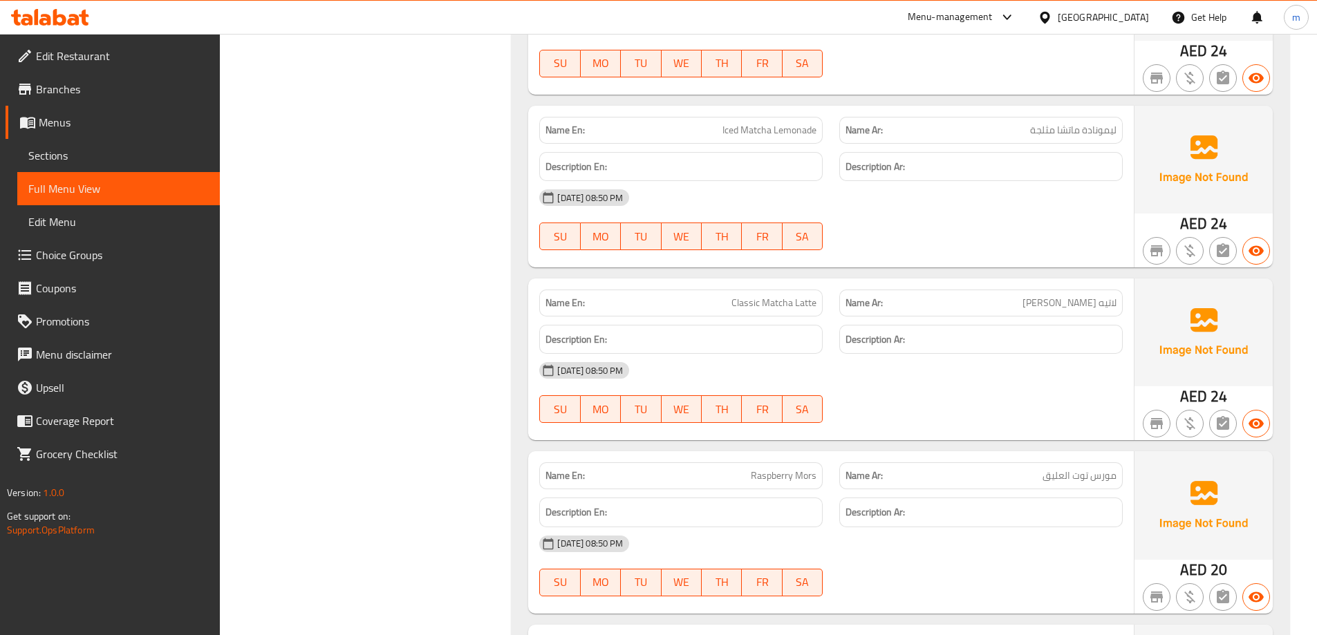
click at [787, 473] on span "Raspberry Mors" at bounding box center [784, 476] width 66 height 15
click at [787, 476] on span "Raspberry Mors" at bounding box center [784, 476] width 66 height 15
click at [786, 476] on span "Raspberry Mors" at bounding box center [784, 476] width 66 height 15
click at [779, 476] on span "Raspberry Mors" at bounding box center [784, 476] width 66 height 15
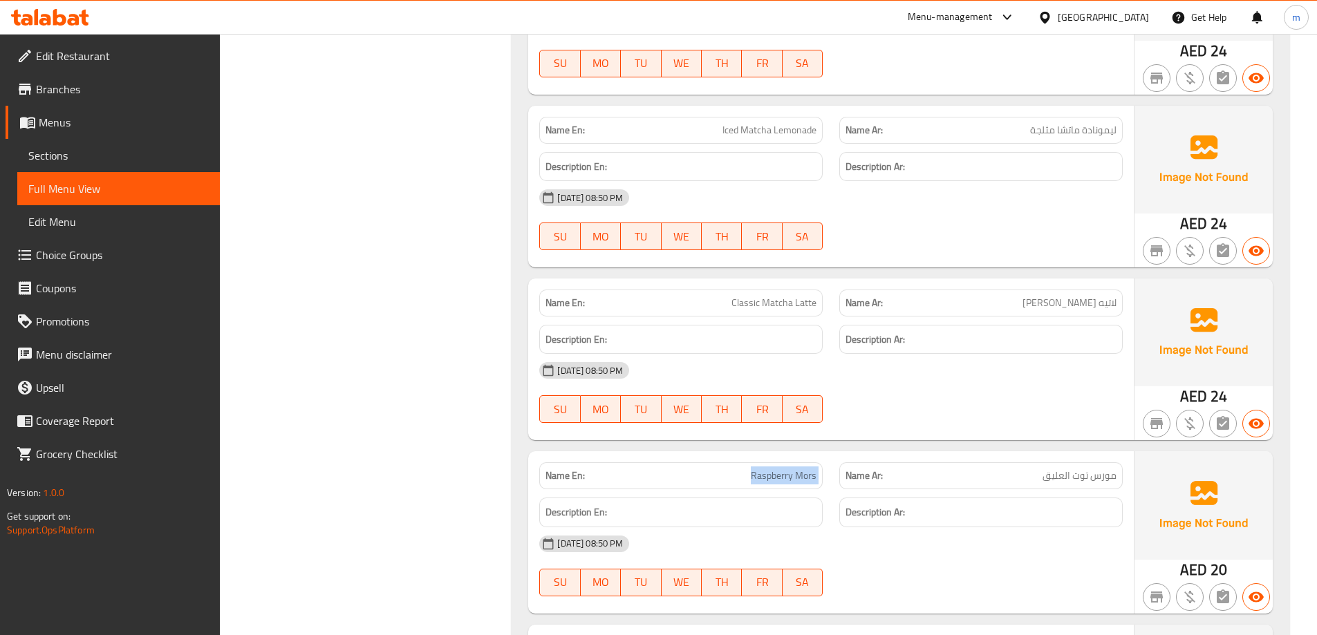
click at [779, 476] on span "Raspberry Mors" at bounding box center [784, 476] width 66 height 15
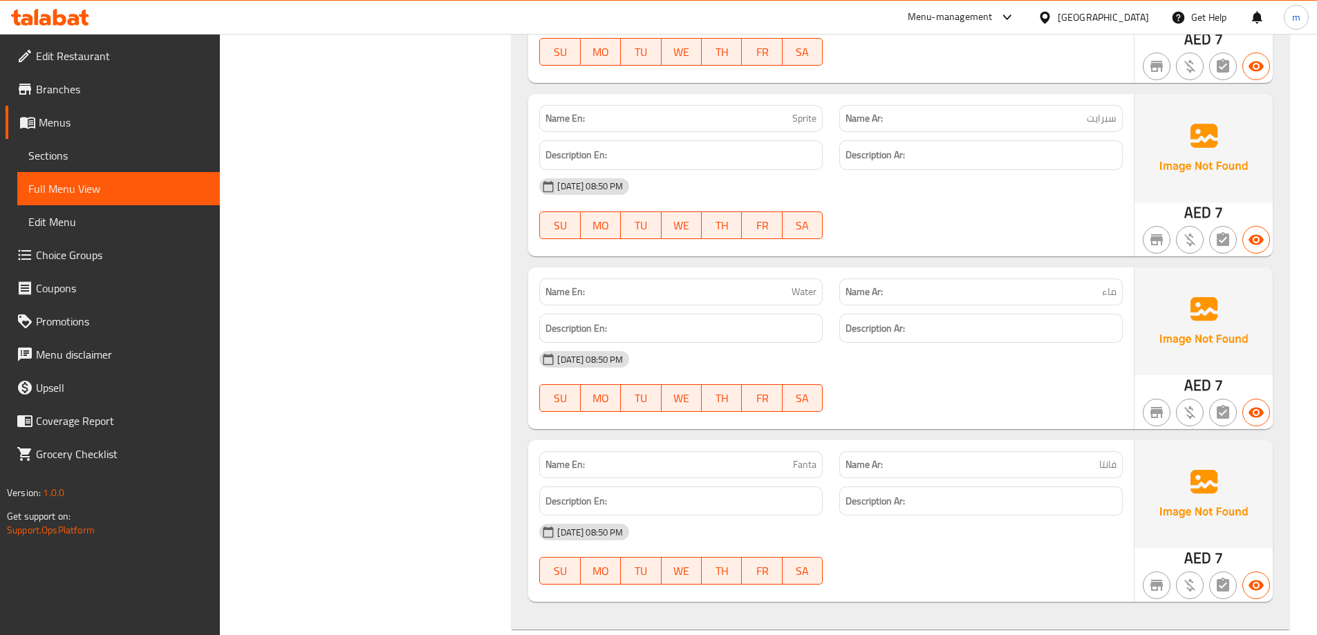
scroll to position [3465, 0]
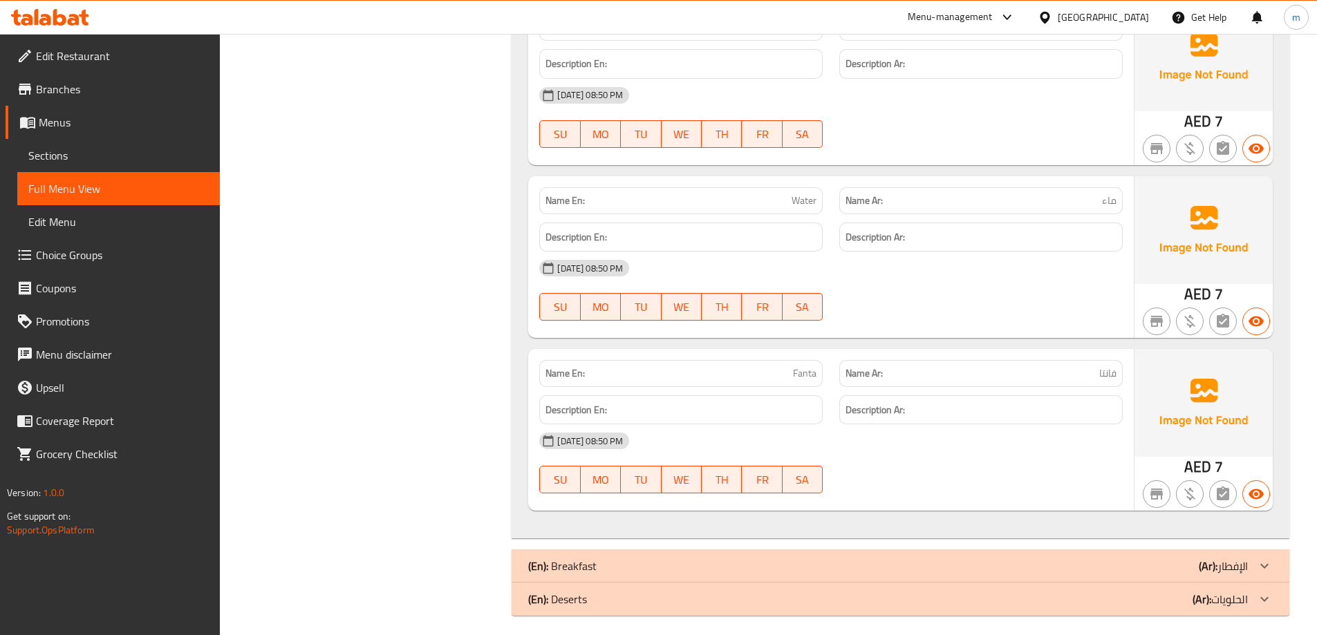
click at [1083, 573] on div "(En): Breakfast (Ar): الإفطار" at bounding box center [888, 566] width 720 height 17
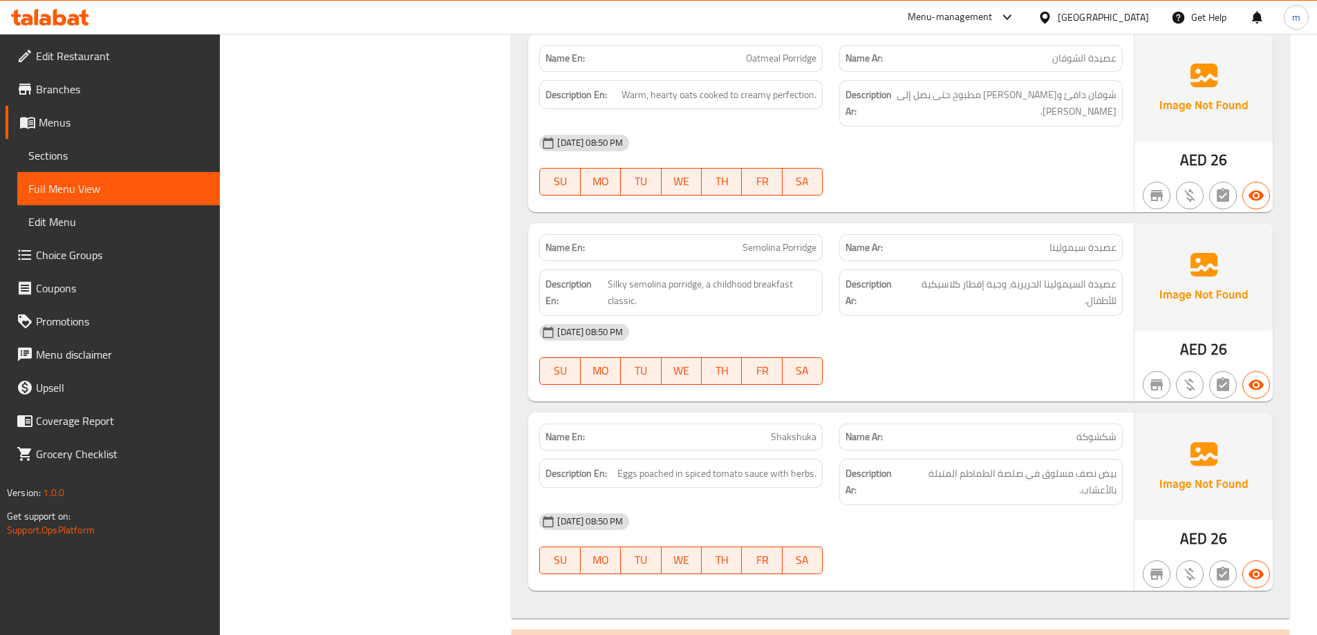
scroll to position [4621, 0]
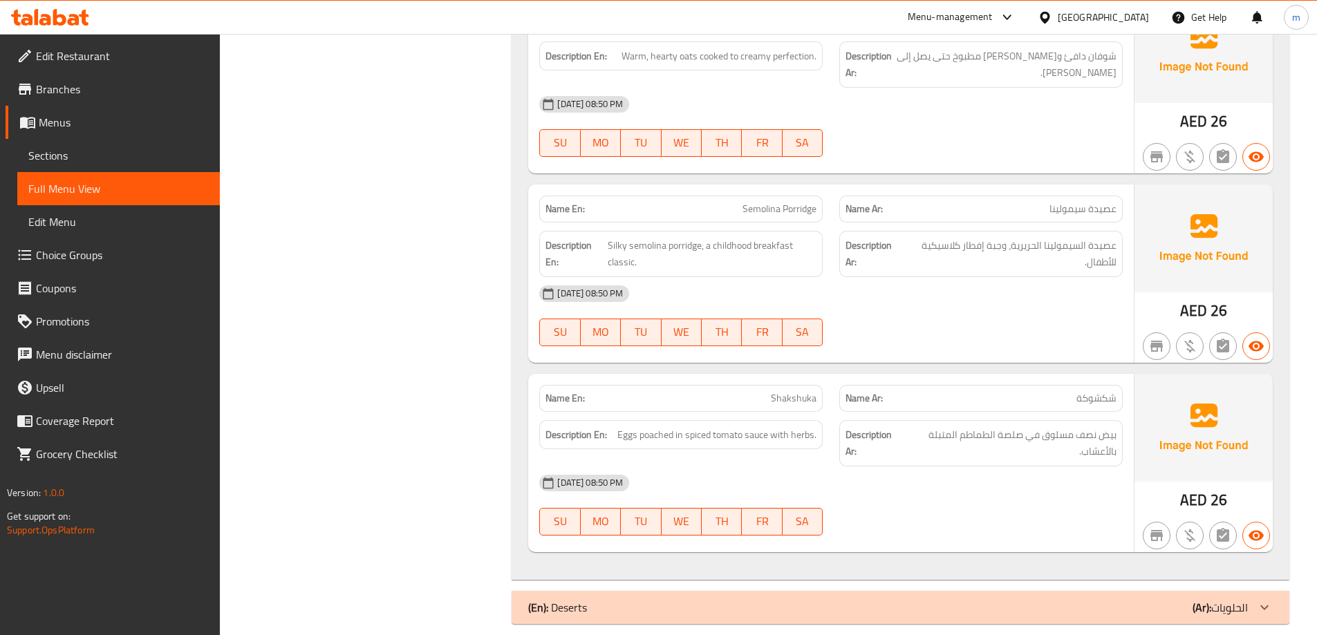
click at [1053, 591] on div "(En): Deserts (Ar): الحلويات" at bounding box center [901, 607] width 778 height 33
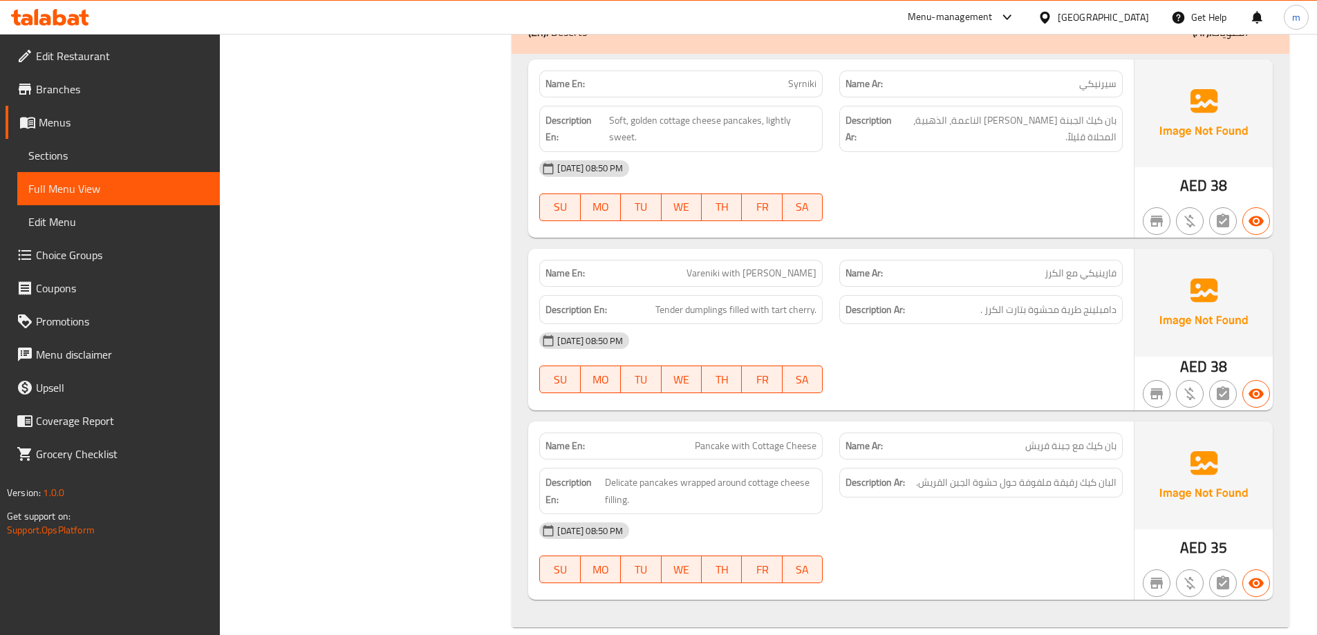
scroll to position [5206, 0]
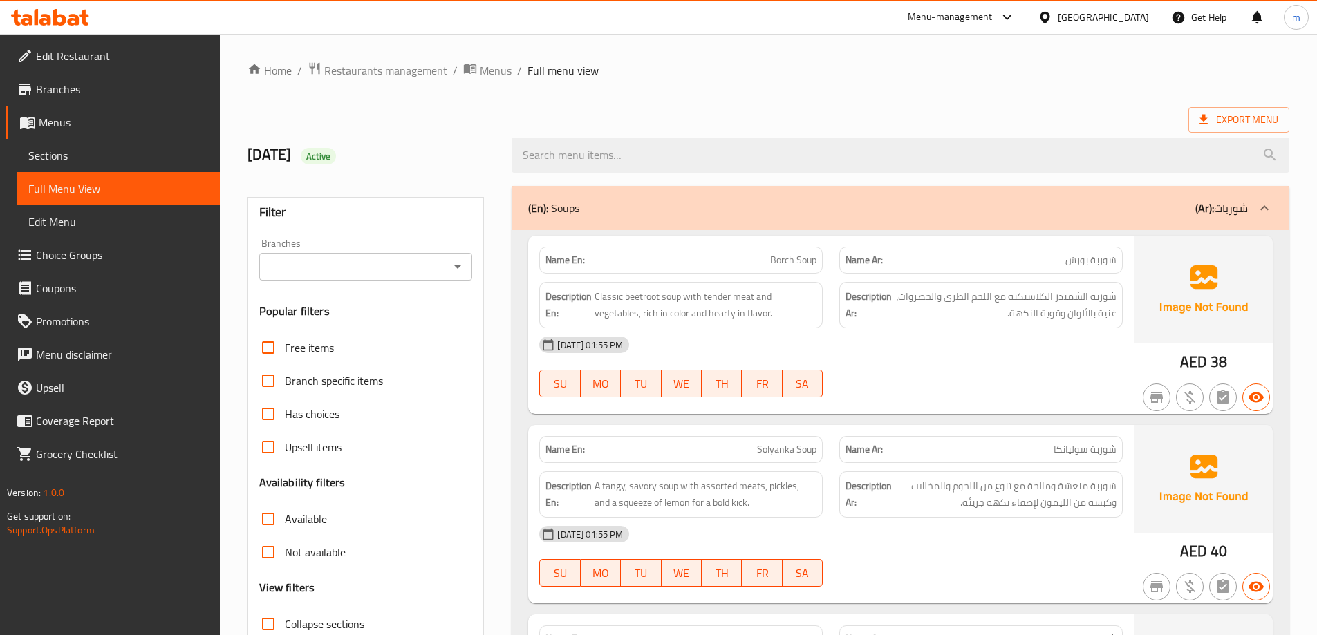
scroll to position [346, 0]
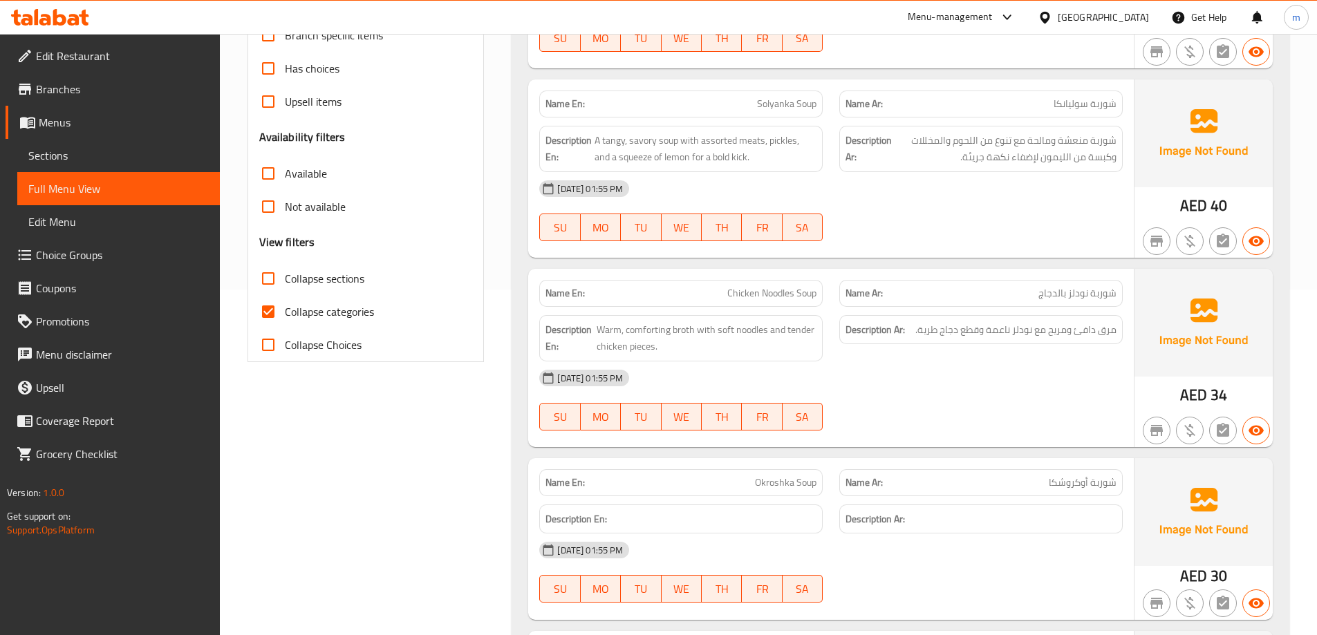
click at [326, 308] on span "Collapse categories" at bounding box center [329, 311] width 89 height 17
click at [285, 308] on input "Collapse categories" at bounding box center [268, 311] width 33 height 33
checkbox input "false"
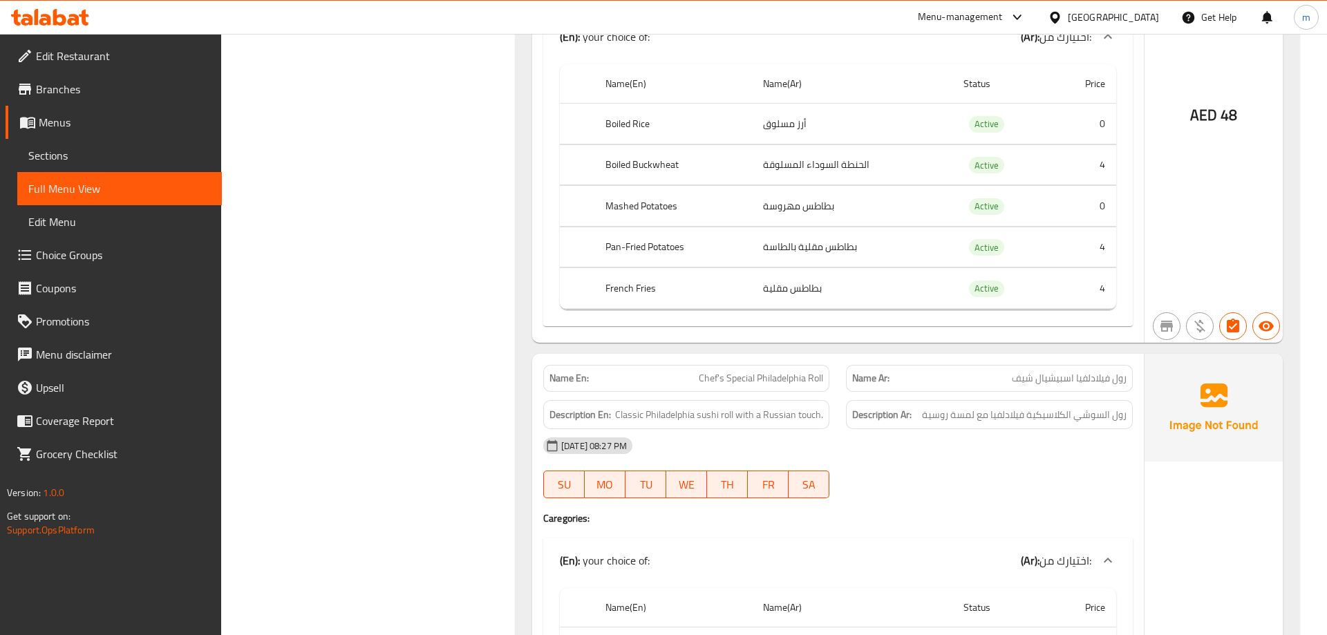
scroll to position [6949, 0]
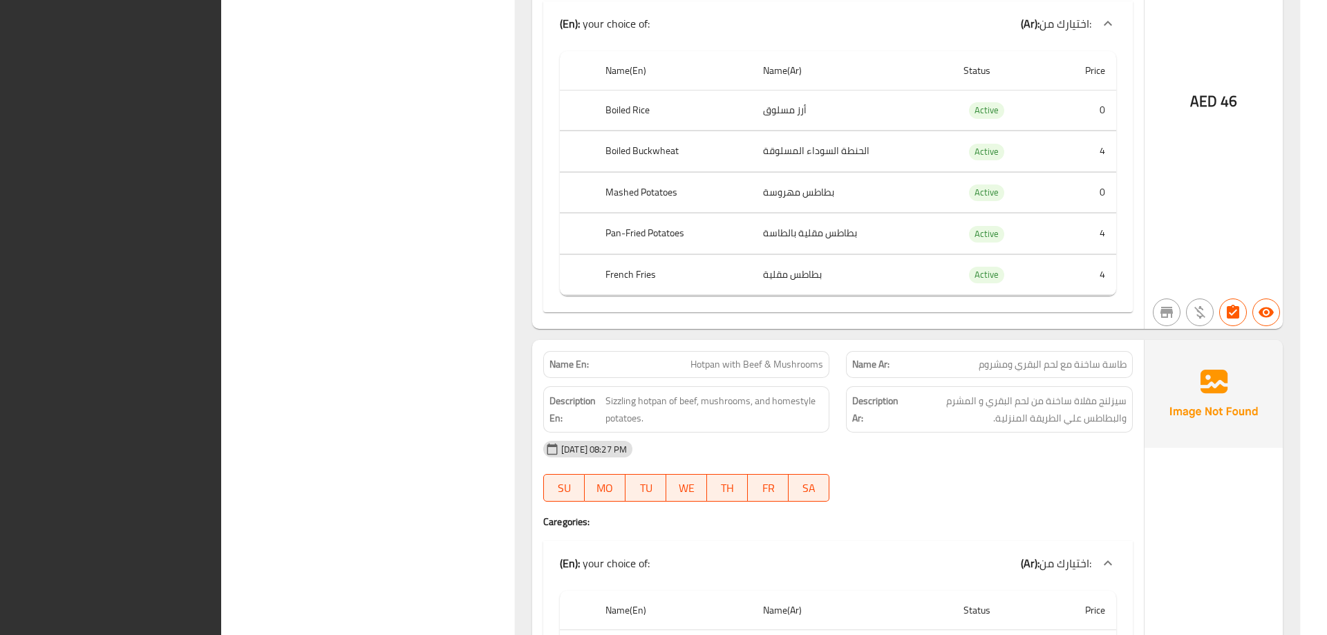
scroll to position [5635, 0]
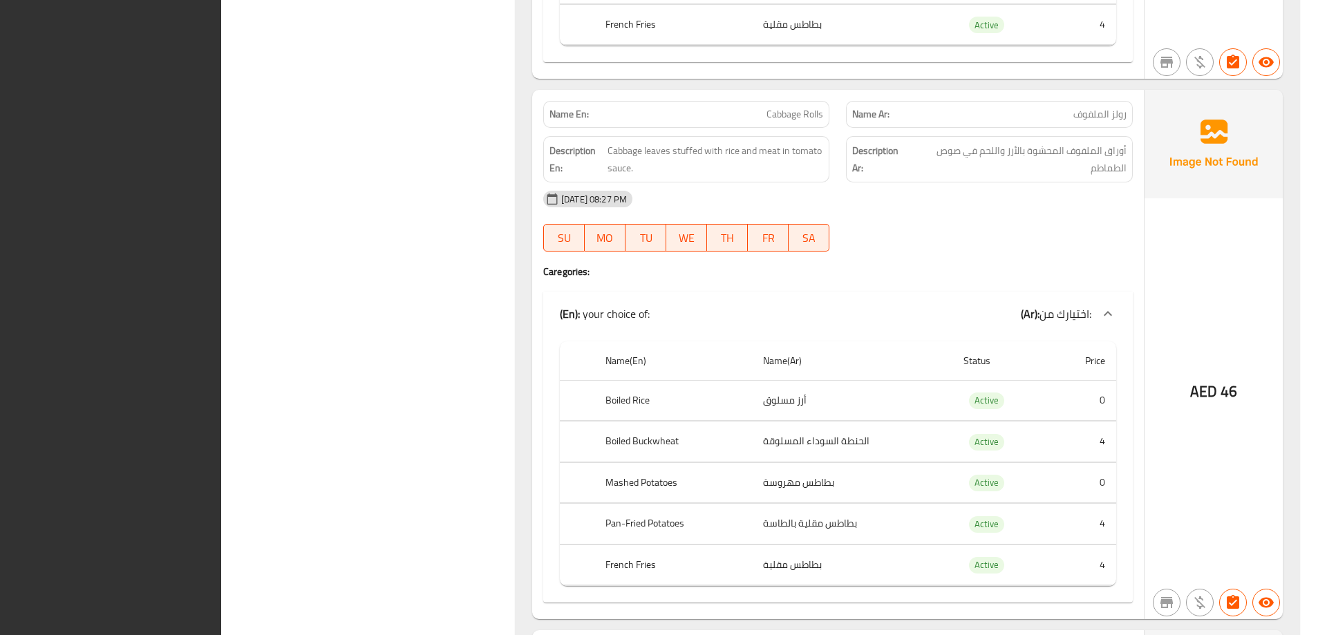
drag, startPoint x: 1317, startPoint y: 590, endPoint x: 1327, endPoint y: 250, distance: 340.9
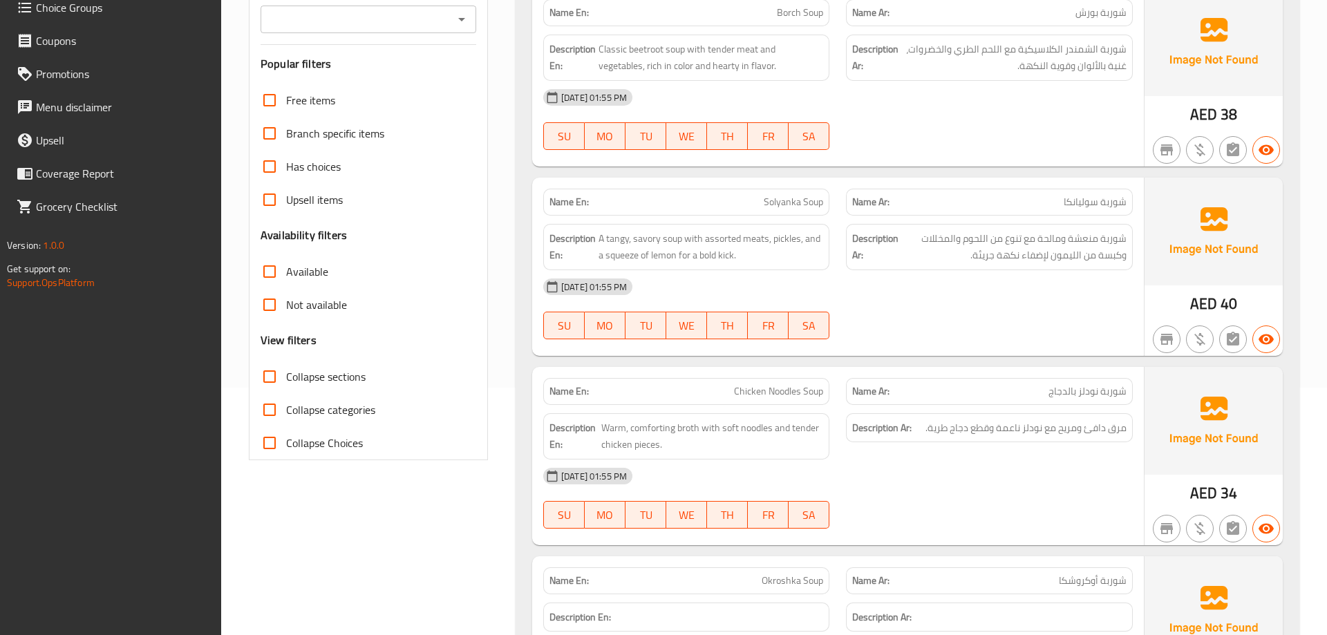
scroll to position [277, 0]
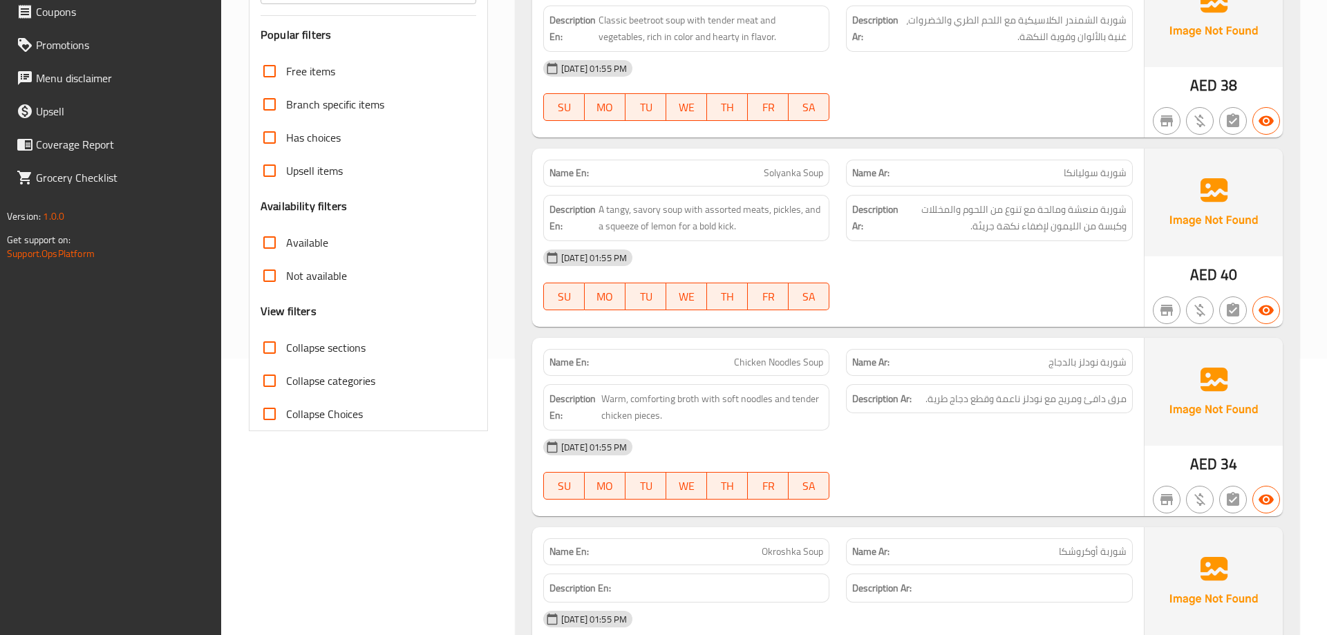
click at [324, 355] on span "Collapse sections" at bounding box center [325, 347] width 79 height 17
click at [286, 355] on input "Collapse sections" at bounding box center [269, 347] width 33 height 33
checkbox input "true"
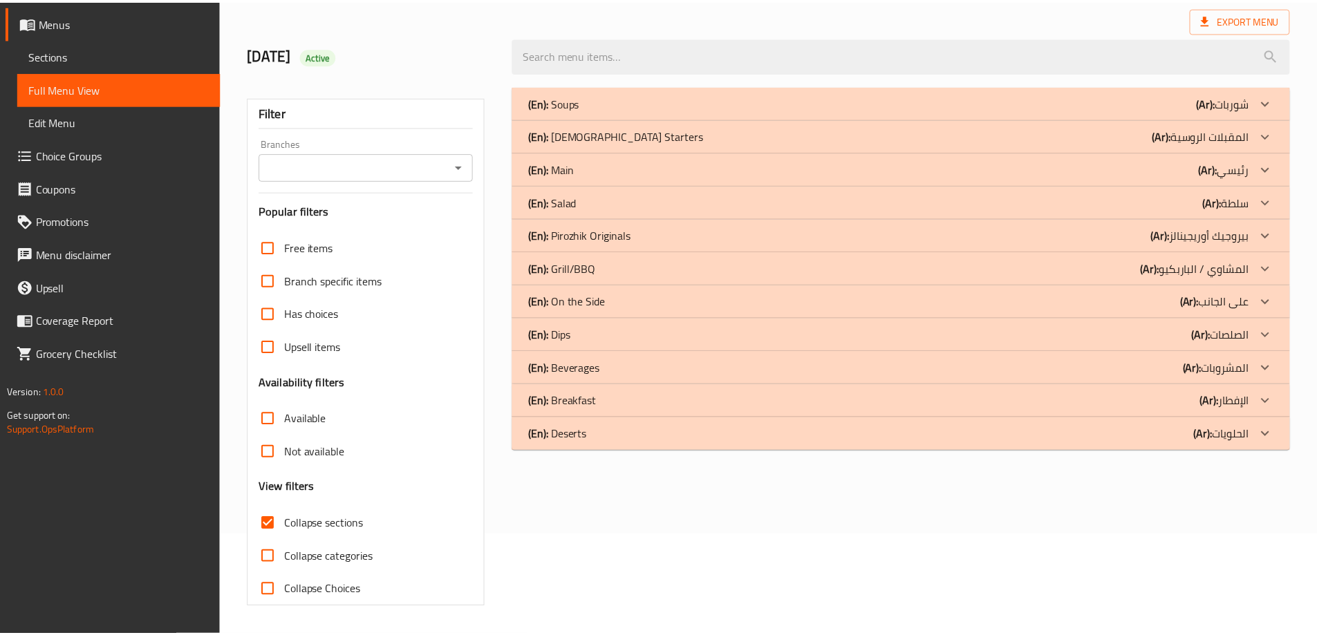
scroll to position [100, 0]
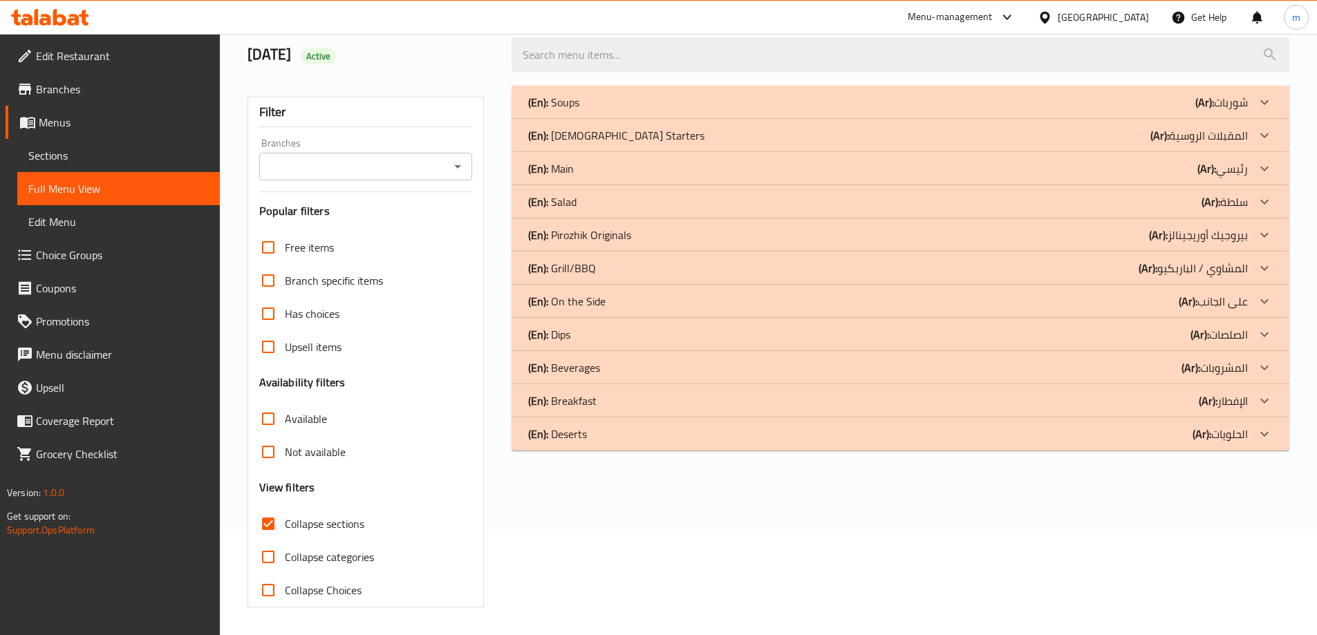
click at [1121, 301] on div "(En): On the Side (Ar): على الجانب" at bounding box center [888, 301] width 720 height 17
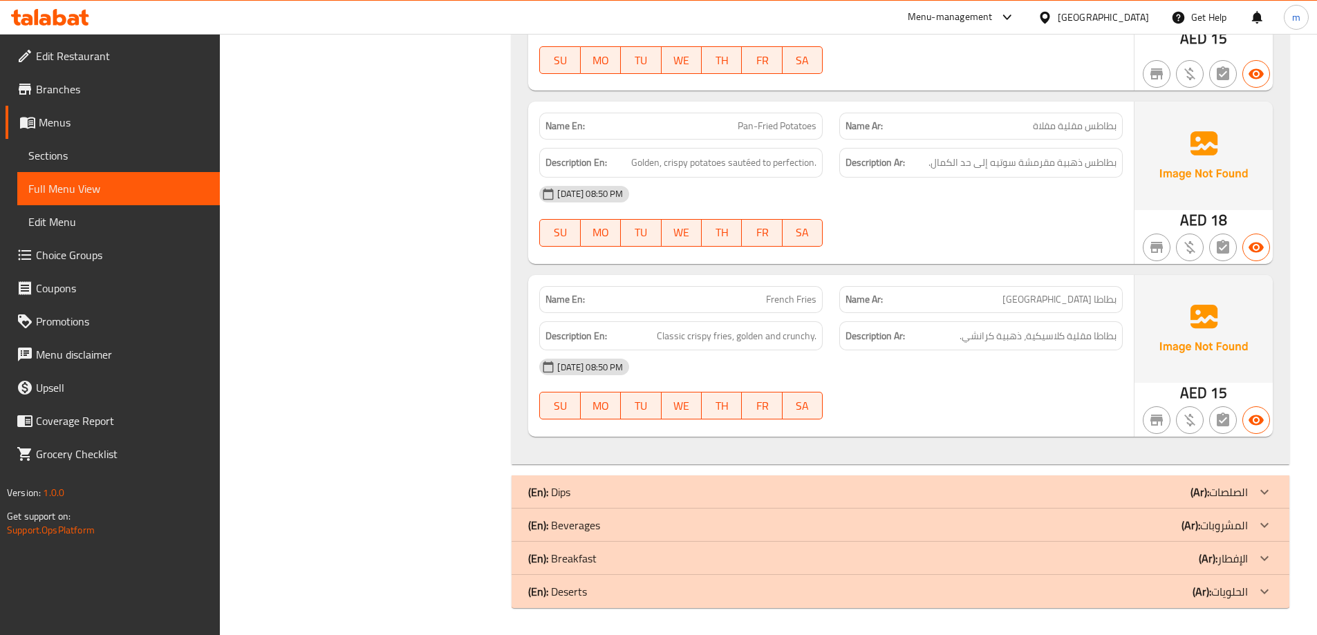
scroll to position [897, 0]
click at [1146, 494] on div "(En): Dips (Ar): الصلصات" at bounding box center [888, 491] width 720 height 17
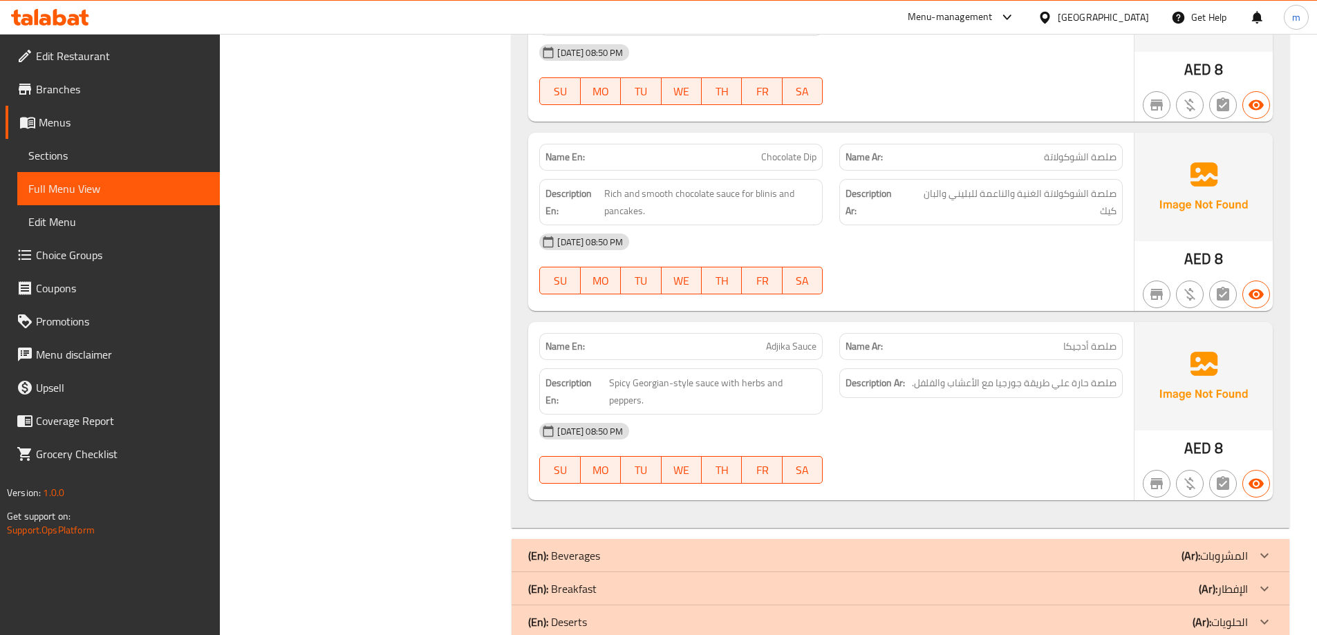
scroll to position [1871, 0]
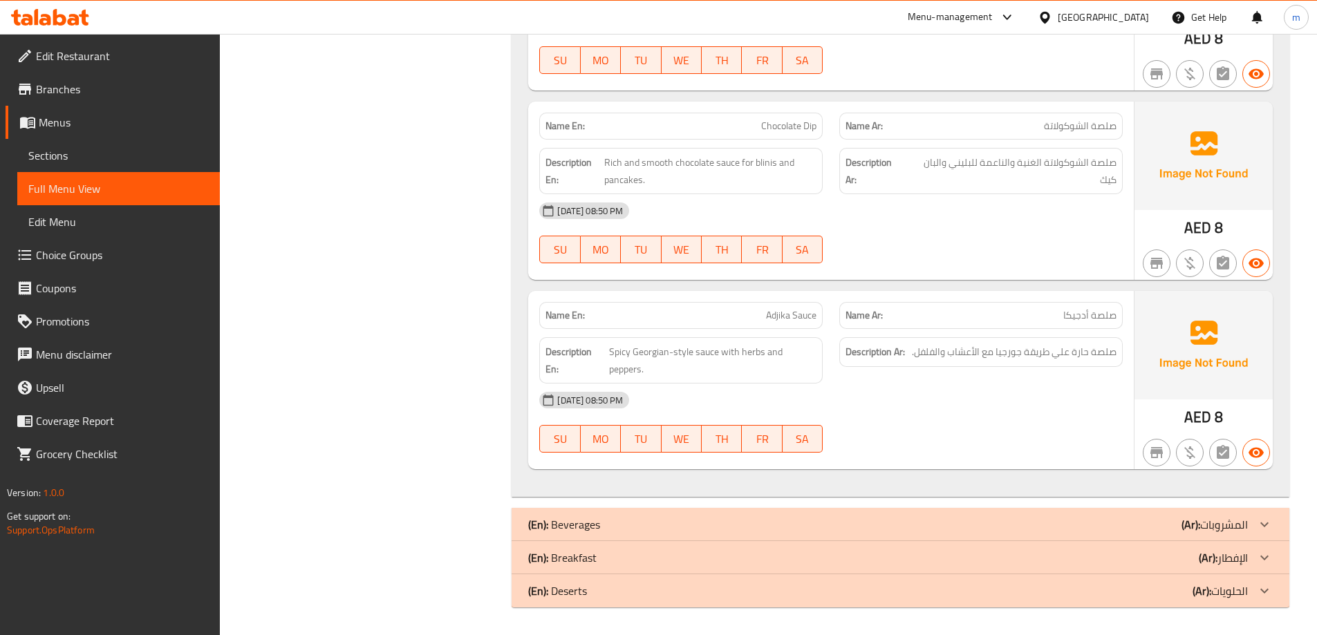
click at [1139, 530] on div "(En): Beverages (Ar): المشروبات" at bounding box center [888, 524] width 720 height 17
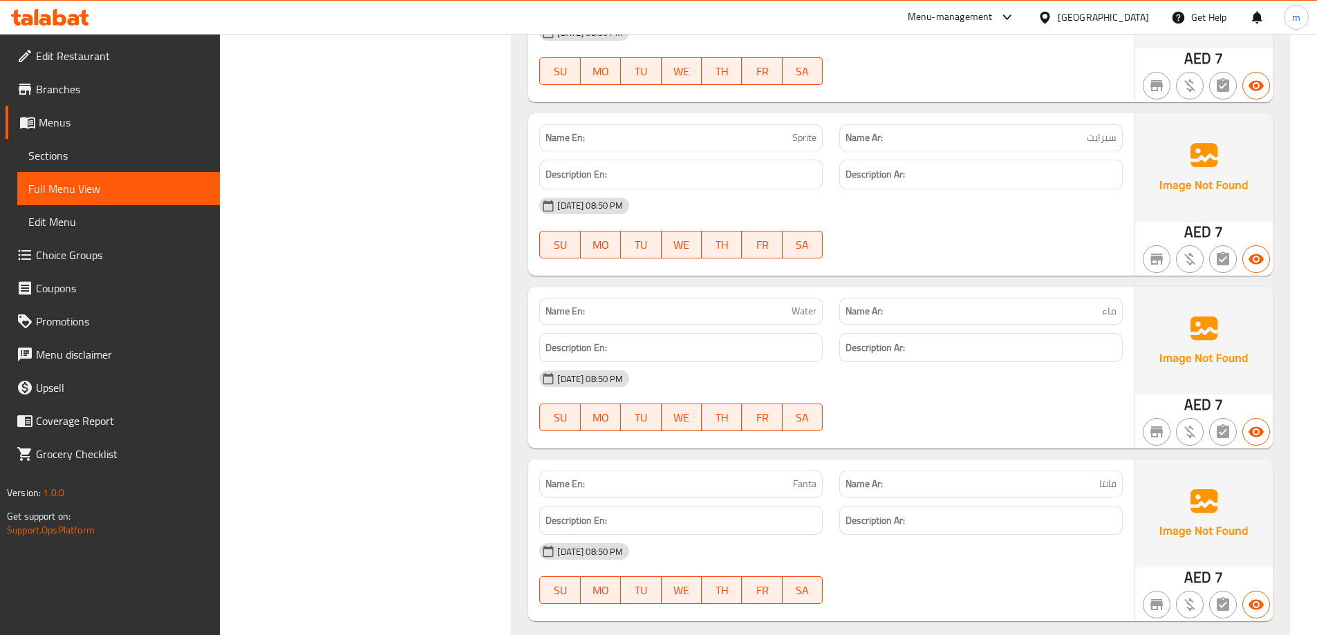
scroll to position [3473, 0]
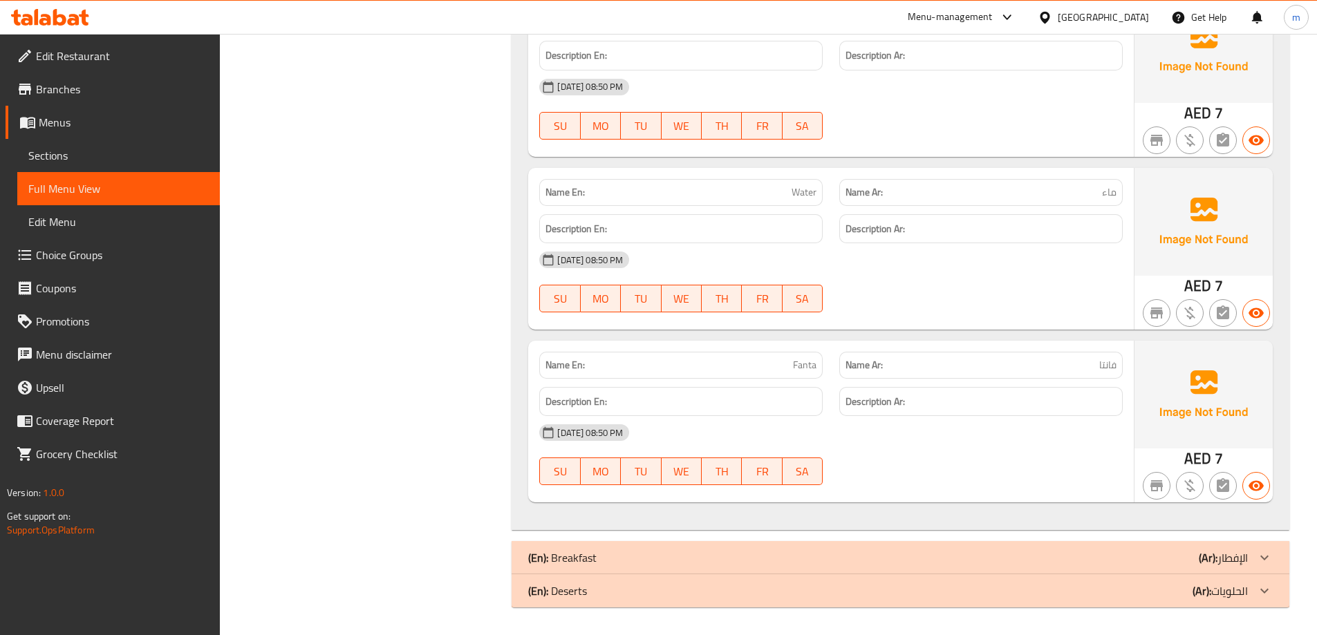
click at [1143, 548] on div "(En): Breakfast (Ar): الإفطار" at bounding box center [901, 557] width 778 height 33
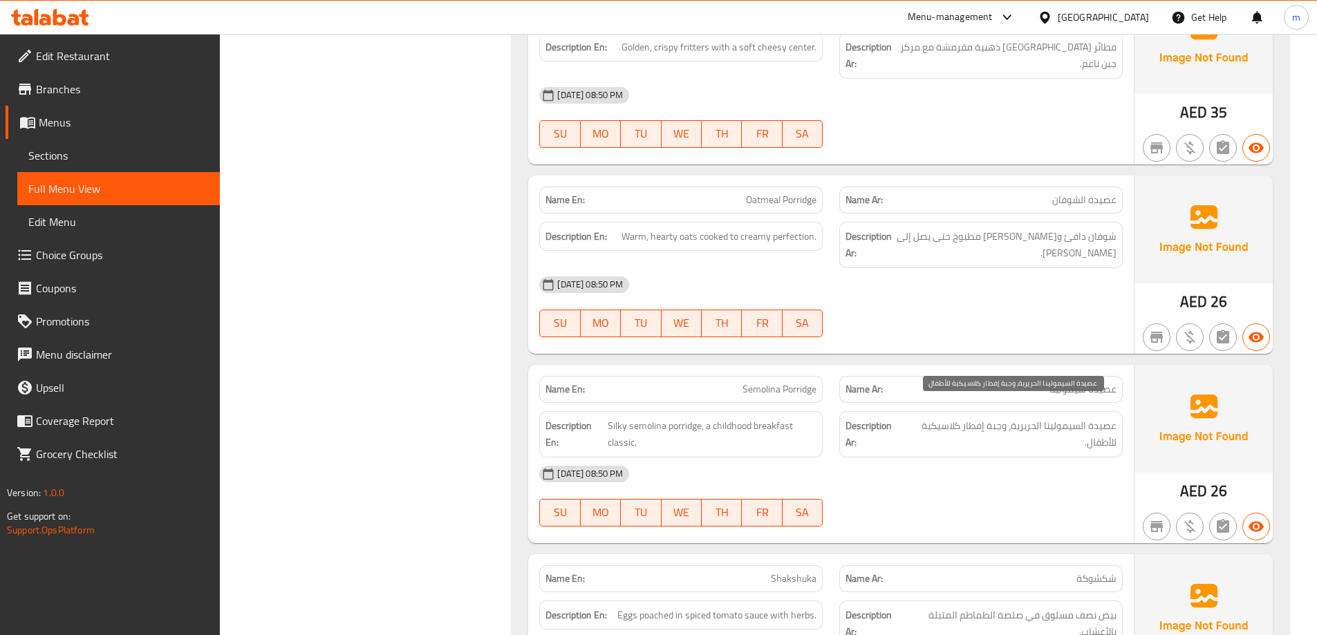
scroll to position [4621, 0]
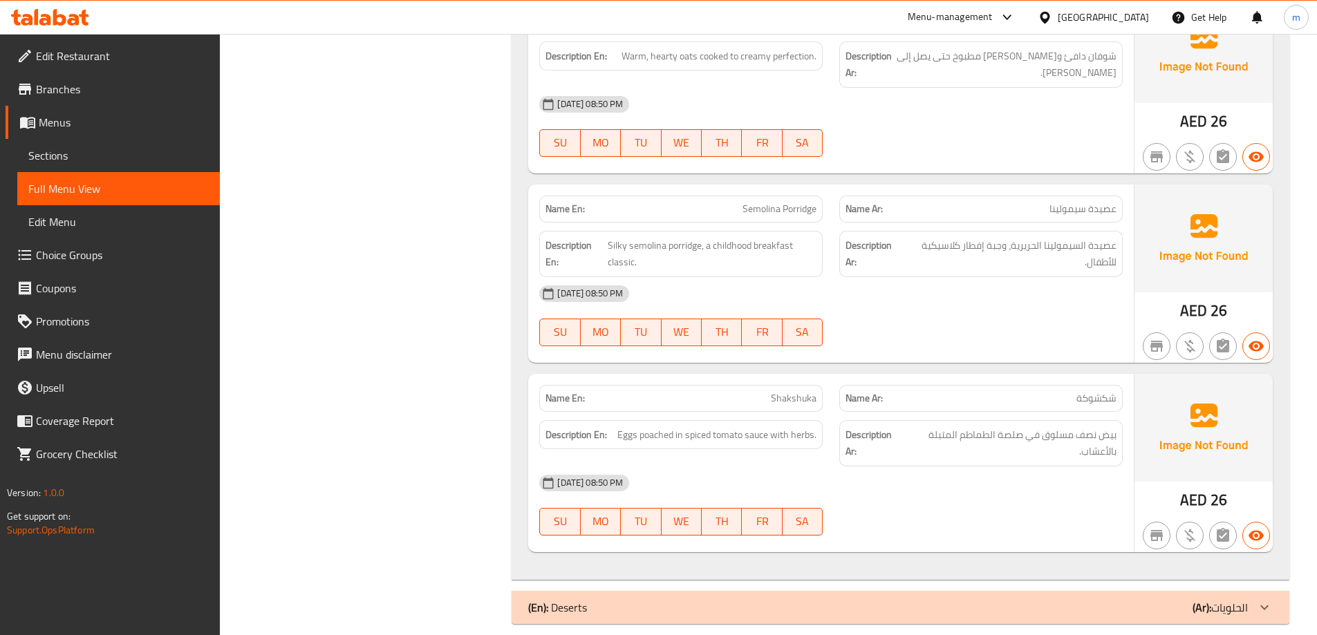
click at [1092, 599] on div "(En): Deserts (Ar): الحلويات" at bounding box center [888, 607] width 720 height 17
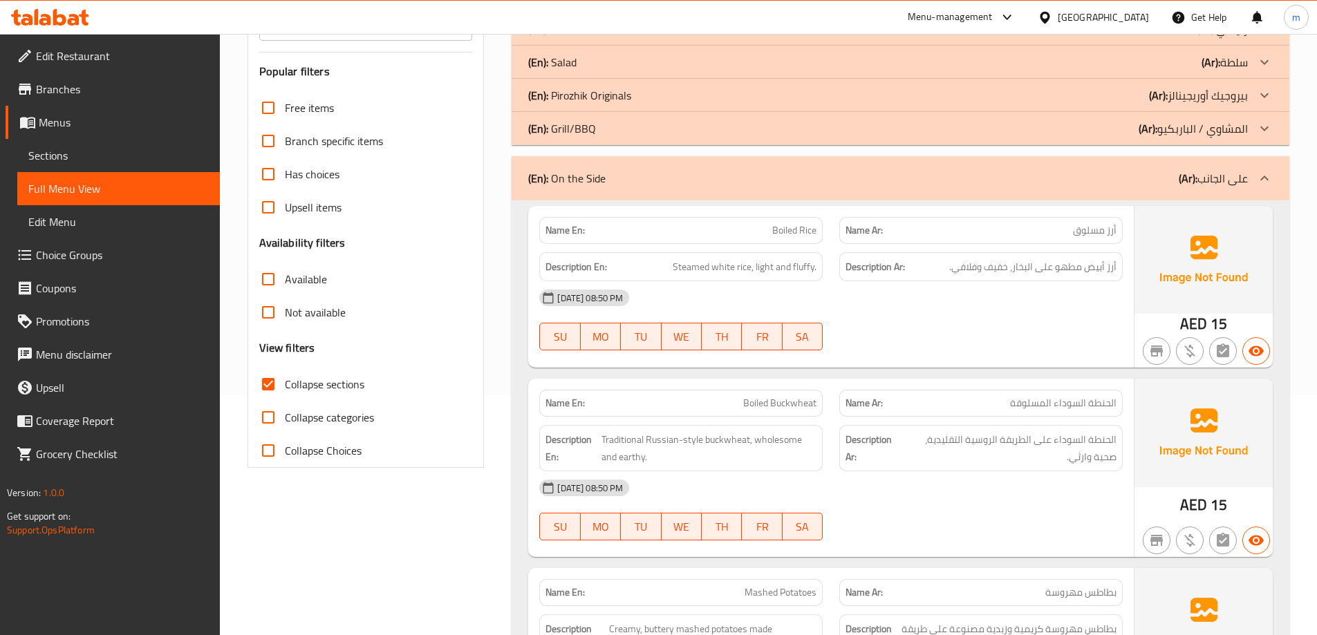
scroll to position [0, 0]
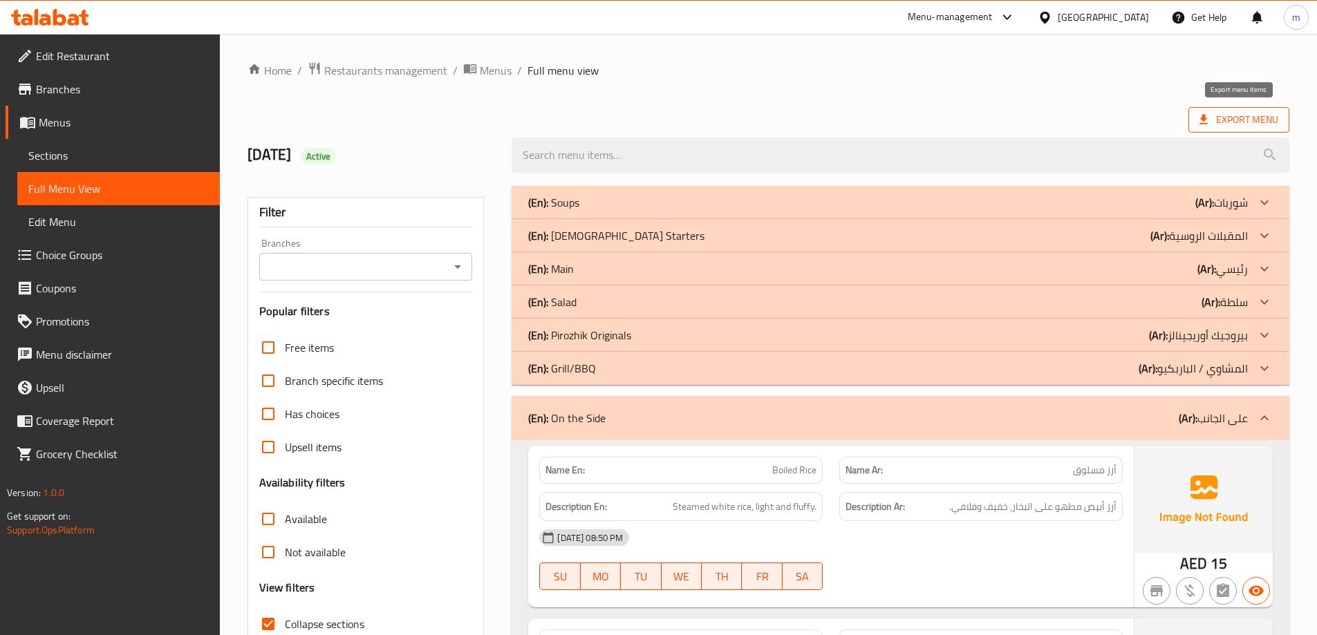
click at [1277, 114] on span "Export Menu" at bounding box center [1238, 119] width 79 height 17
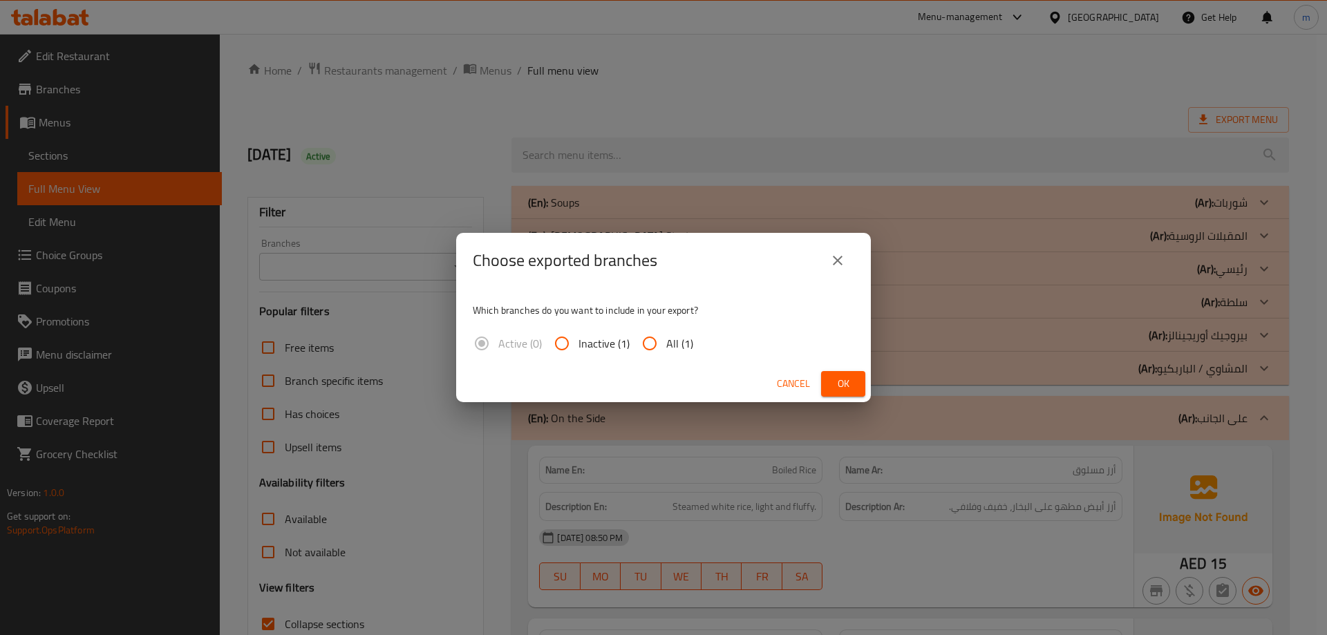
click at [655, 341] on input "All (1)" at bounding box center [649, 343] width 33 height 33
radio input "true"
click at [856, 381] on button "Ok" at bounding box center [843, 384] width 44 height 26
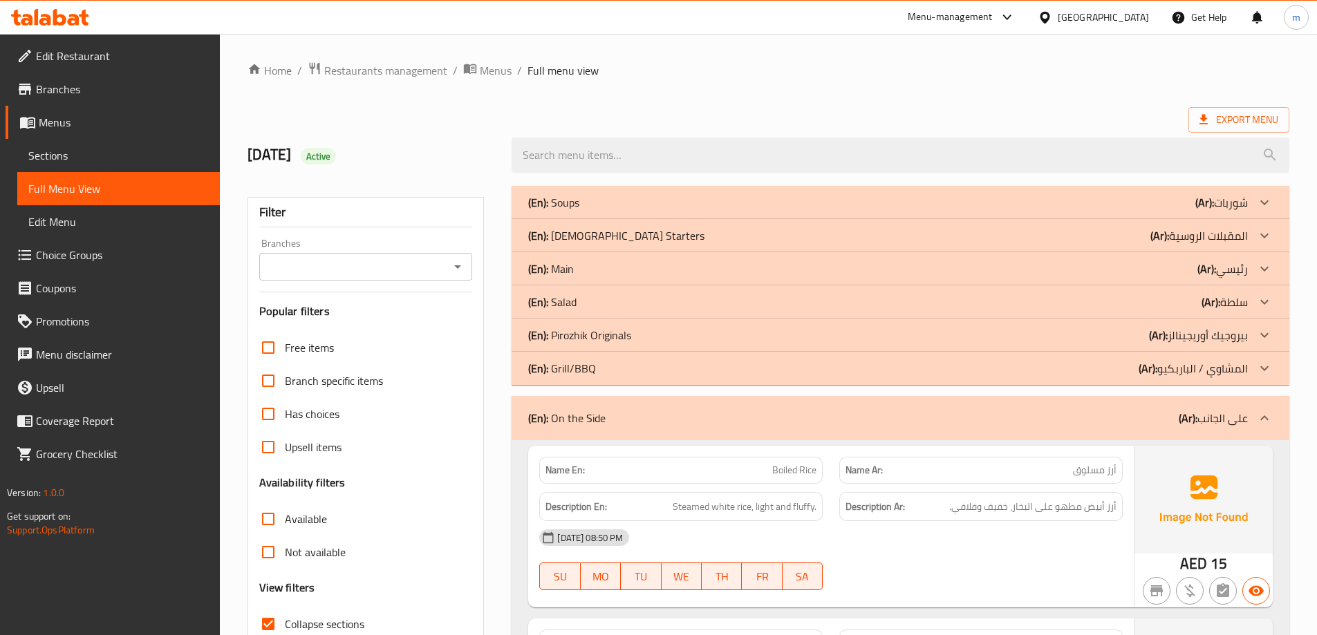
click at [109, 151] on span "Sections" at bounding box center [118, 155] width 180 height 17
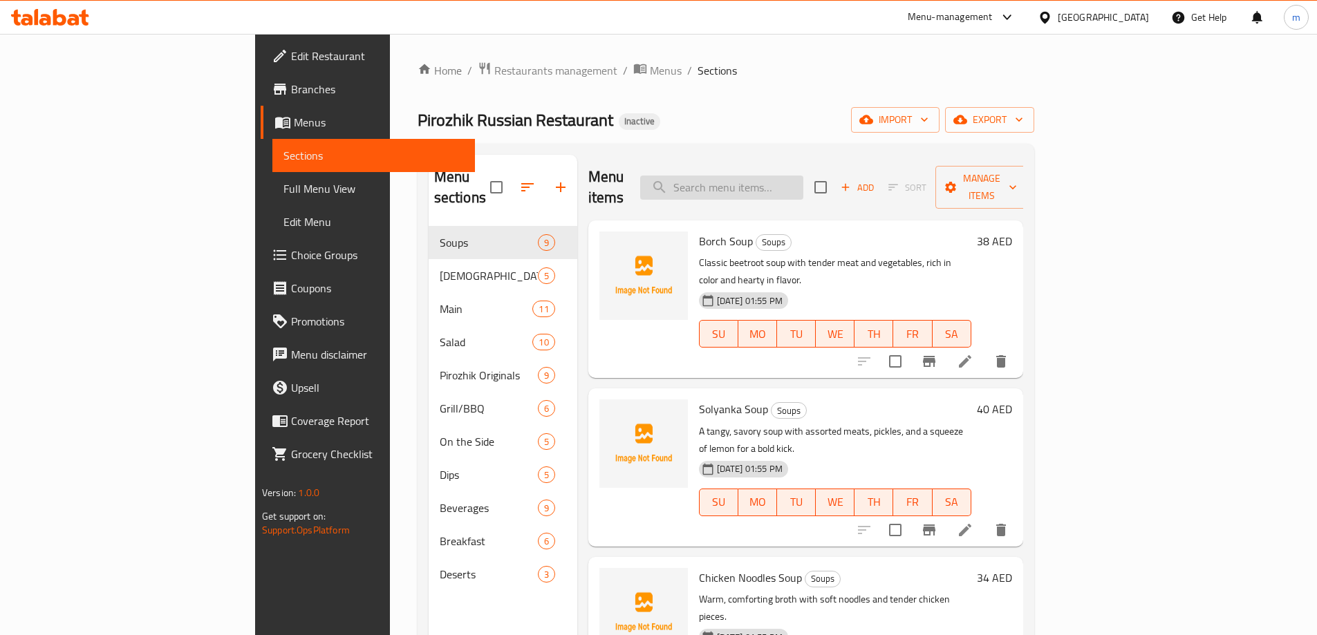
click at [760, 184] on input "search" at bounding box center [721, 188] width 163 height 24
paste input "Cheese Fritters"
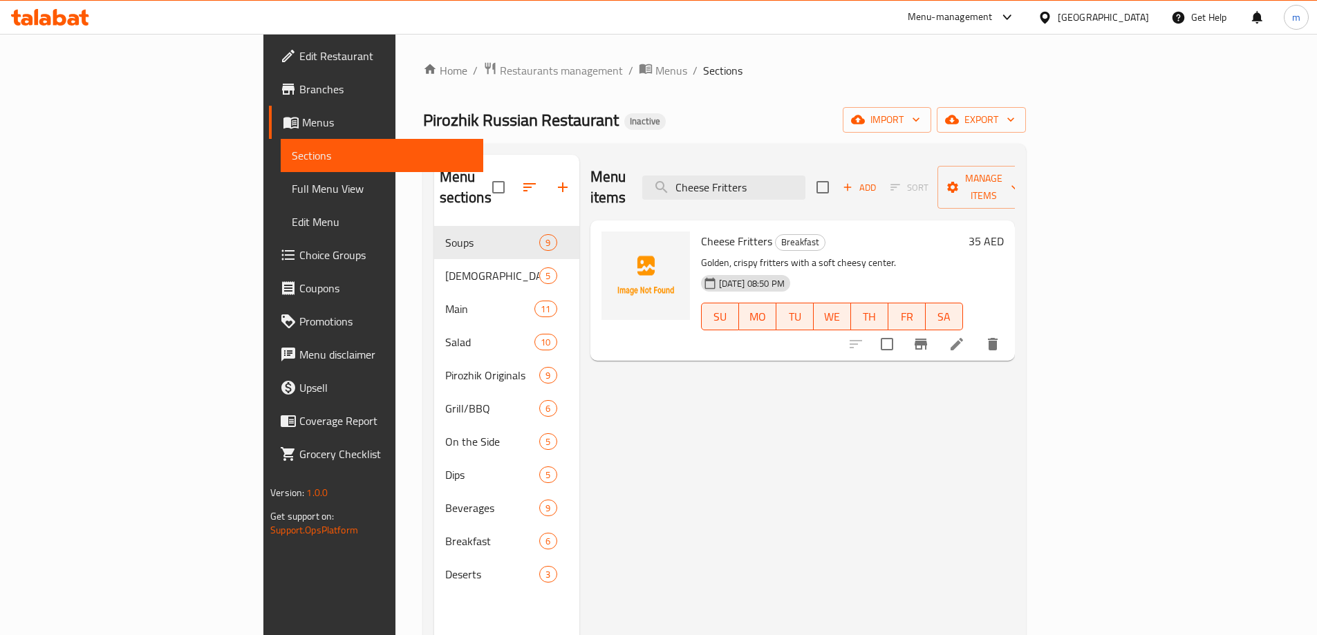
type input "Cheese Fritters"
click at [292, 189] on span "Full Menu View" at bounding box center [382, 188] width 180 height 17
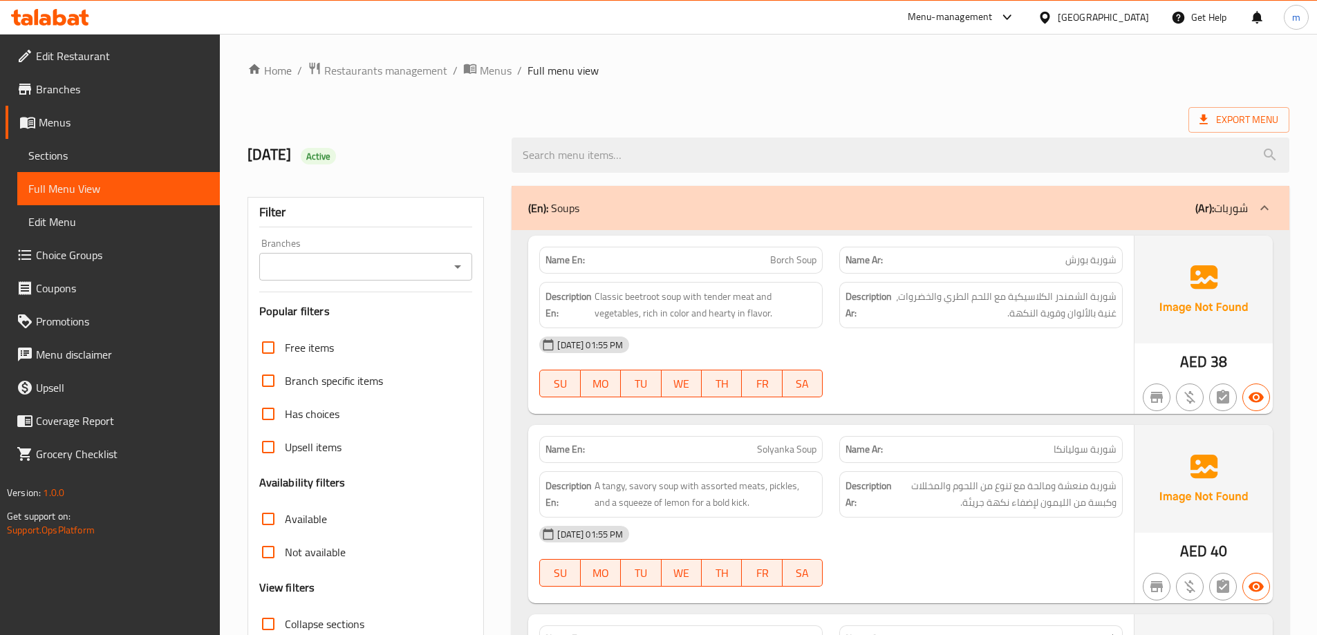
click at [803, 114] on div "Export Menu" at bounding box center [768, 120] width 1042 height 26
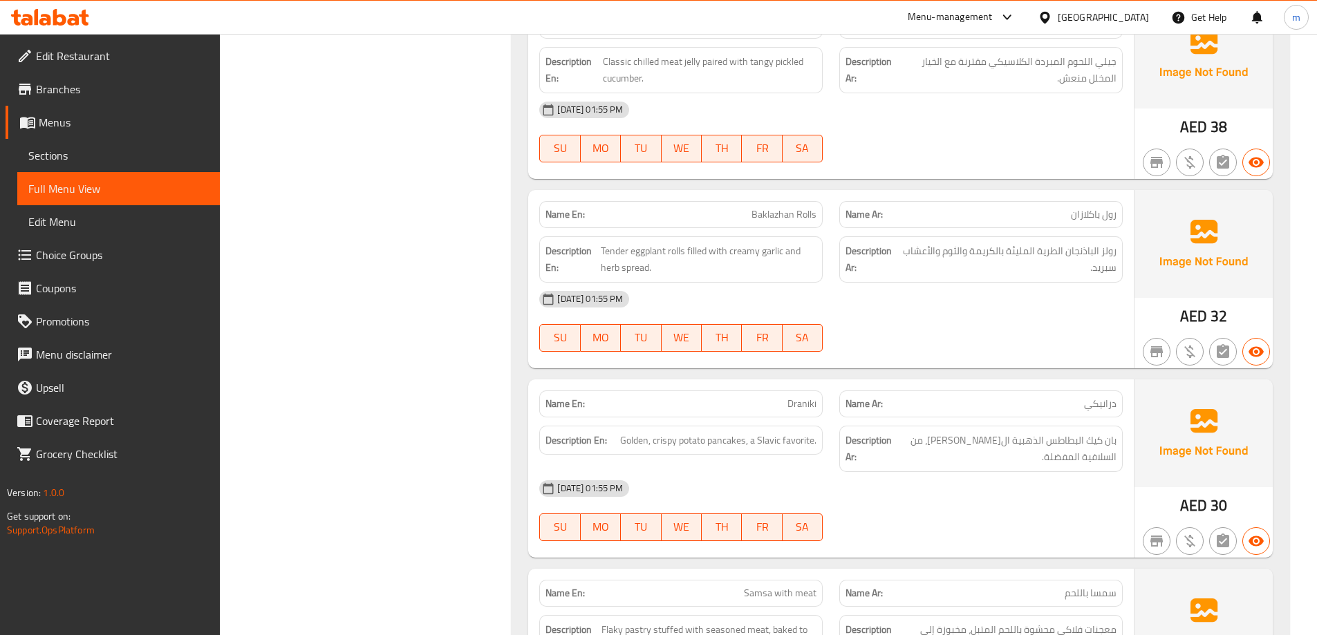
scroll to position [2222, 0]
